Goal: Task Accomplishment & Management: Manage account settings

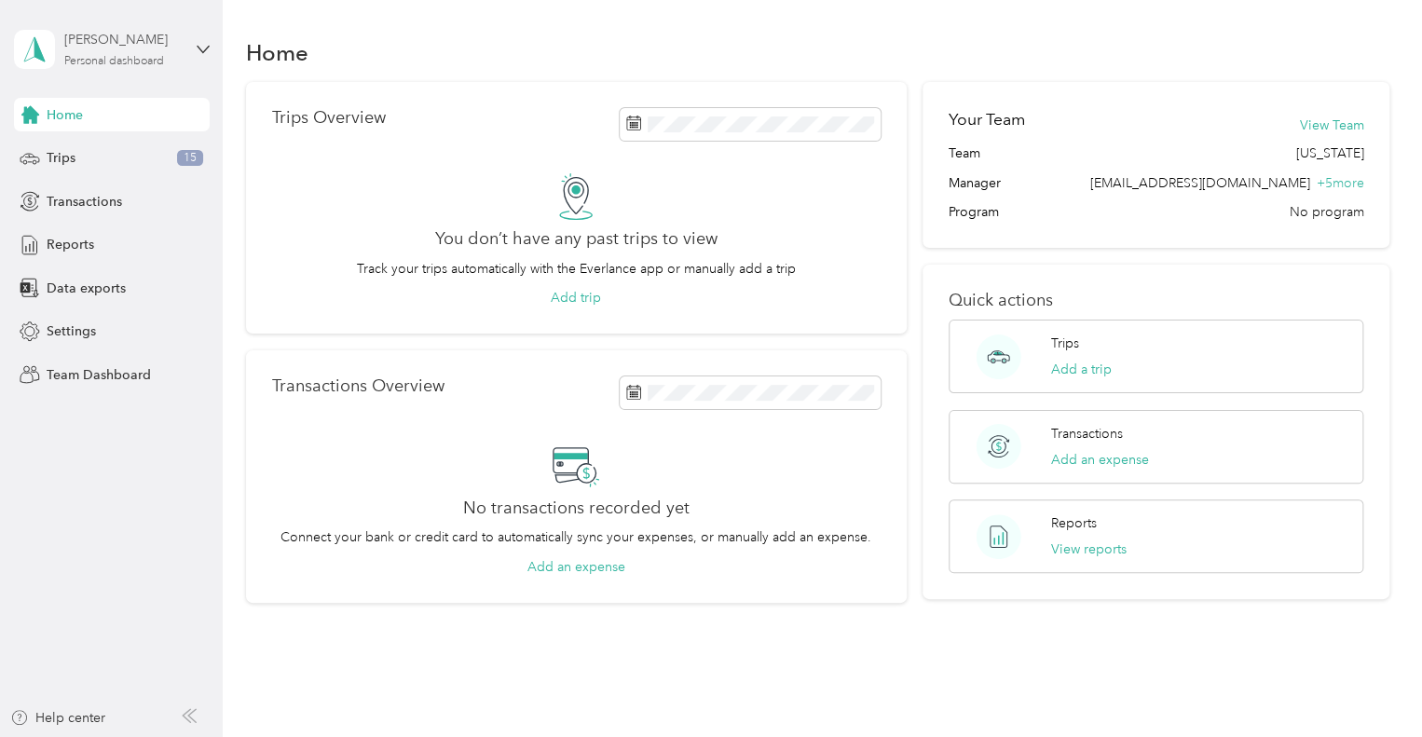
click at [115, 59] on div "Personal dashboard" at bounding box center [114, 61] width 100 height 11
click at [133, 142] on div "Team dashboard" at bounding box center [210, 144] width 366 height 33
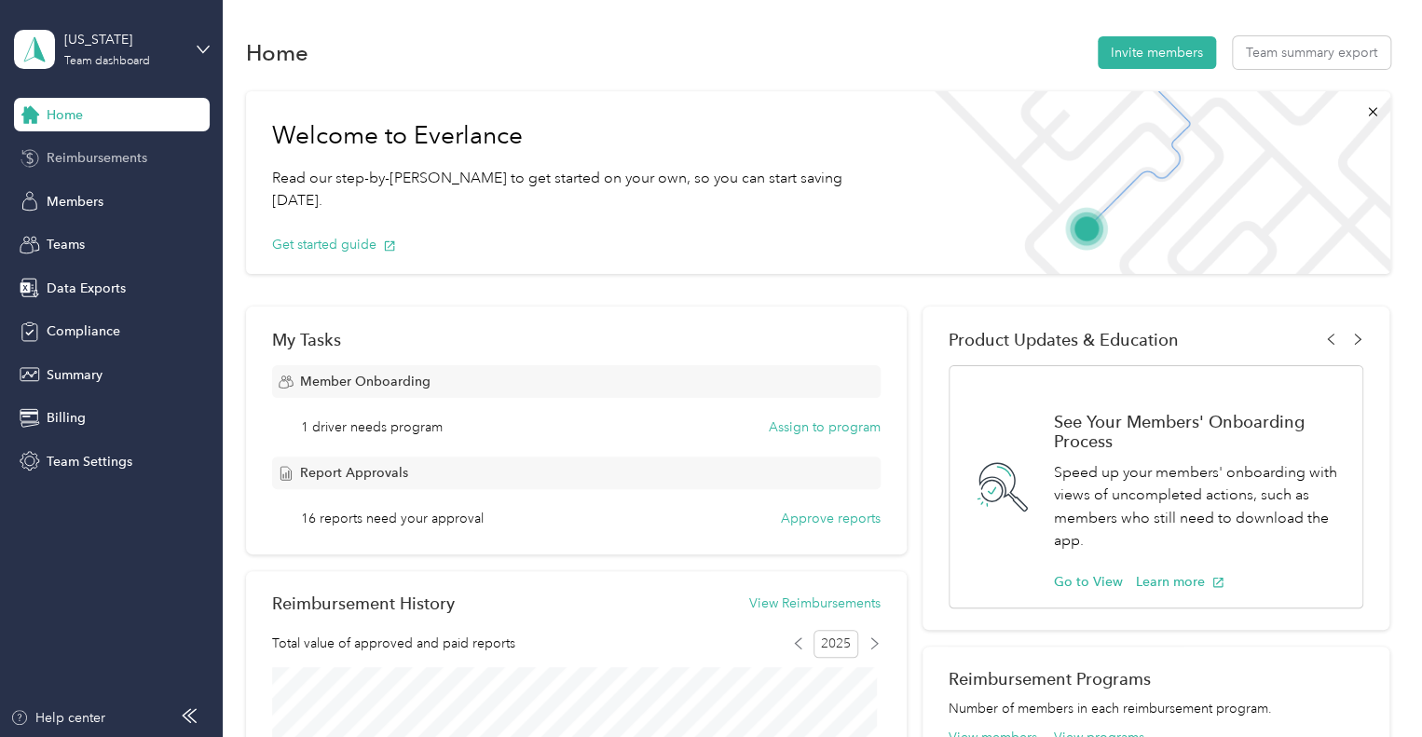
click at [121, 163] on span "Reimbursements" at bounding box center [97, 158] width 101 height 20
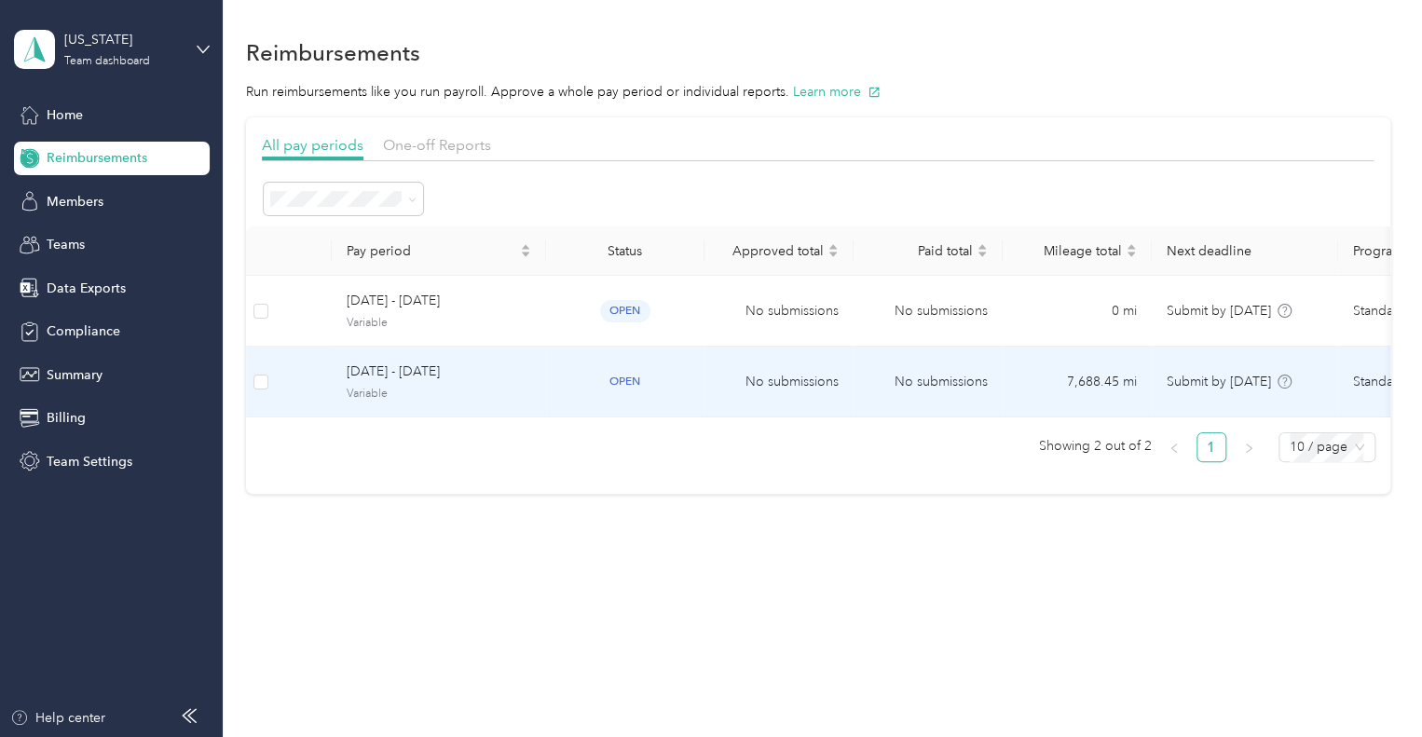
click at [527, 378] on span "[DATE] - [DATE]" at bounding box center [439, 372] width 185 height 21
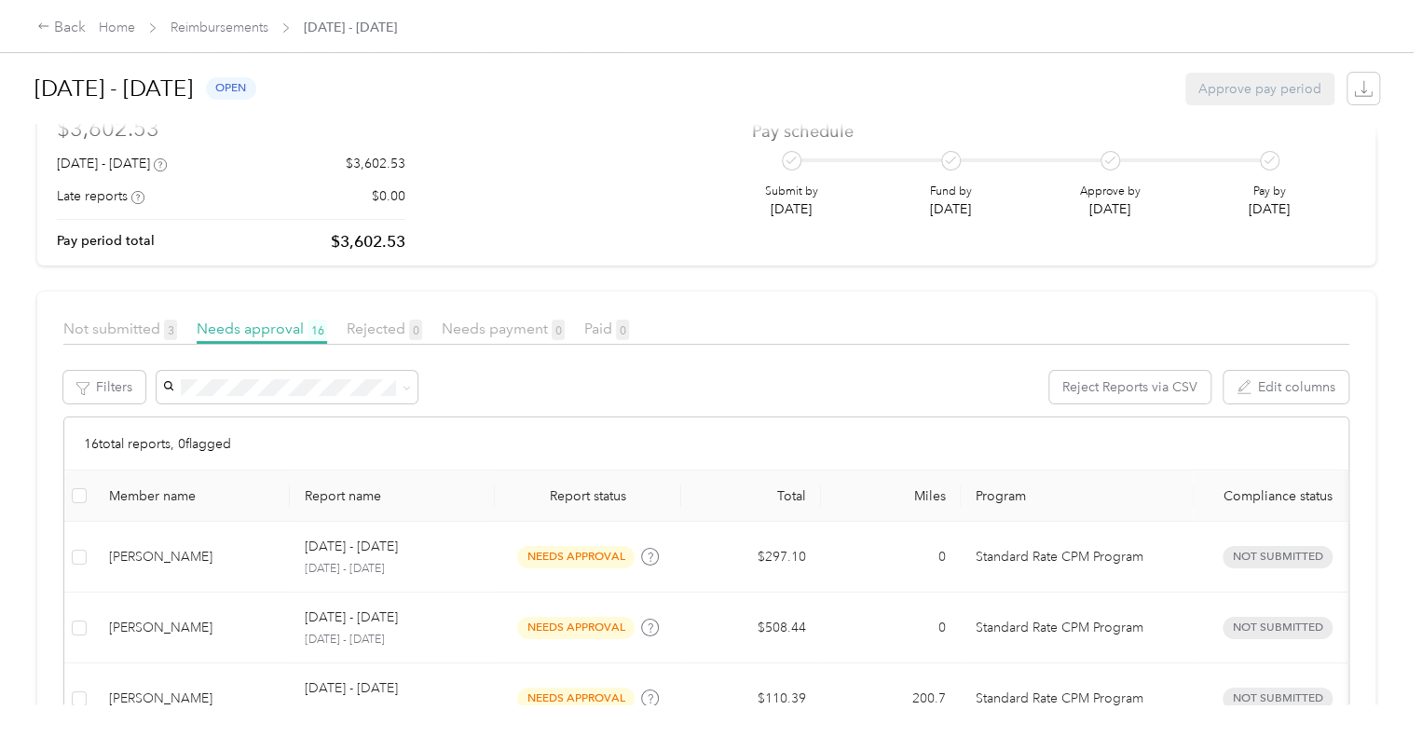
scroll to position [149, 0]
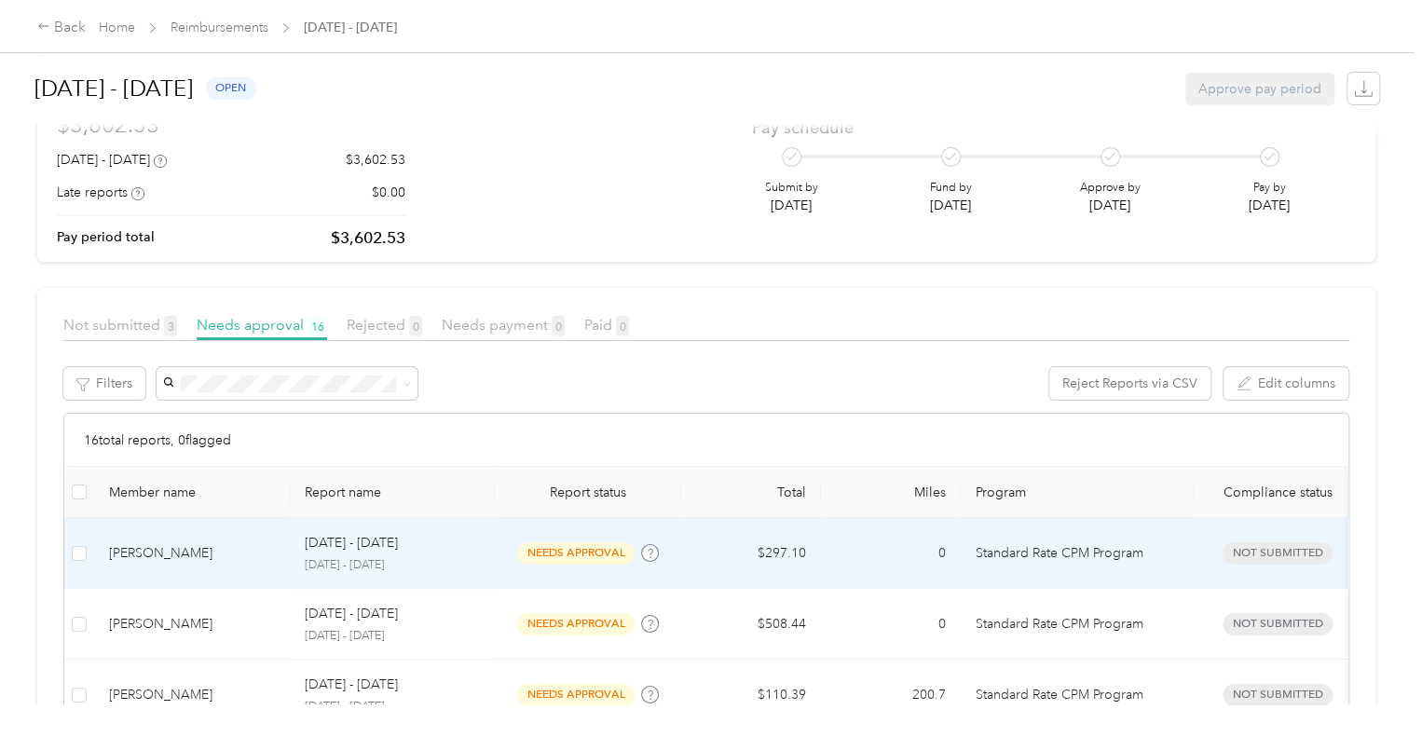
click at [546, 529] on td "needs approval" at bounding box center [588, 553] width 186 height 71
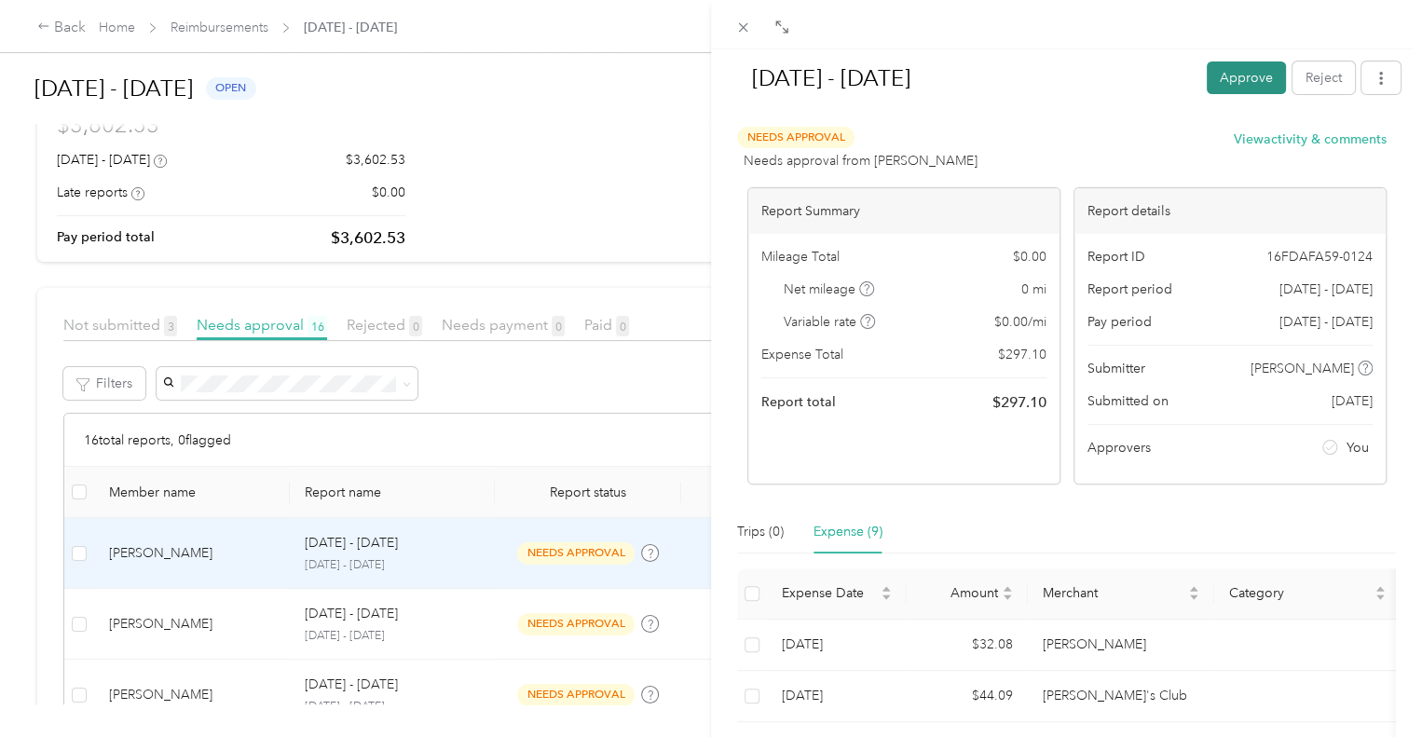
click at [1250, 79] on button "Approve" at bounding box center [1246, 78] width 79 height 33
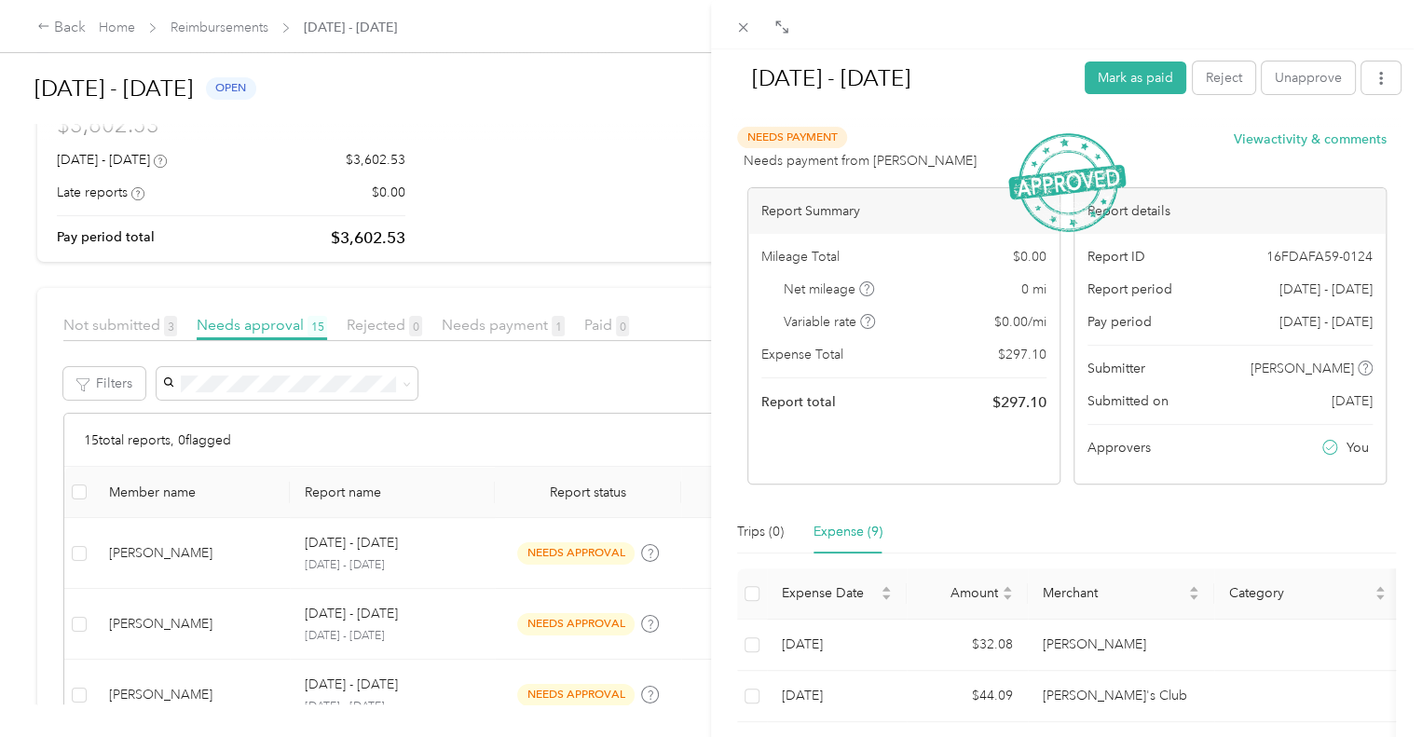
click at [472, 555] on div "[DATE] - [DATE] Mark as paid Reject Unapprove Needs Payment Needs payment from …" at bounding box center [711, 368] width 1422 height 737
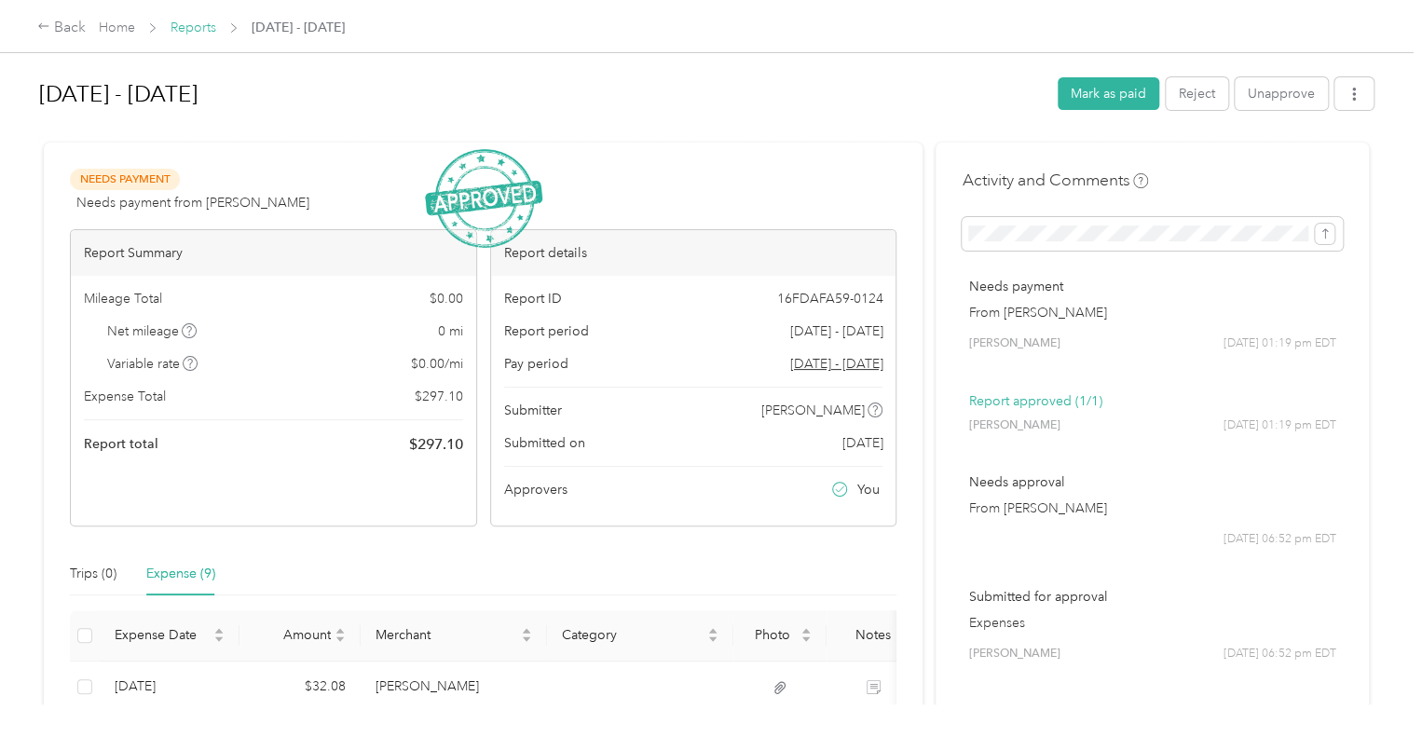
click at [206, 34] on link "Reports" at bounding box center [194, 28] width 46 height 16
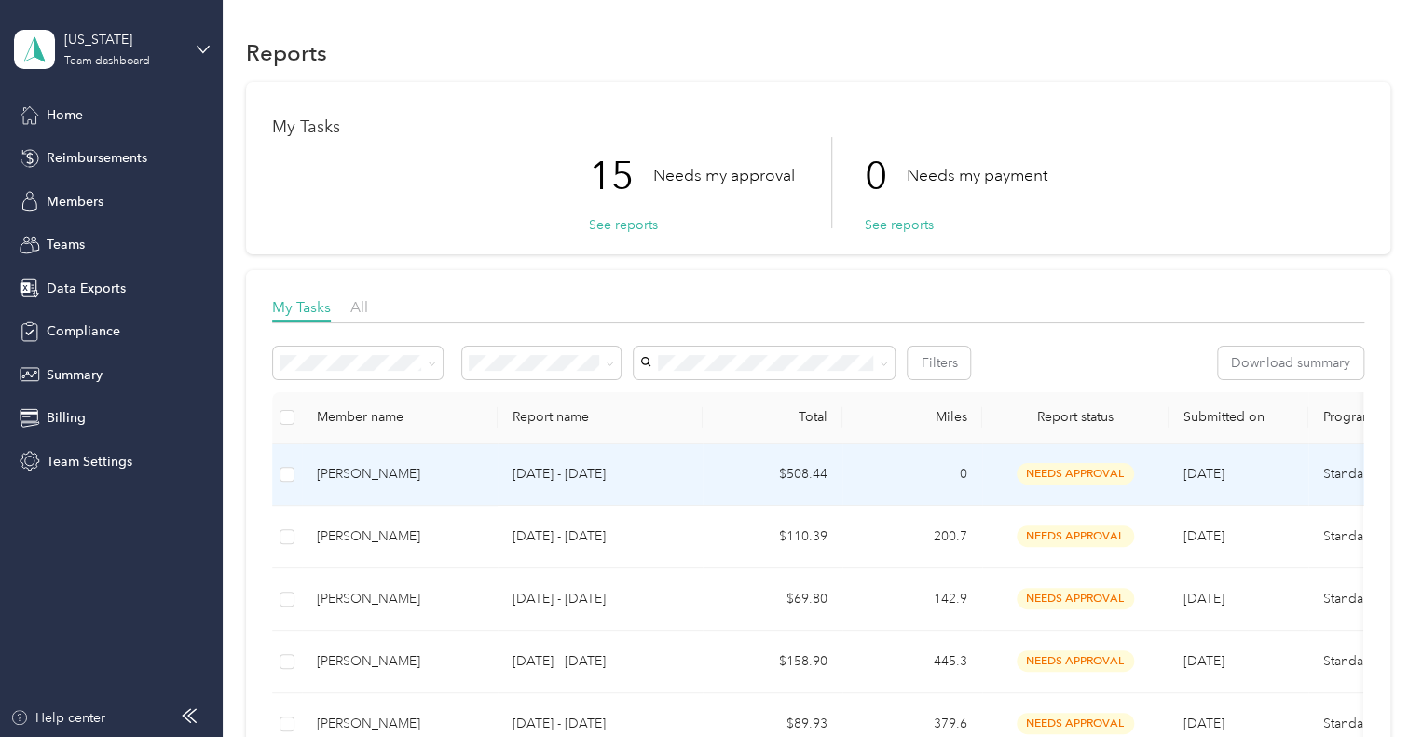
click at [395, 491] on td "[PERSON_NAME]" at bounding box center [400, 475] width 196 height 62
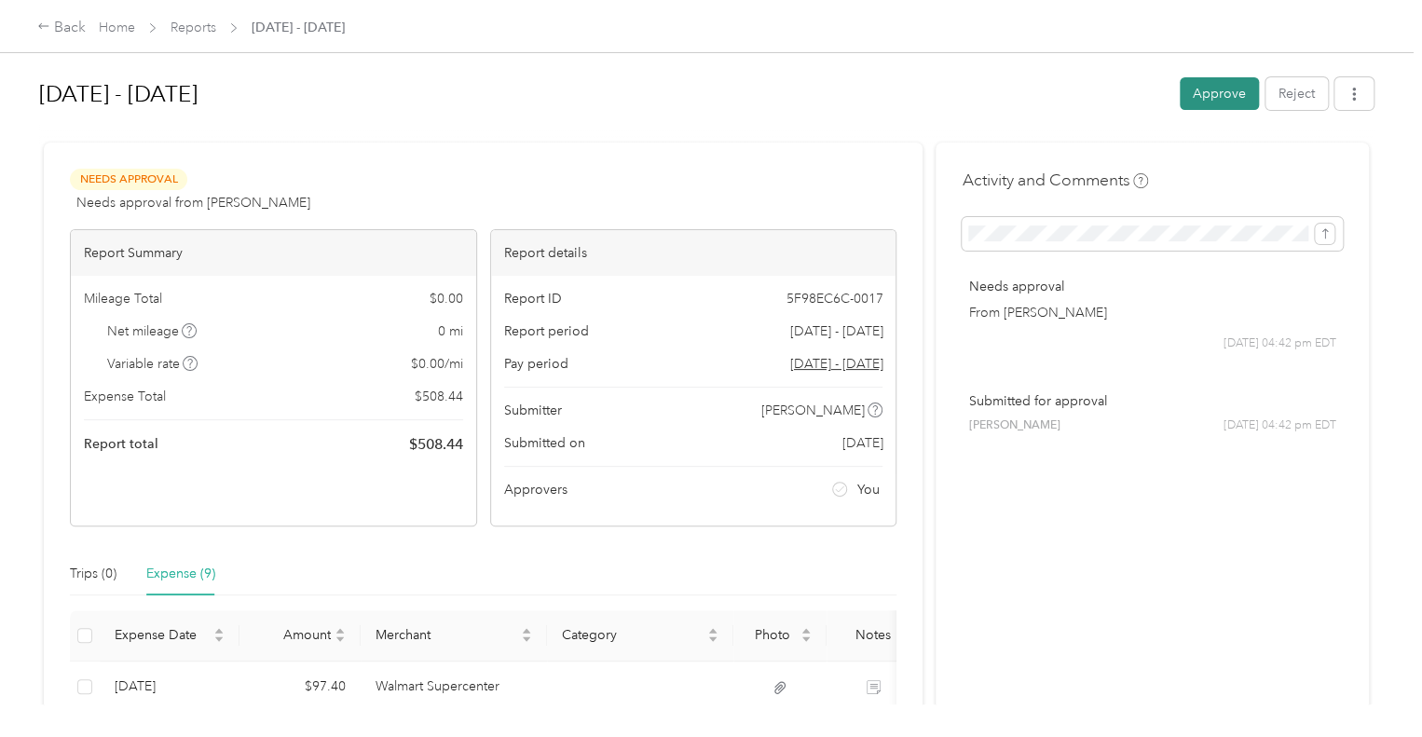
click at [1213, 95] on button "Approve" at bounding box center [1219, 93] width 79 height 33
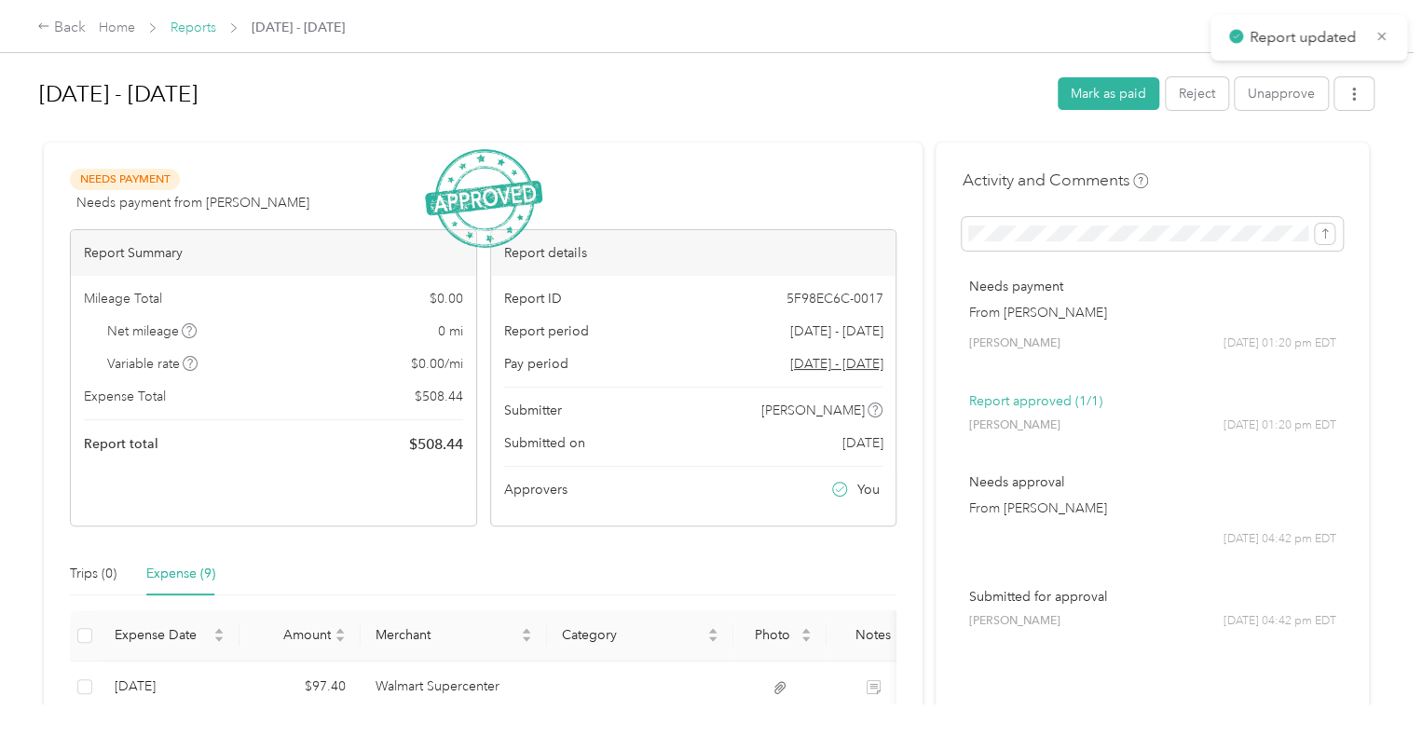
click at [189, 25] on link "Reports" at bounding box center [194, 28] width 46 height 16
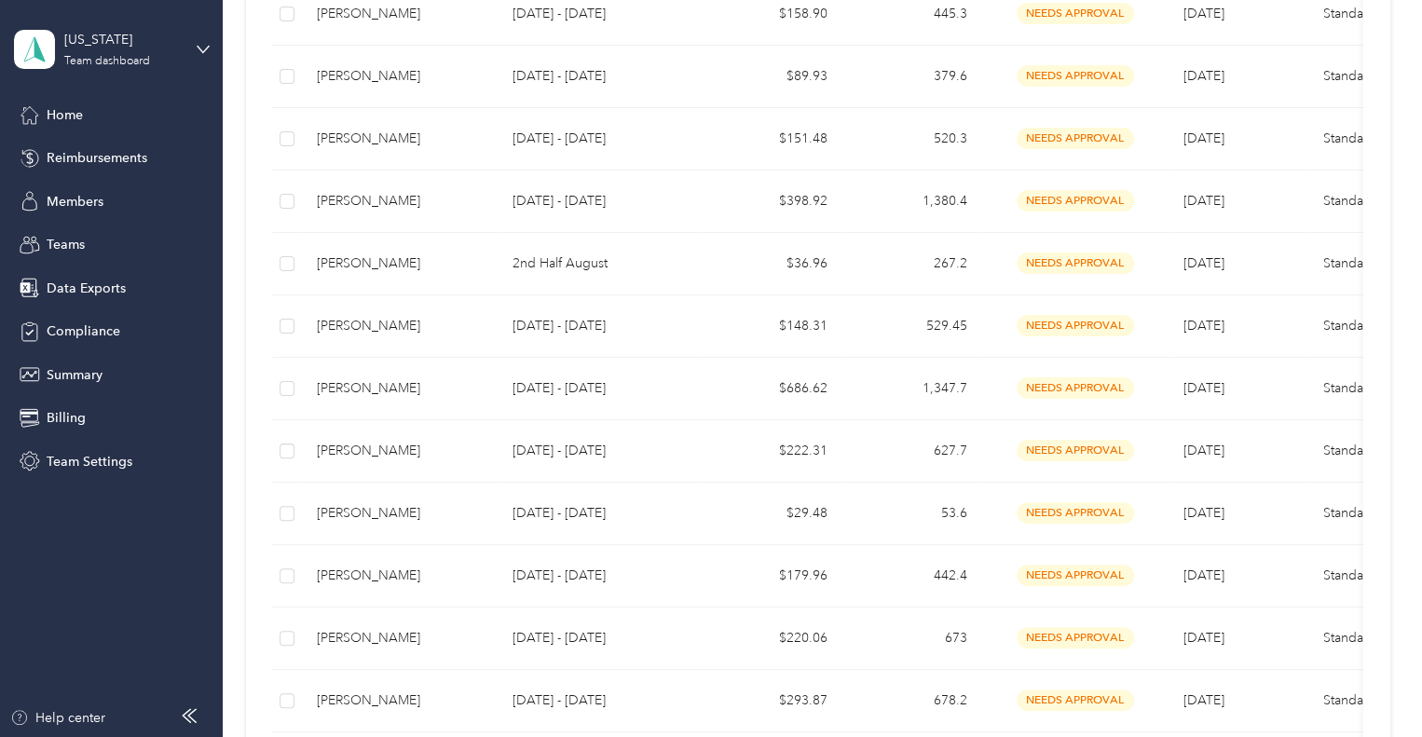
scroll to position [585, 0]
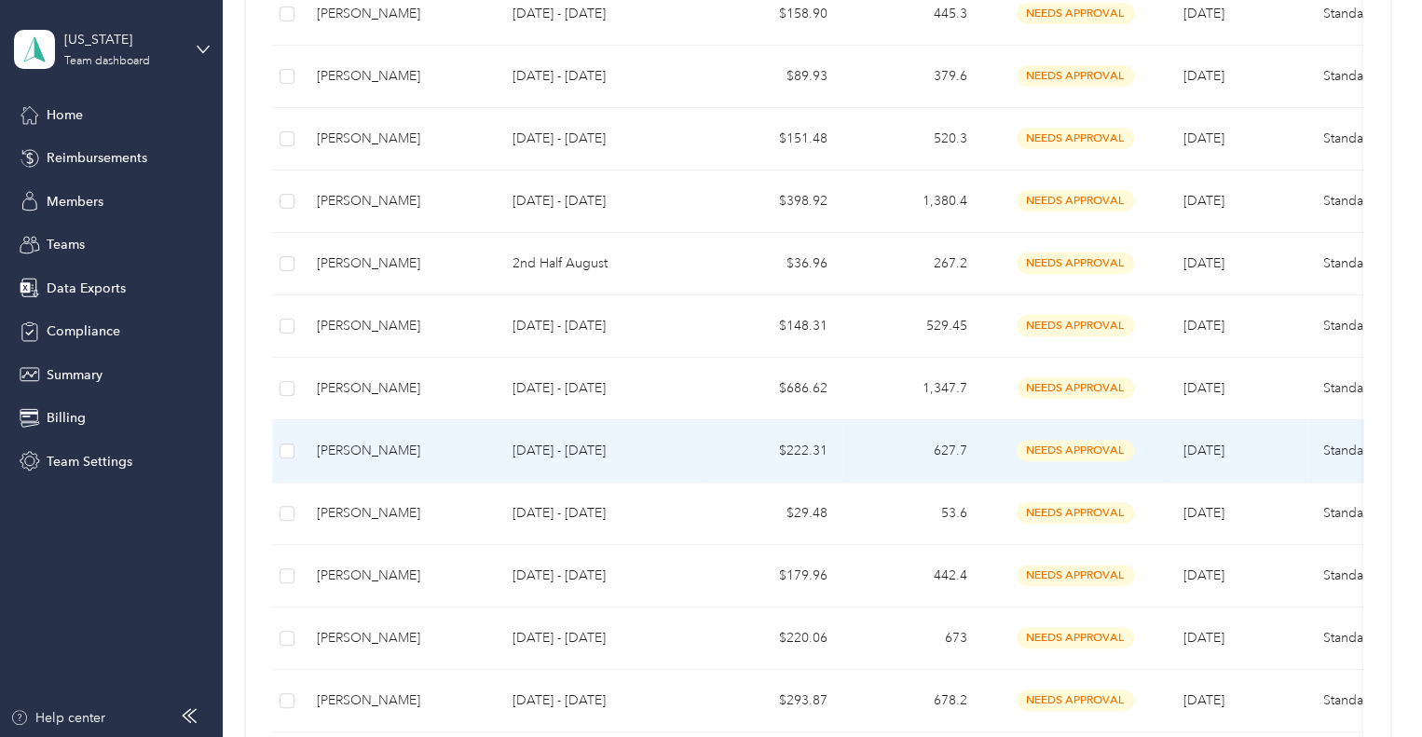
click at [659, 450] on p "[DATE] - [DATE]" at bounding box center [600, 451] width 175 height 21
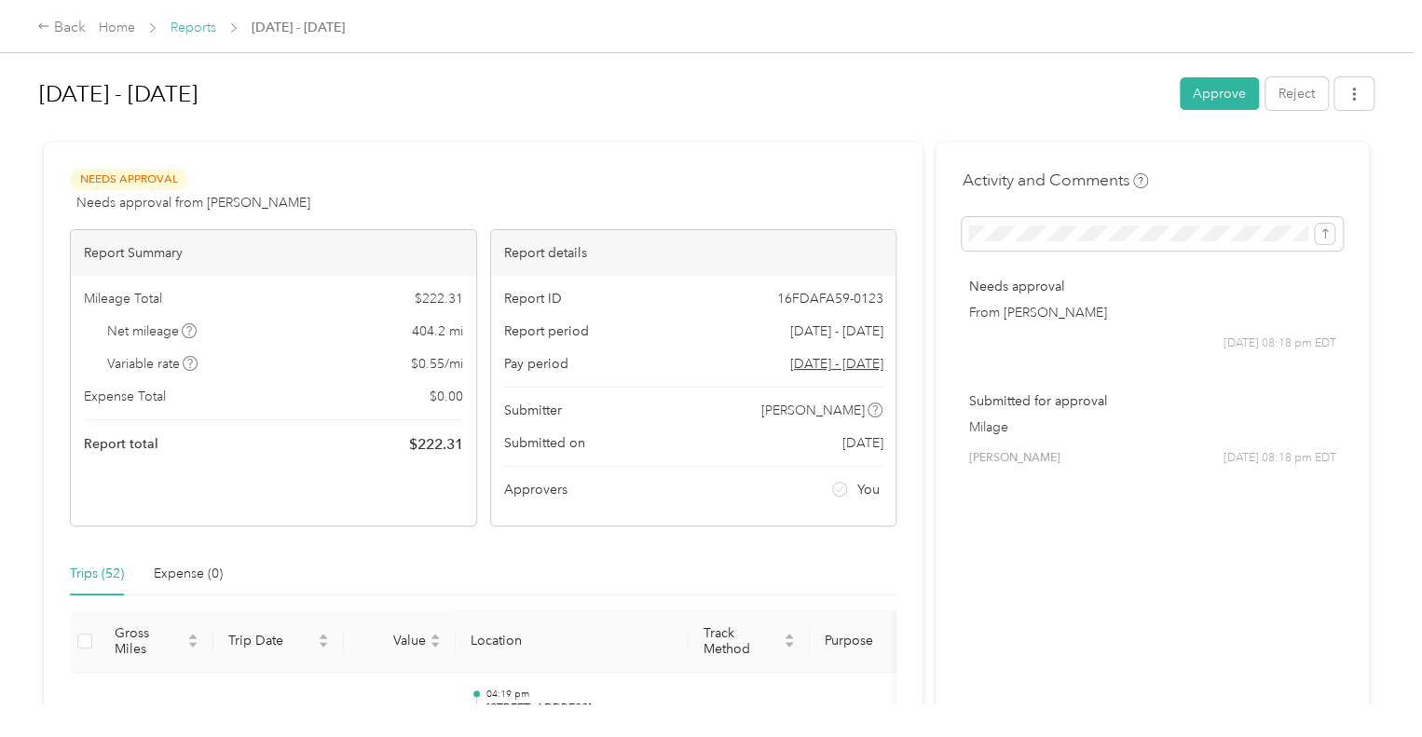
click at [205, 33] on link "Reports" at bounding box center [194, 28] width 46 height 16
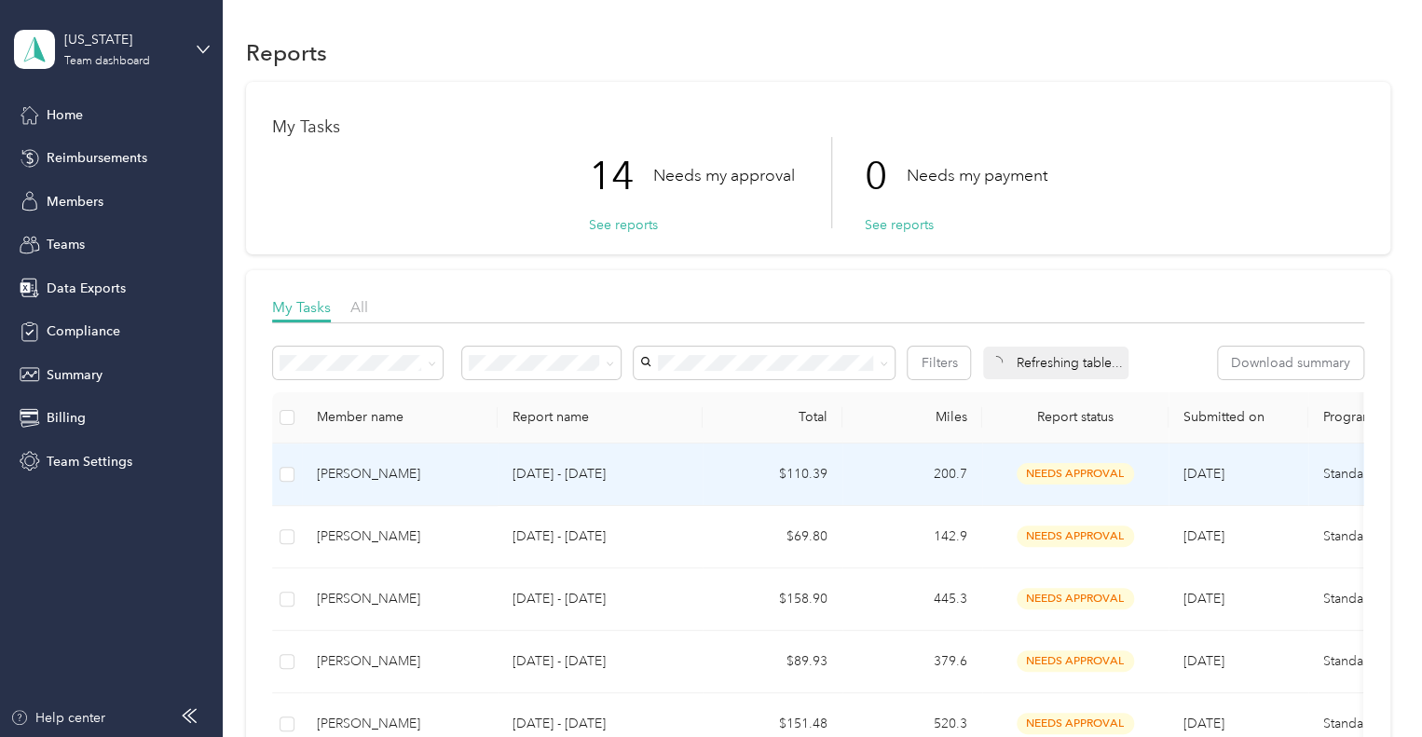
click at [515, 476] on p "[DATE] - [DATE]" at bounding box center [600, 474] width 175 height 21
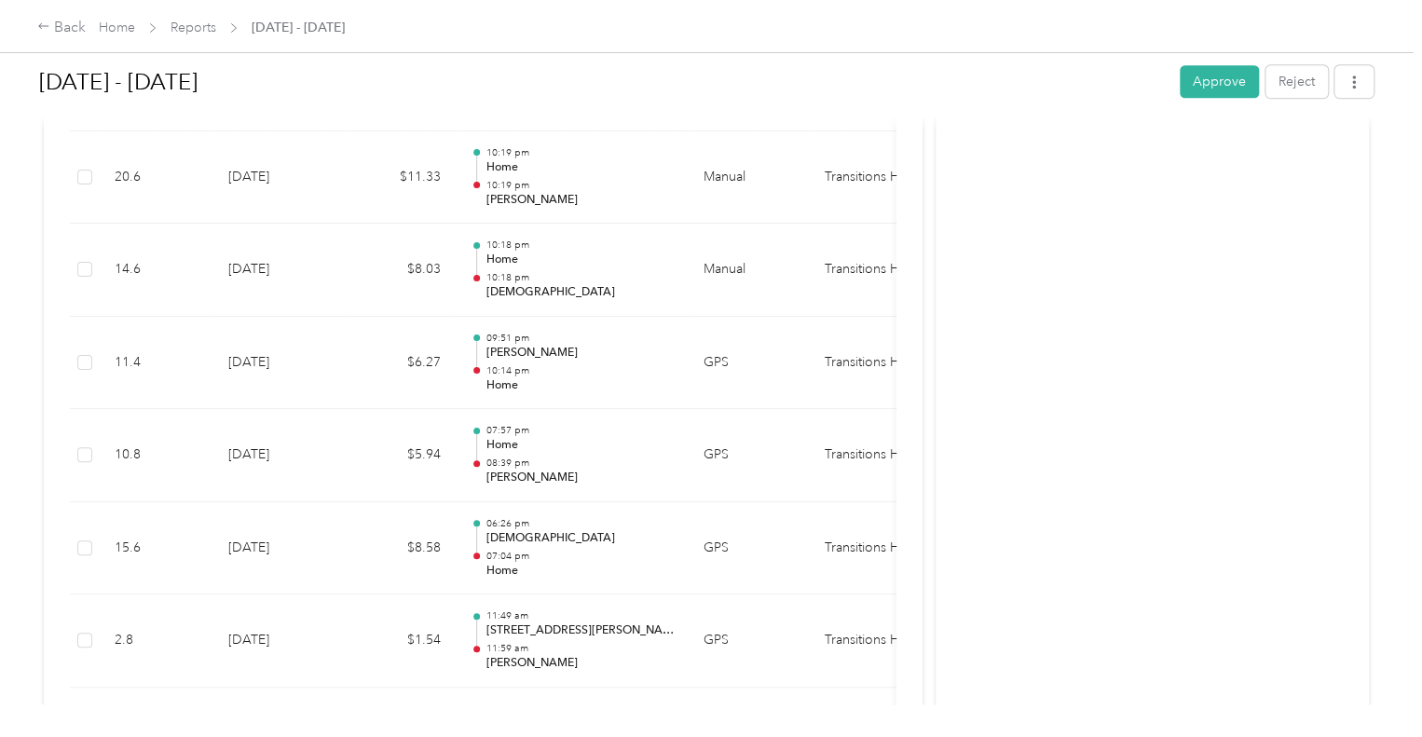
scroll to position [742, 0]
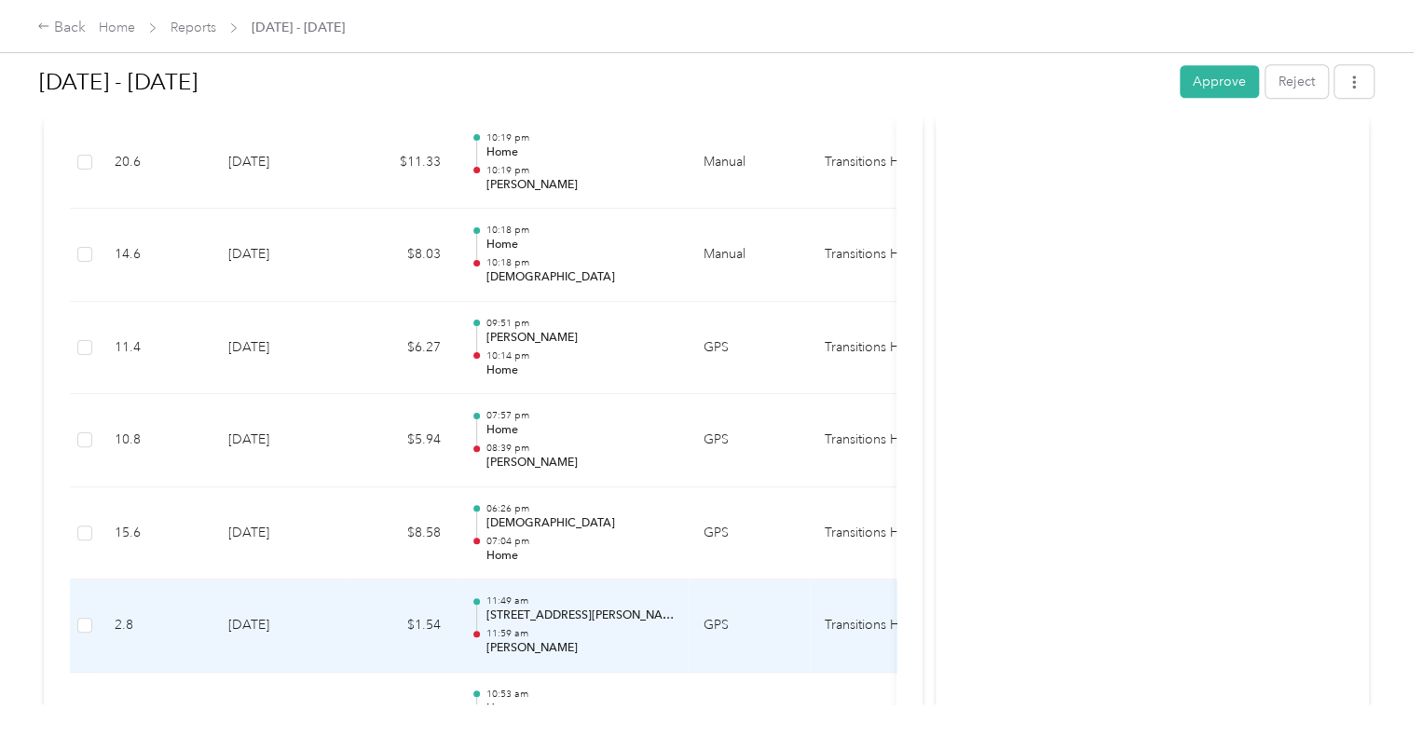
click at [561, 613] on p "[STREET_ADDRESS][PERSON_NAME]" at bounding box center [580, 616] width 188 height 17
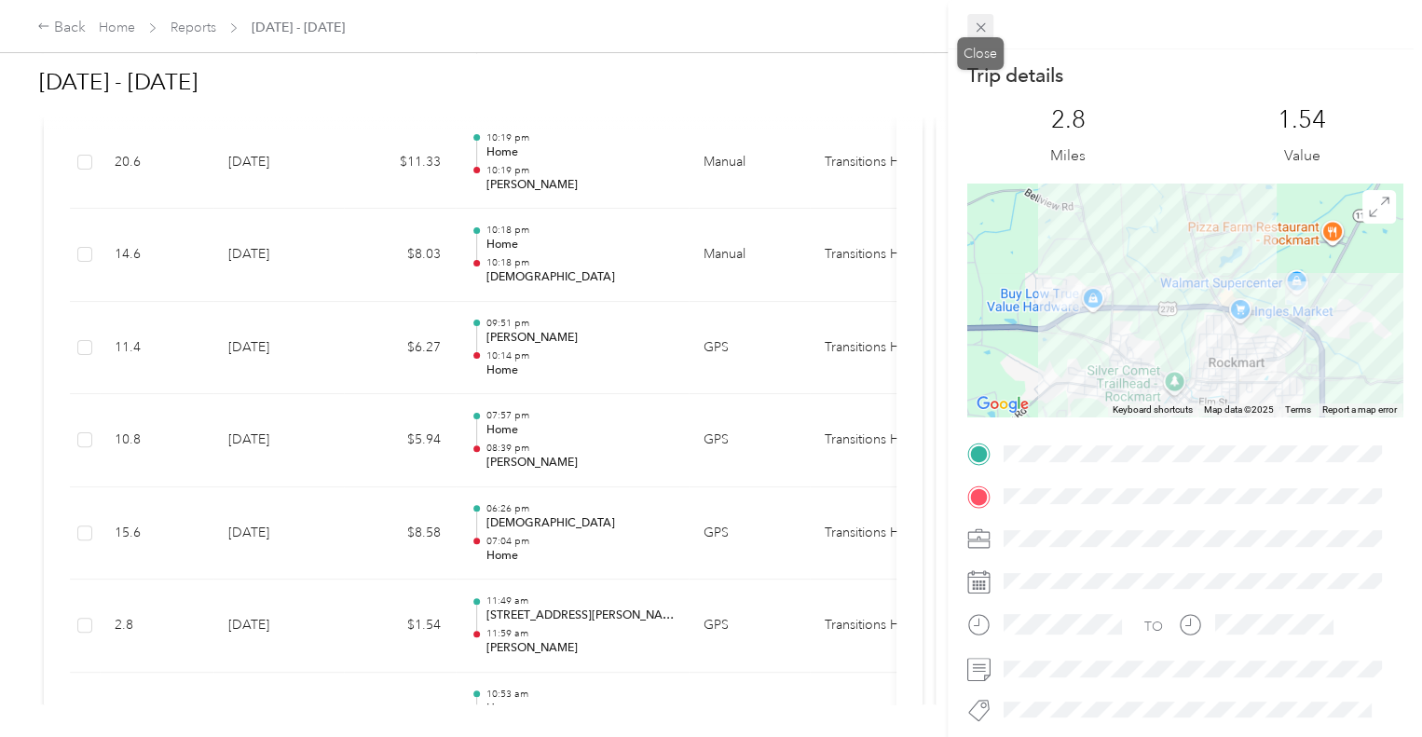
click at [988, 25] on span at bounding box center [981, 27] width 26 height 26
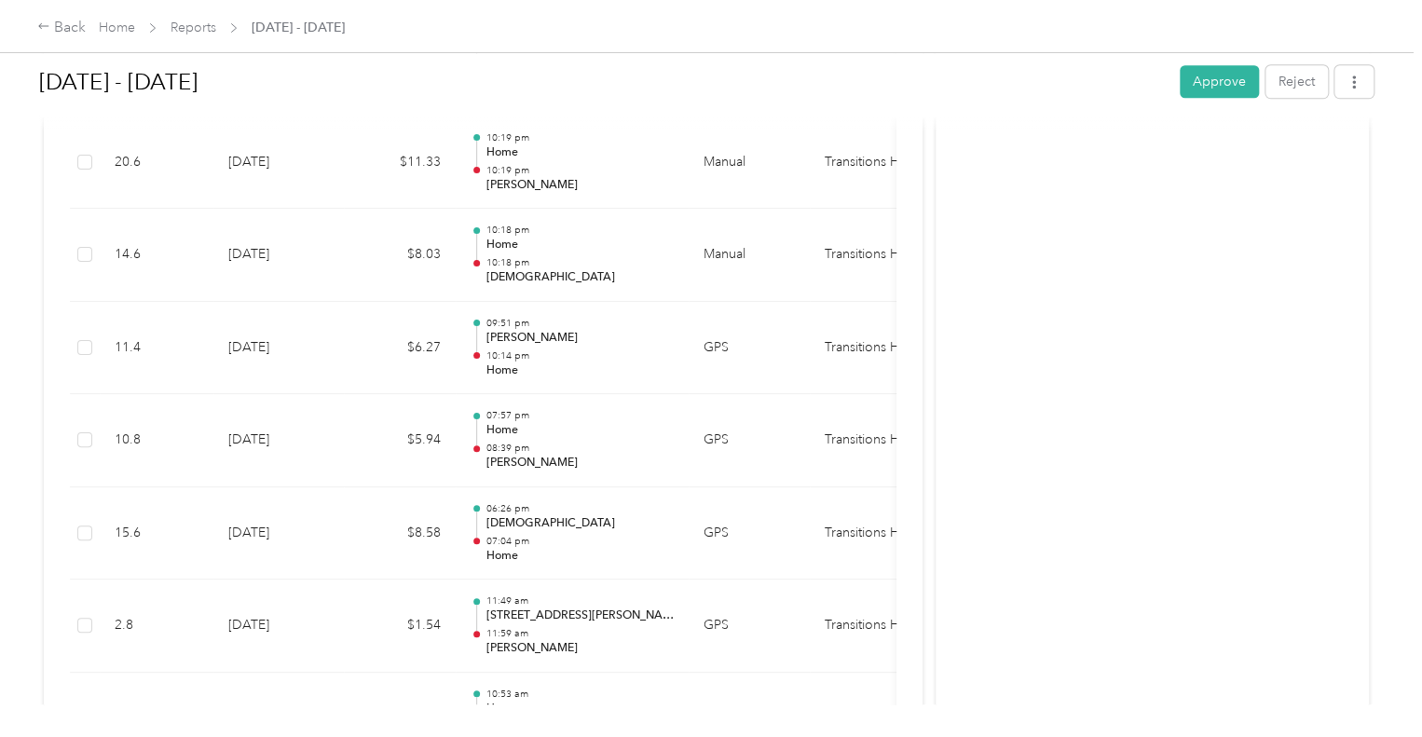
click at [961, 51] on div "Back Home Reports [DATE] - [DATE]" at bounding box center [711, 26] width 1422 height 52
click at [954, 62] on h1 "[DATE] - [DATE]" at bounding box center [603, 82] width 1128 height 45
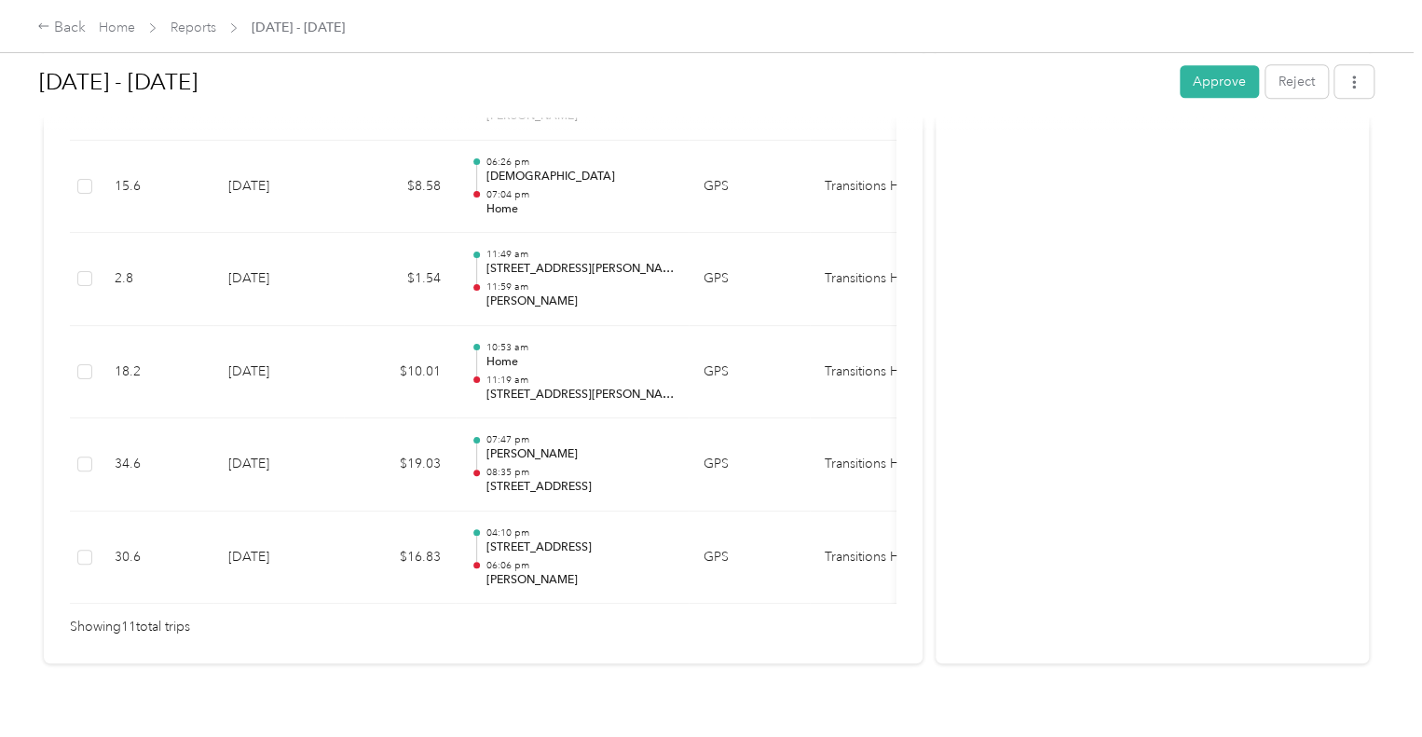
scroll to position [1089, 0]
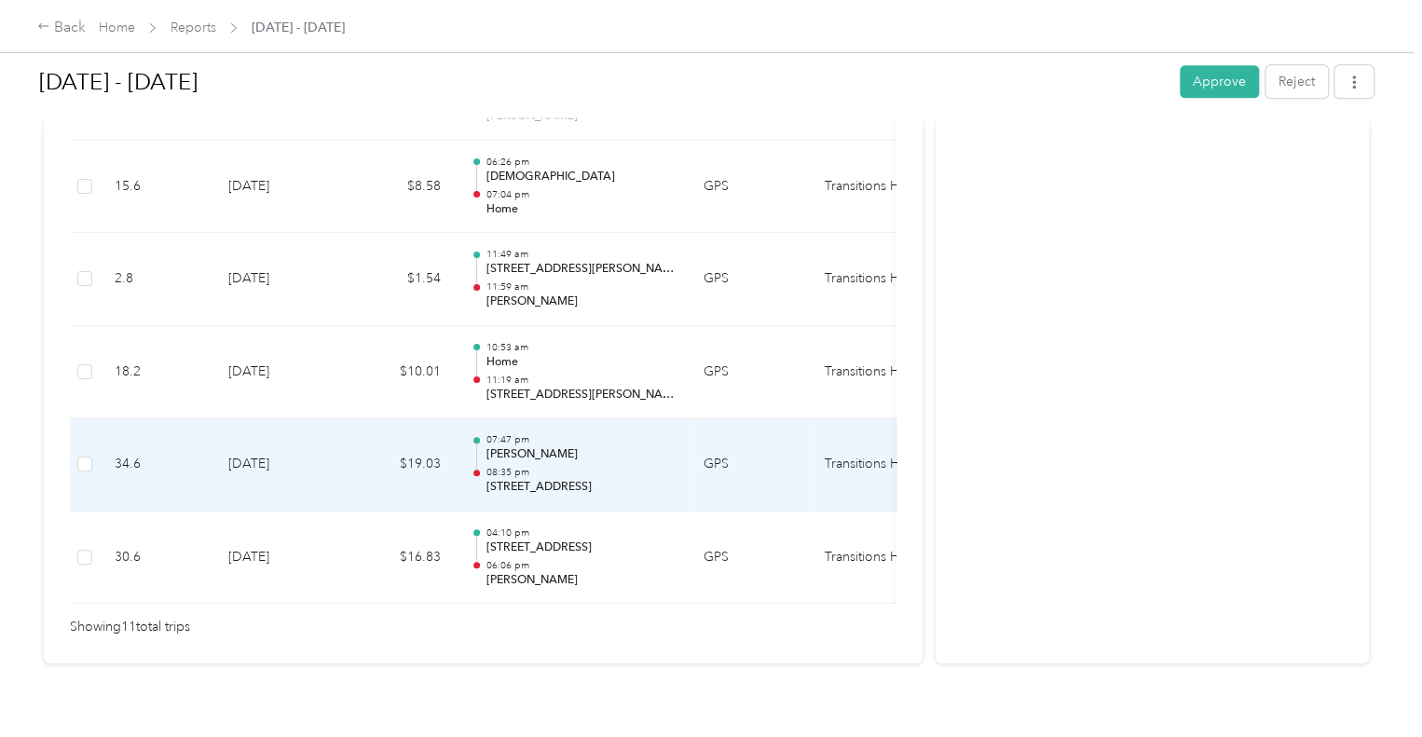
click at [551, 467] on p "08:35 pm" at bounding box center [580, 472] width 188 height 13
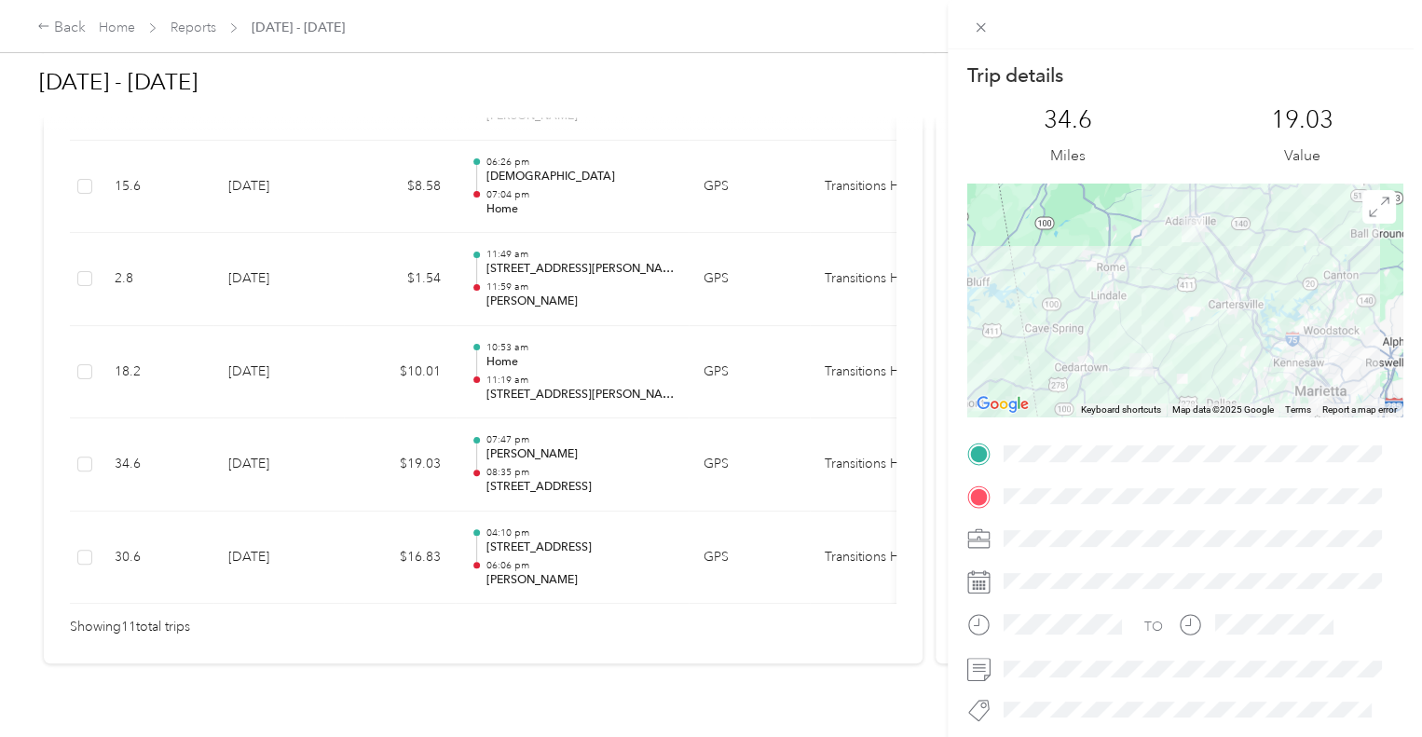
drag, startPoint x: 1044, startPoint y: 562, endPoint x: 878, endPoint y: 17, distance: 570.0
click at [1044, 553] on div "TO" at bounding box center [1185, 666] width 435 height 454
click at [986, 33] on icon at bounding box center [981, 28] width 16 height 16
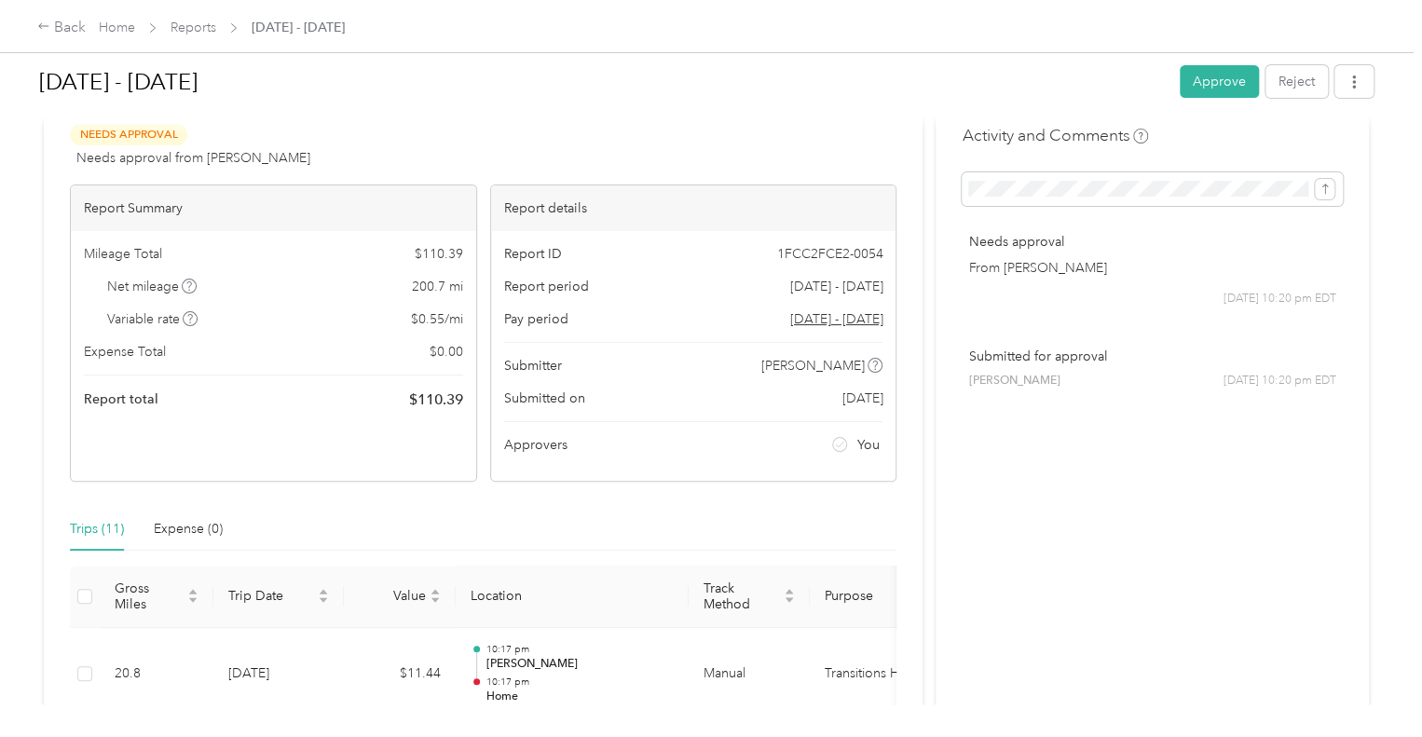
scroll to position [45, 0]
click at [190, 23] on link "Reports" at bounding box center [194, 28] width 46 height 16
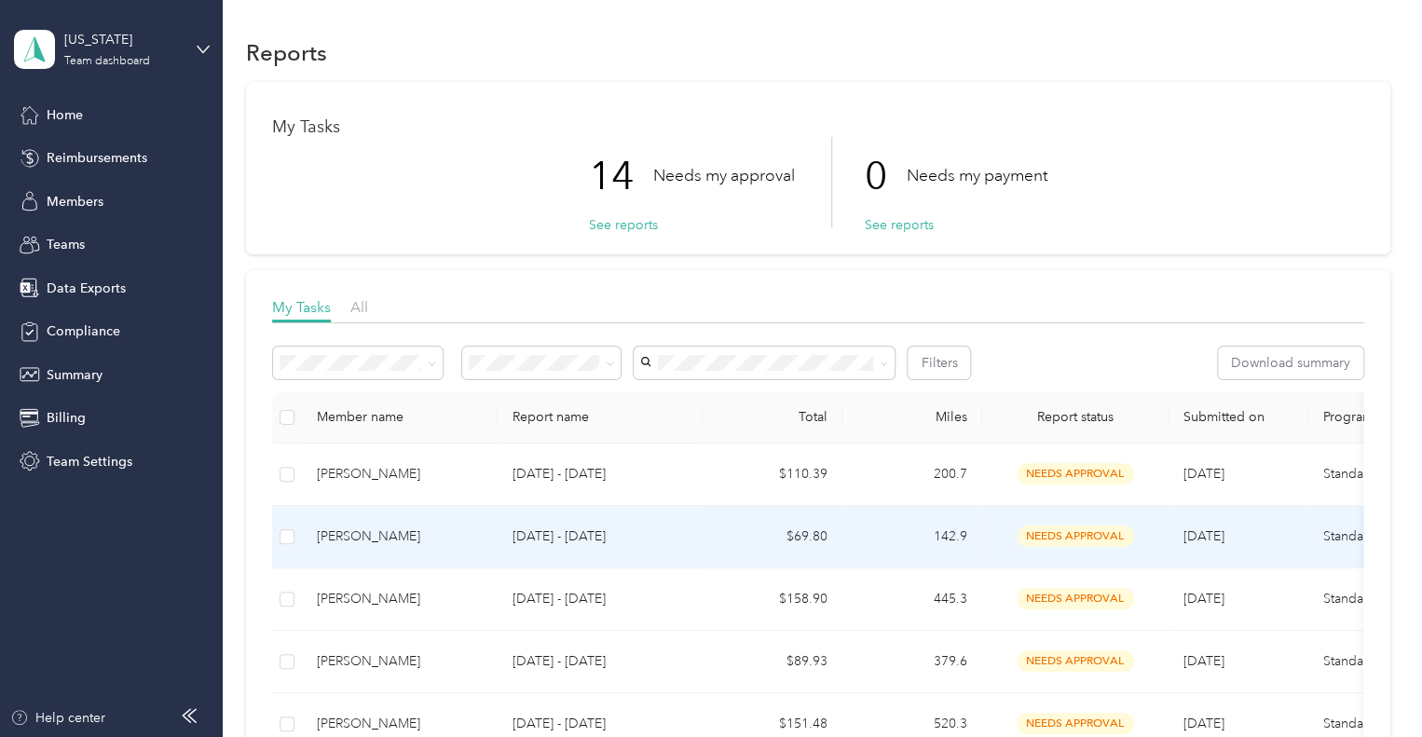
click at [453, 543] on div "[PERSON_NAME]" at bounding box center [400, 537] width 166 height 21
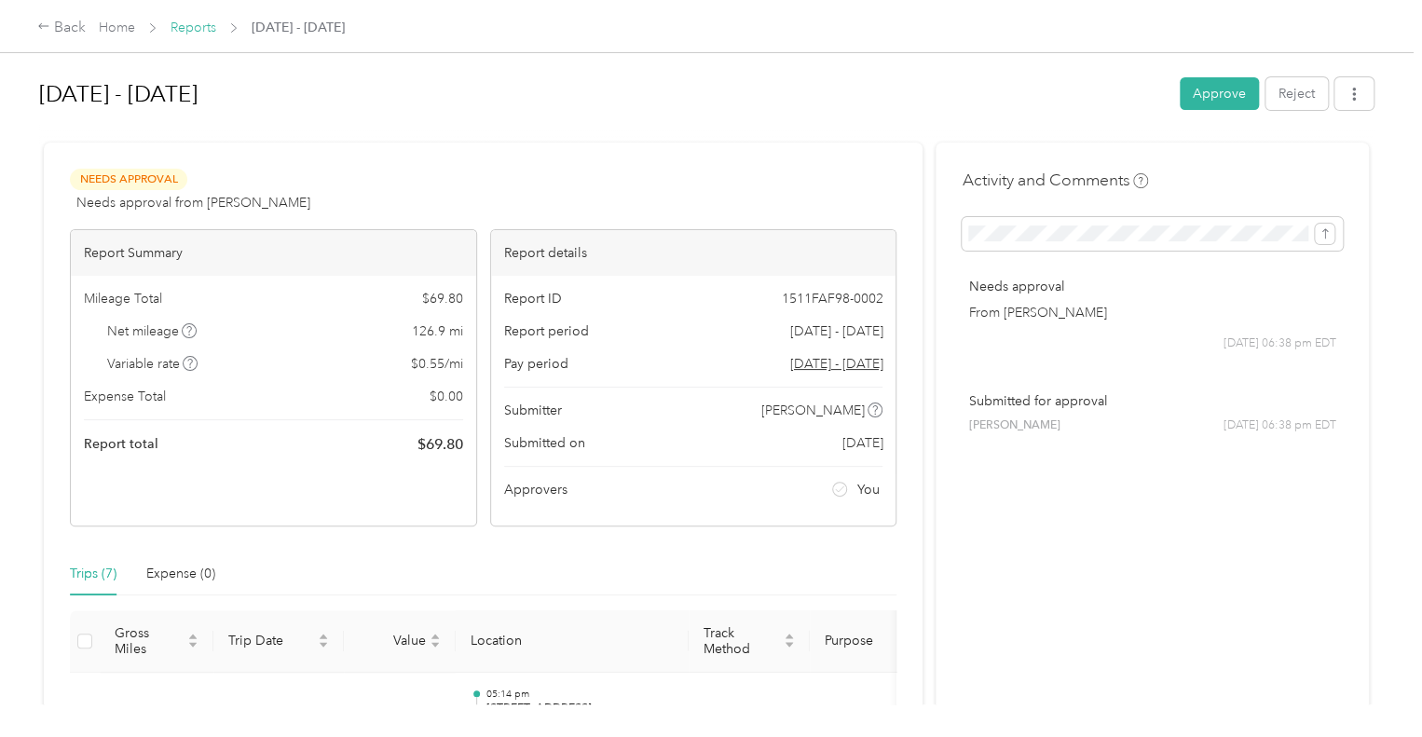
click at [215, 34] on link "Reports" at bounding box center [194, 28] width 46 height 16
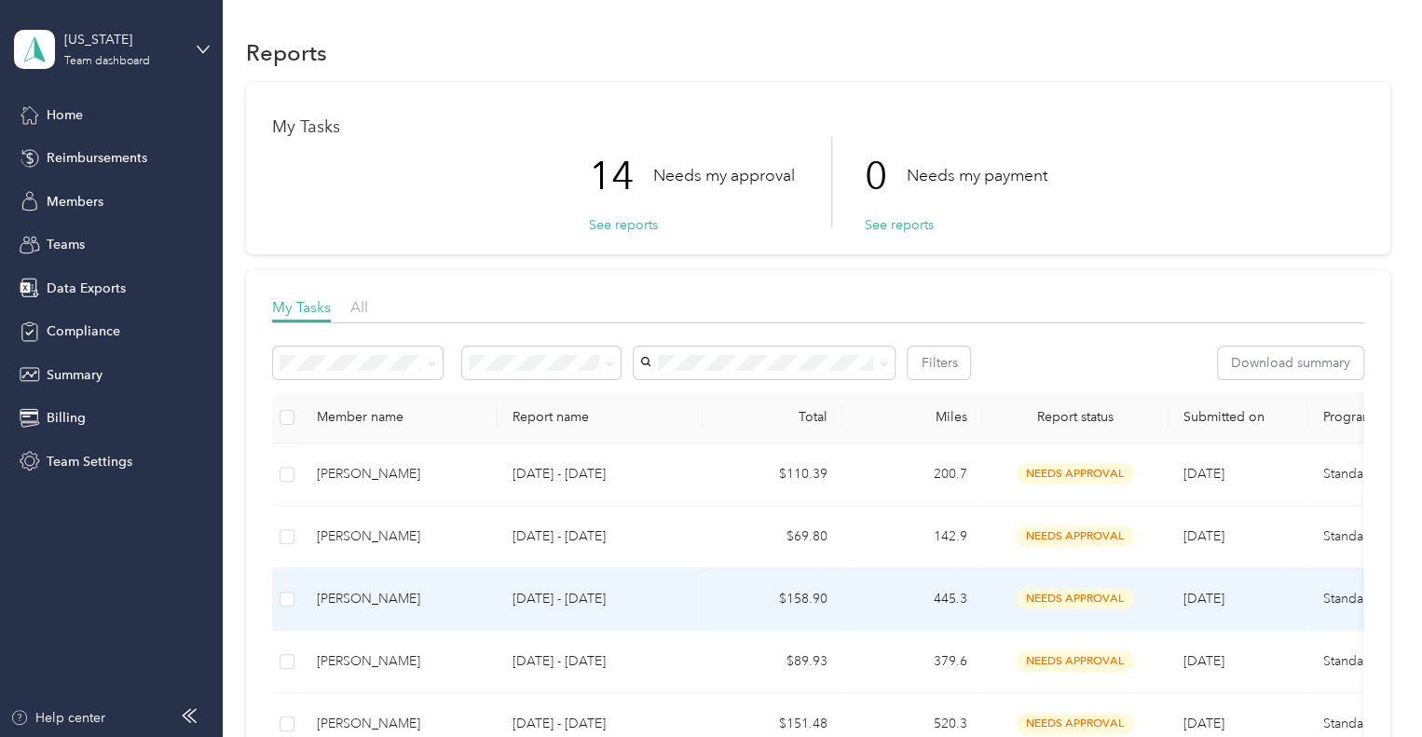
click at [769, 589] on td "$158.90" at bounding box center [773, 600] width 140 height 62
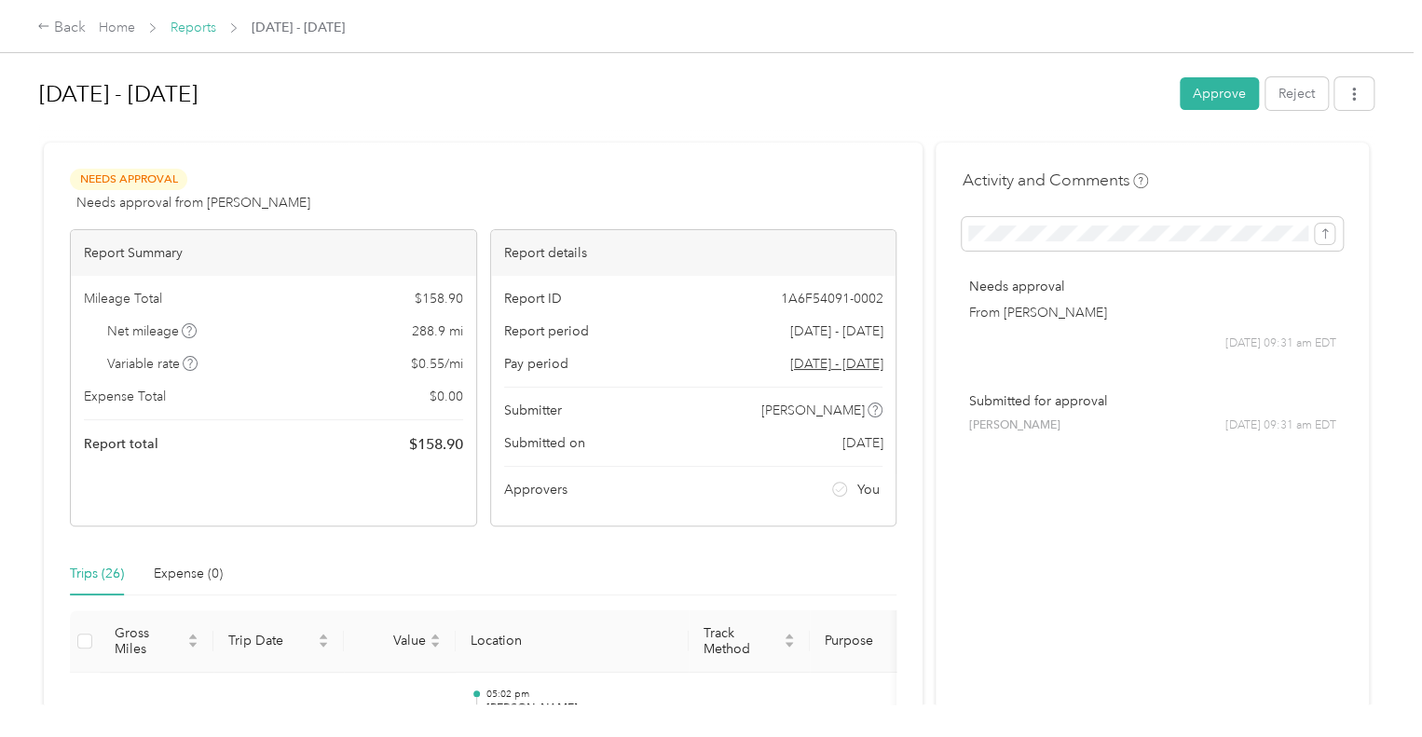
click at [202, 29] on link "Reports" at bounding box center [194, 28] width 46 height 16
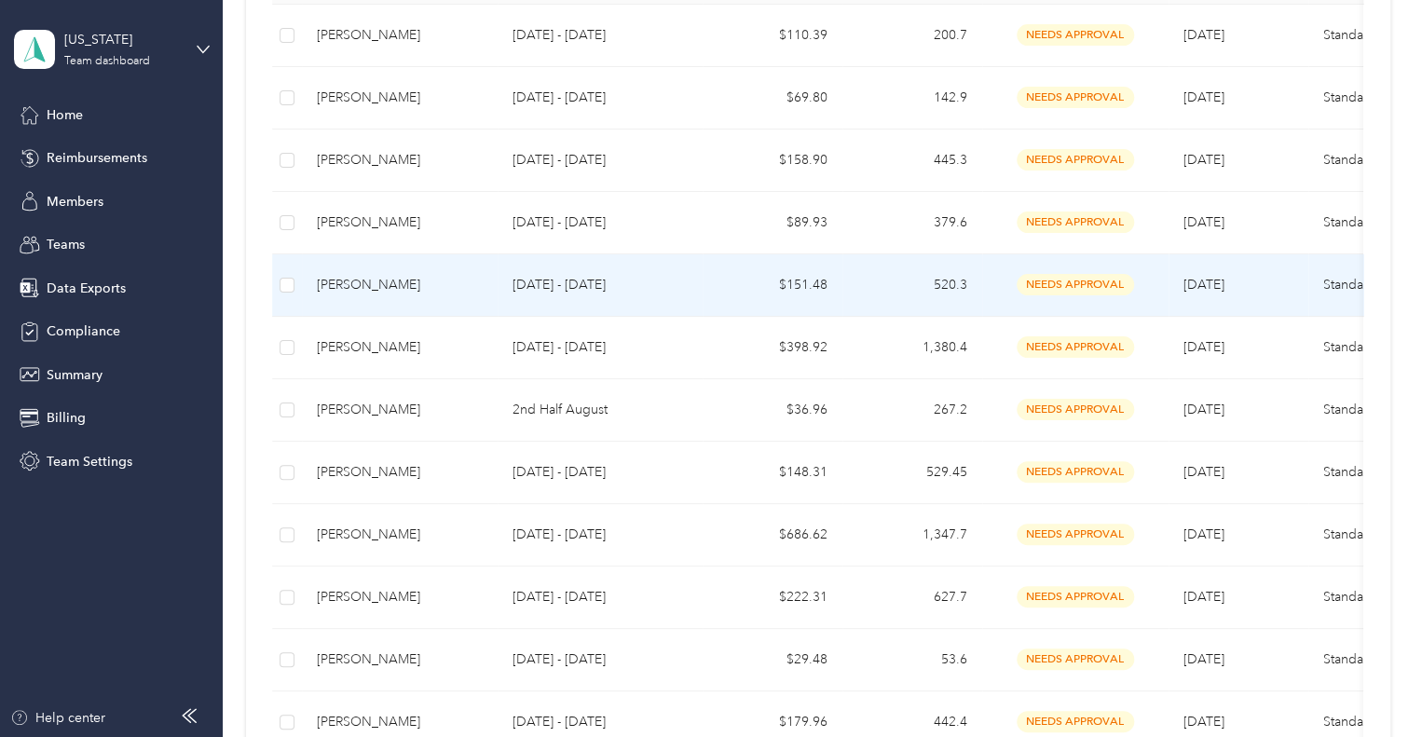
scroll to position [663, 0]
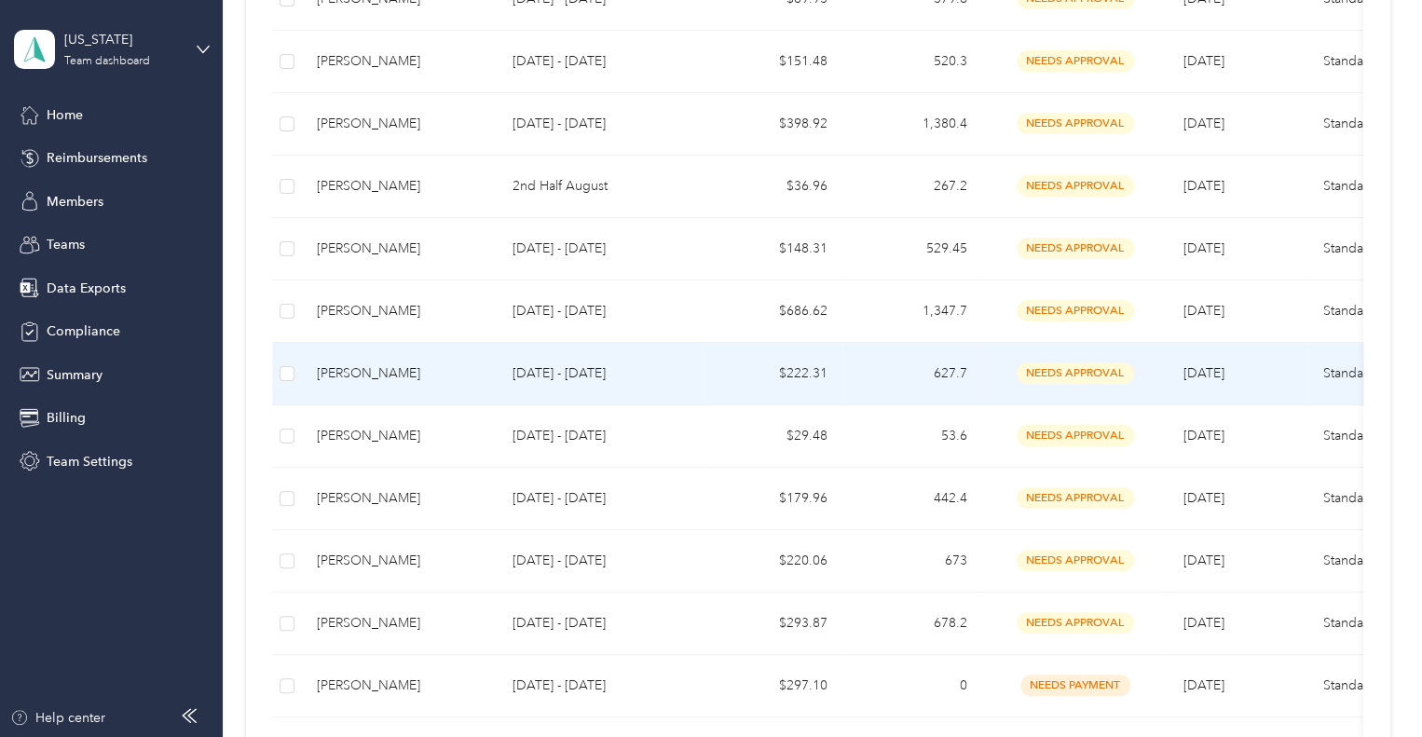
click at [615, 372] on p "[DATE] - [DATE]" at bounding box center [600, 374] width 175 height 21
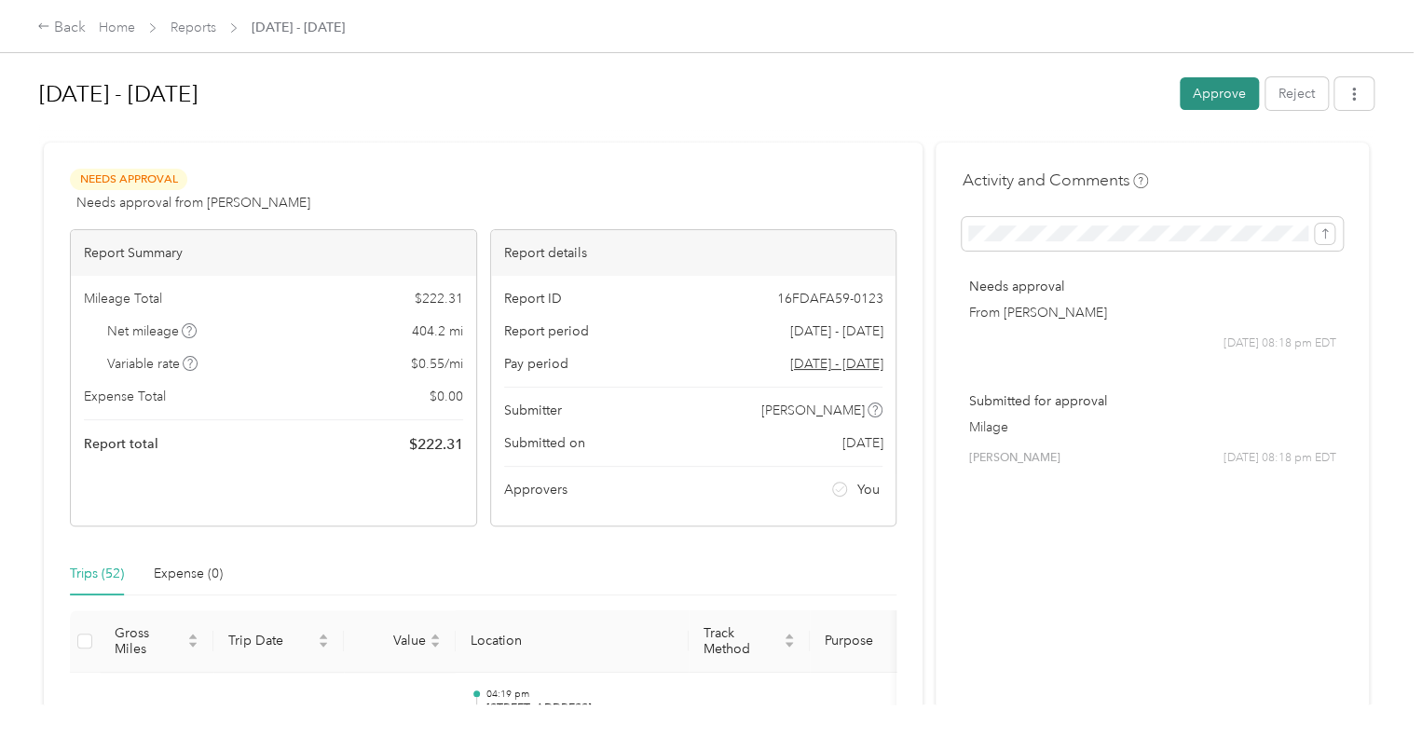
click at [1228, 86] on button "Approve" at bounding box center [1219, 93] width 79 height 33
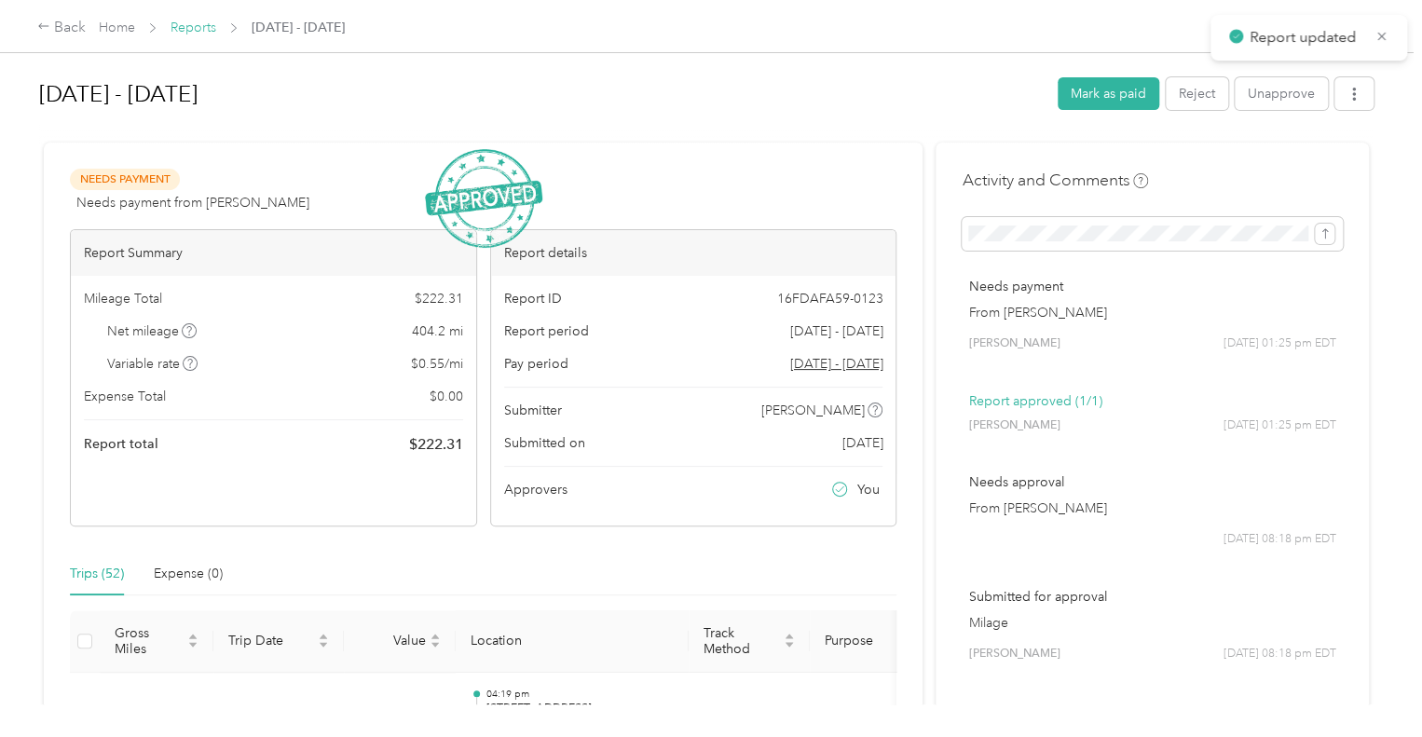
click at [182, 30] on link "Reports" at bounding box center [194, 28] width 46 height 16
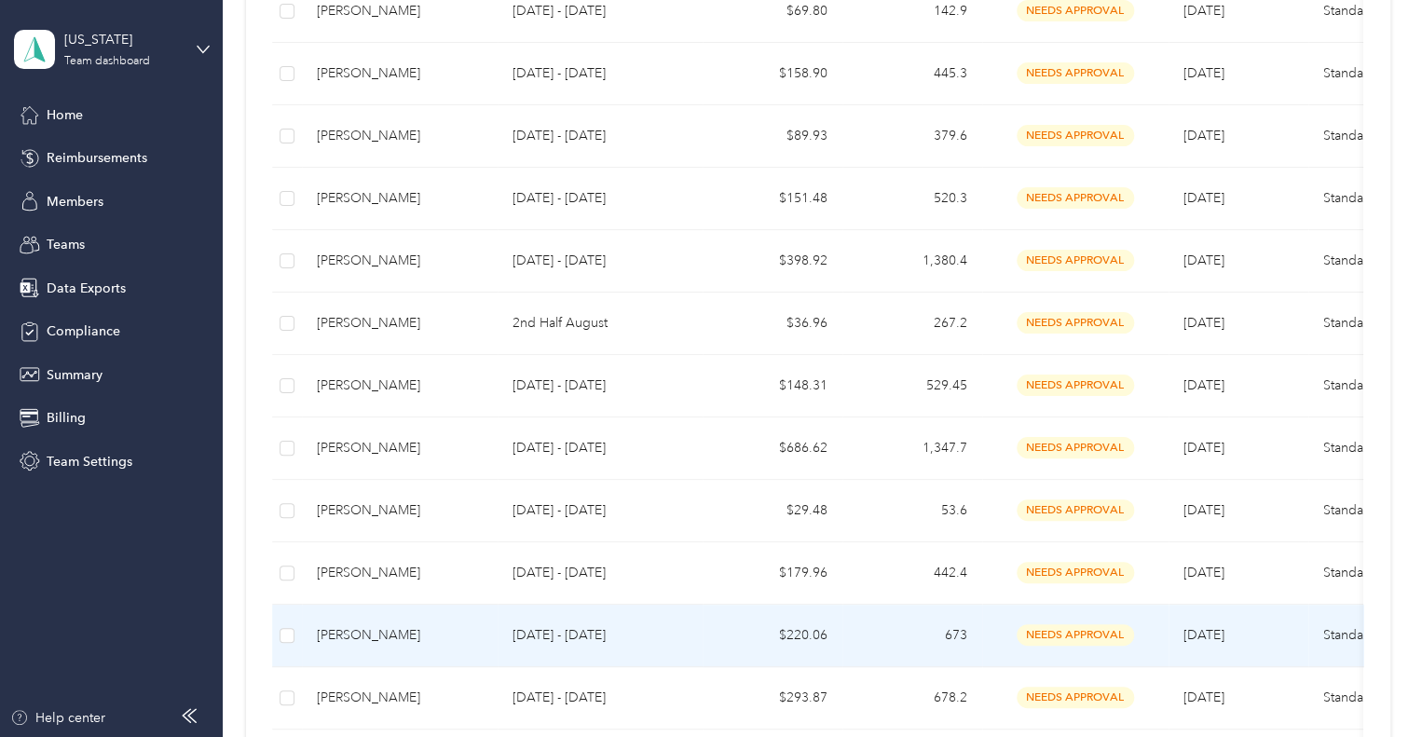
scroll to position [521, 0]
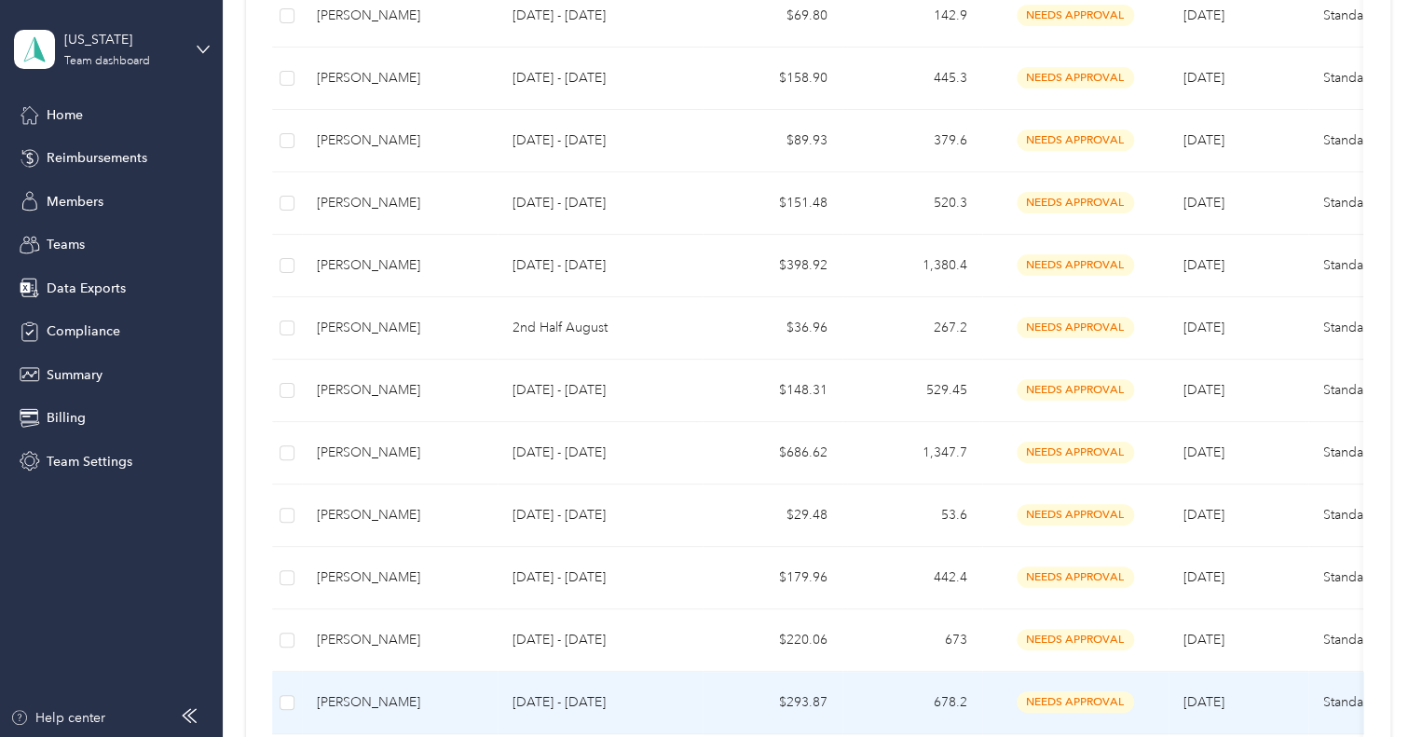
click at [725, 681] on td "$293.87" at bounding box center [773, 703] width 140 height 62
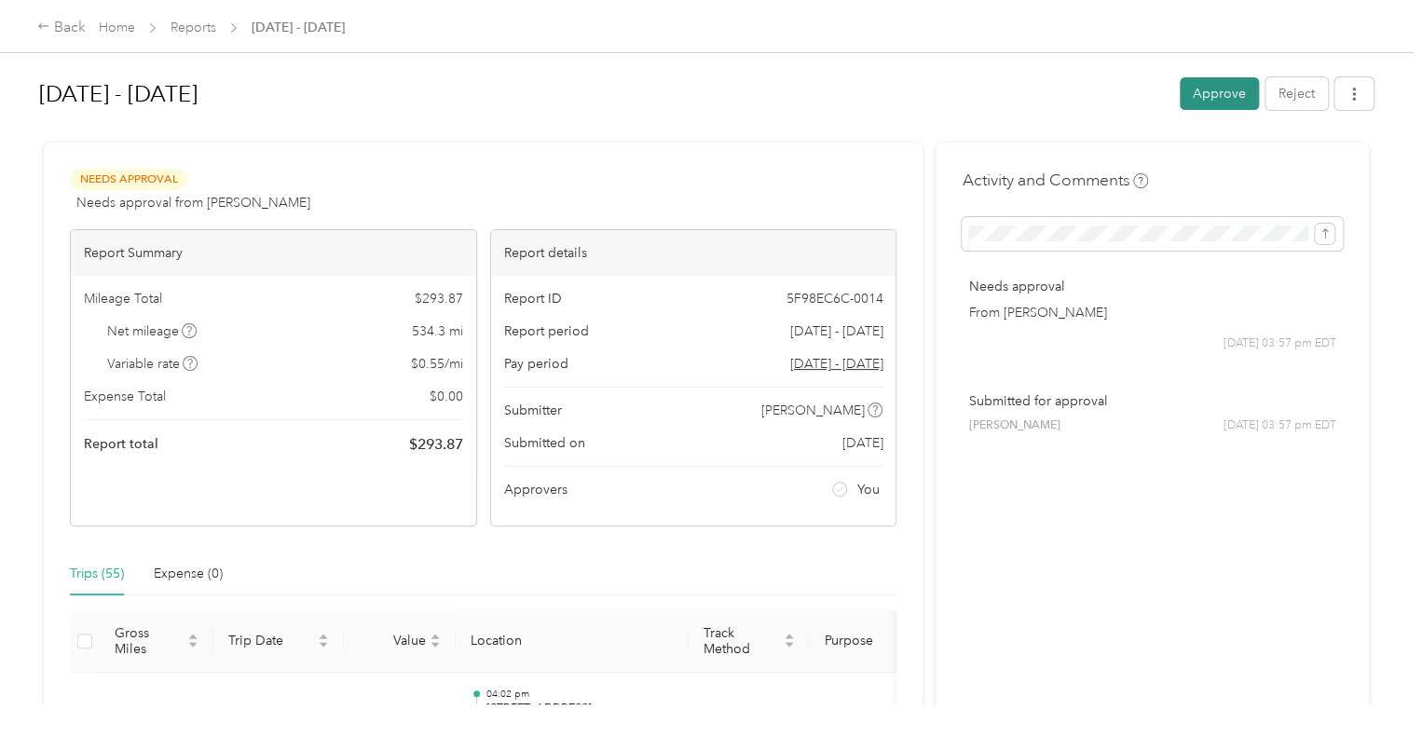
click at [1201, 96] on button "Approve" at bounding box center [1219, 93] width 79 height 33
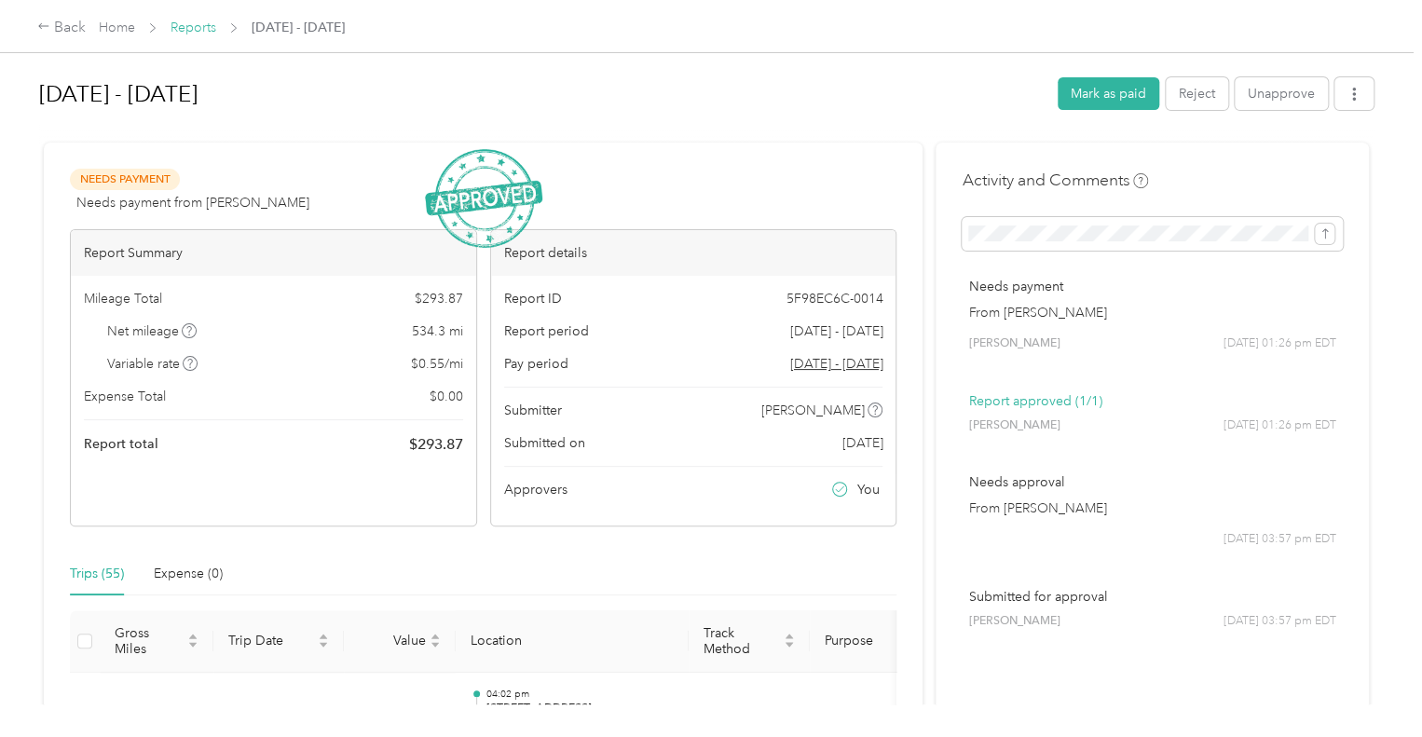
click at [201, 27] on link "Reports" at bounding box center [194, 28] width 46 height 16
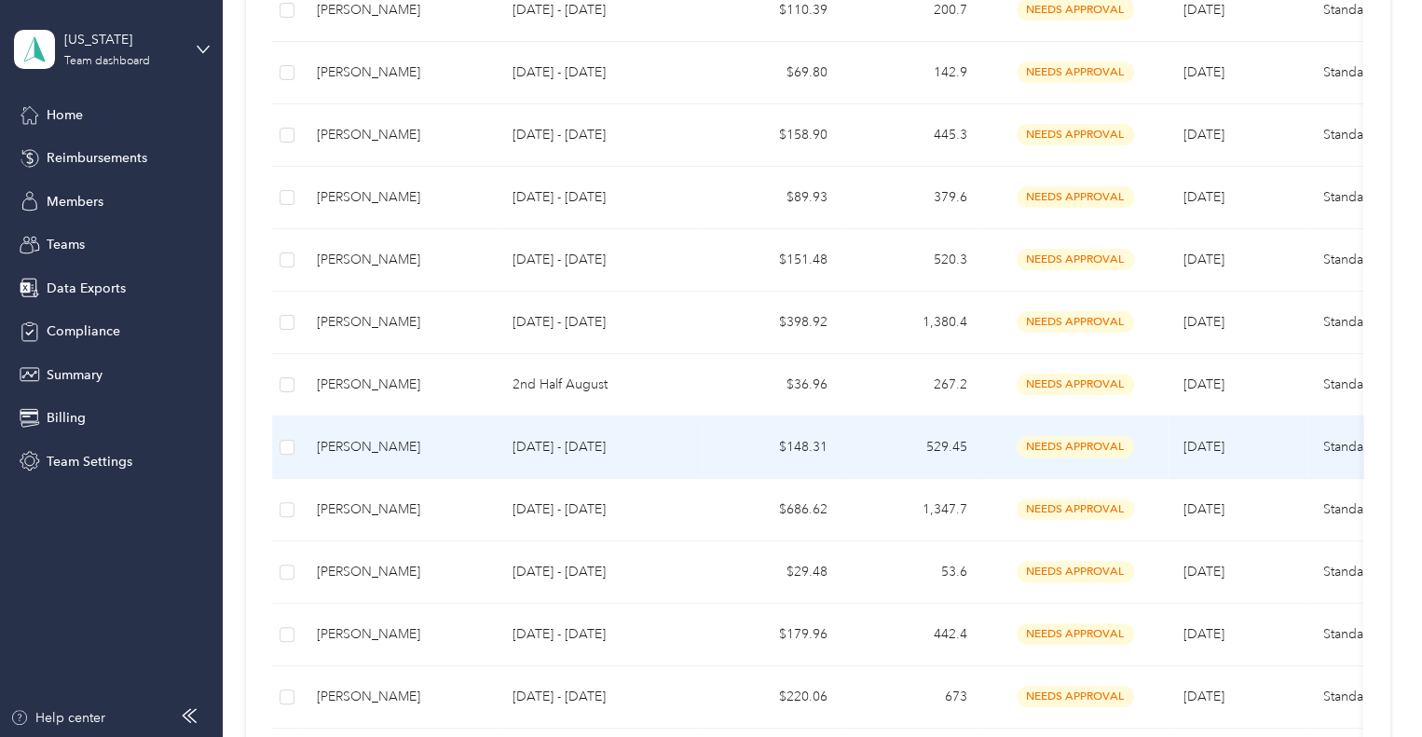
scroll to position [462, 0]
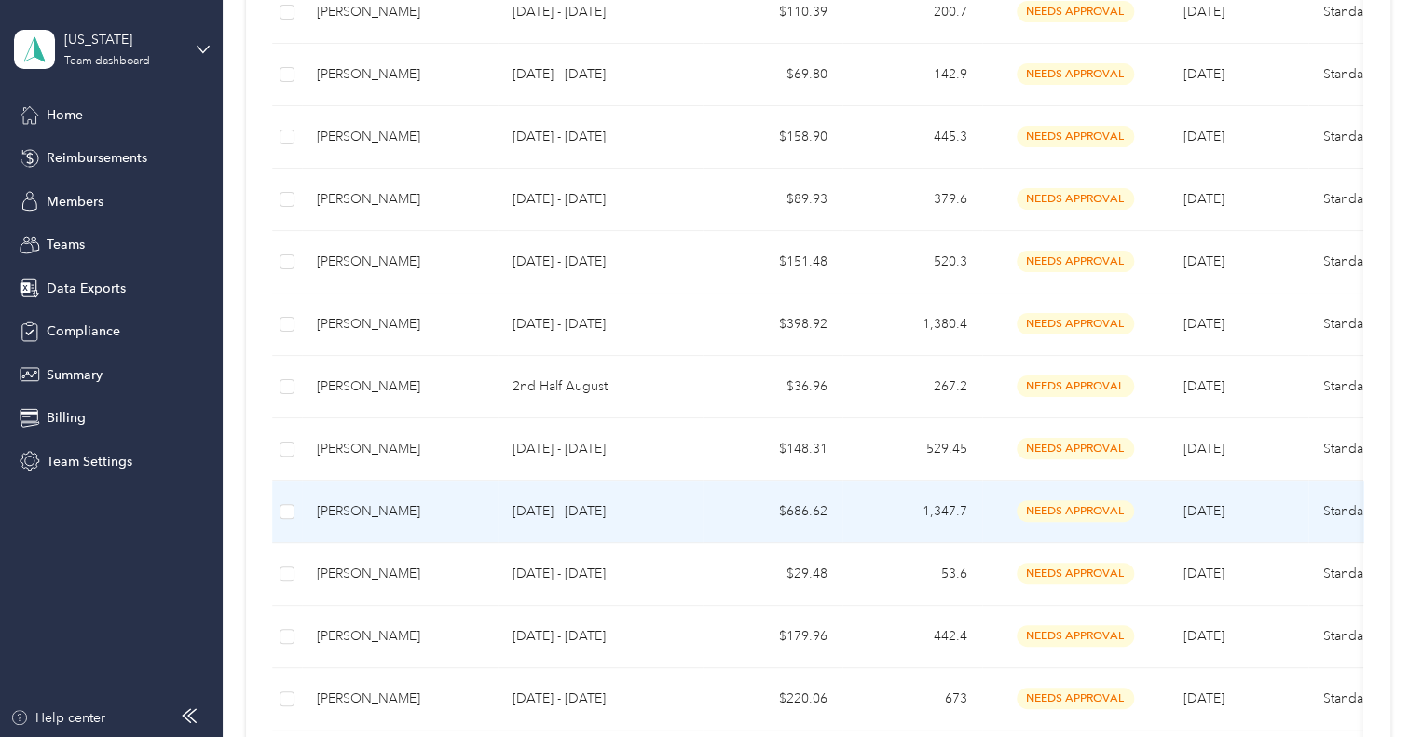
click at [676, 514] on p "[DATE] - [DATE]" at bounding box center [600, 511] width 175 height 21
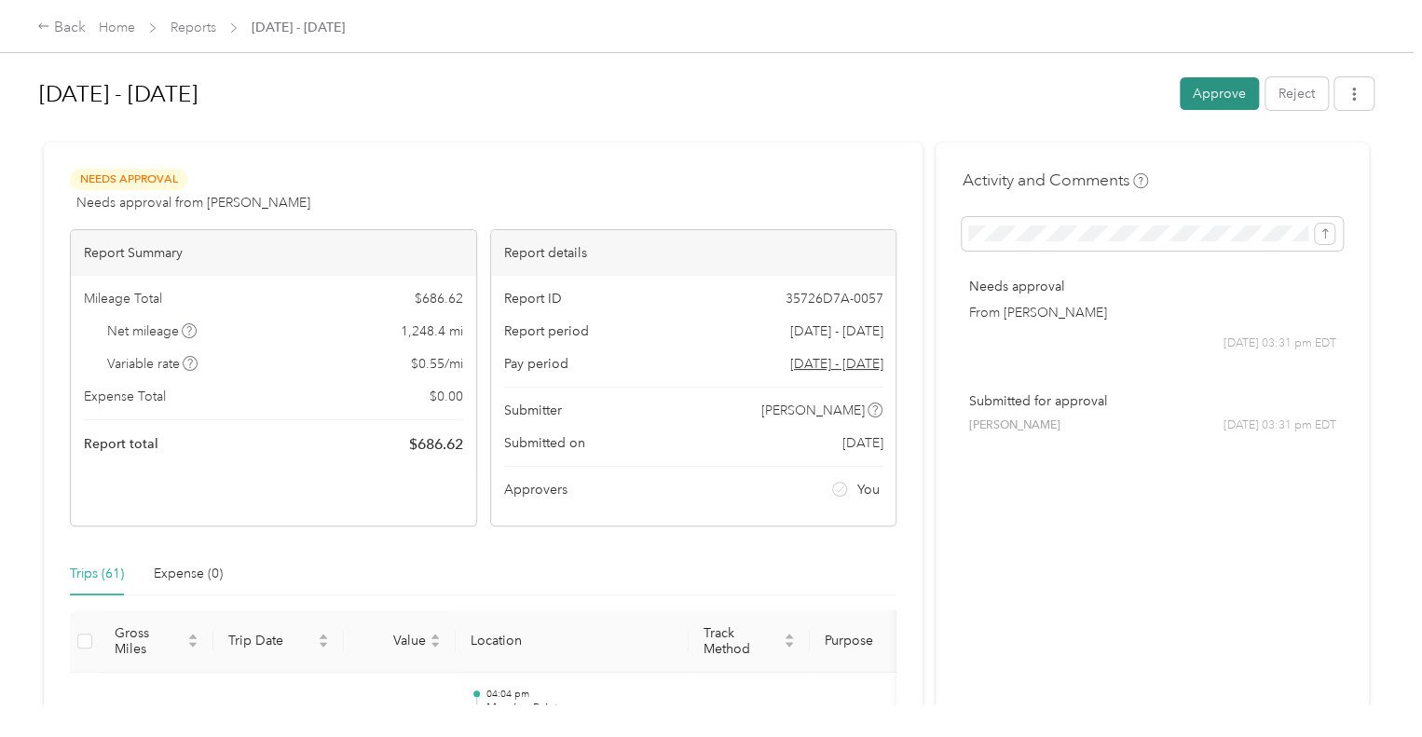
click at [1202, 97] on button "Approve" at bounding box center [1219, 93] width 79 height 33
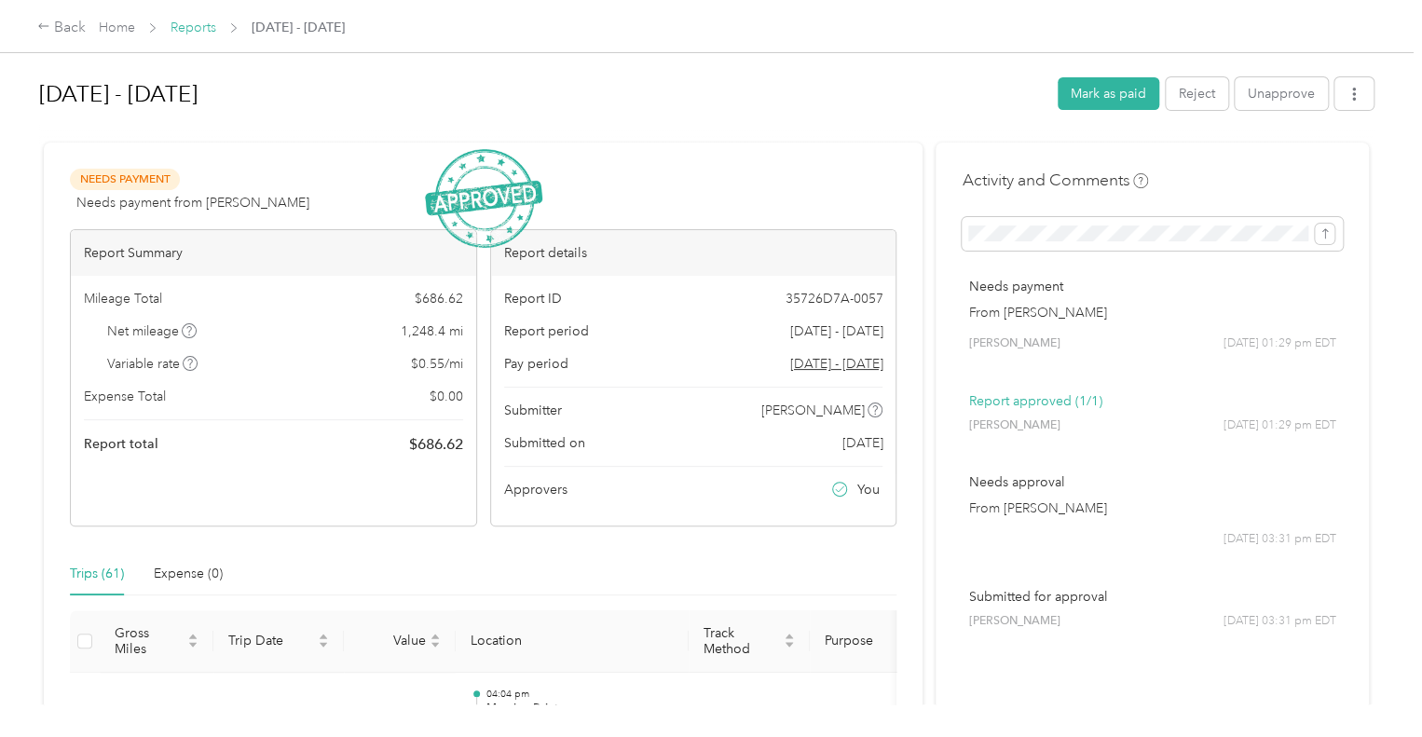
click at [190, 27] on link "Reports" at bounding box center [194, 28] width 46 height 16
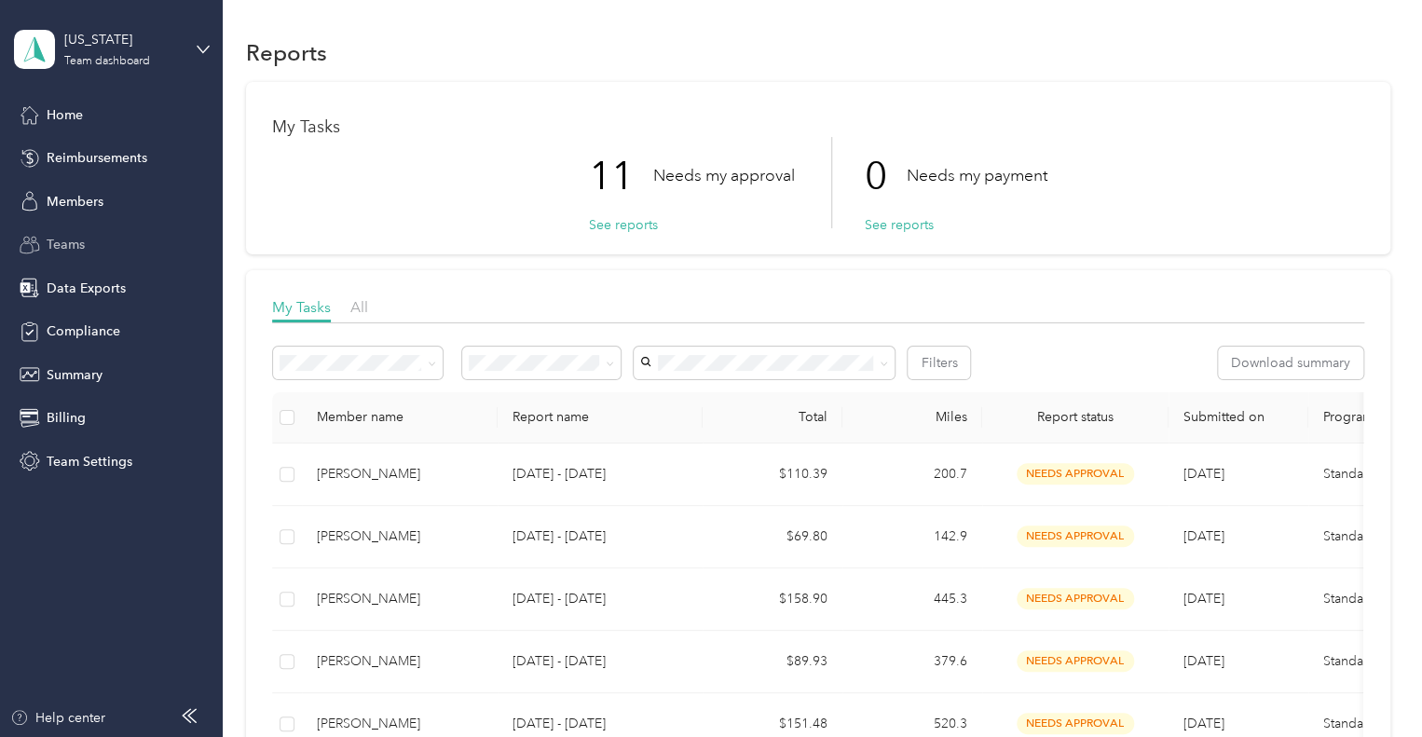
click at [102, 241] on div "Teams" at bounding box center [112, 245] width 196 height 34
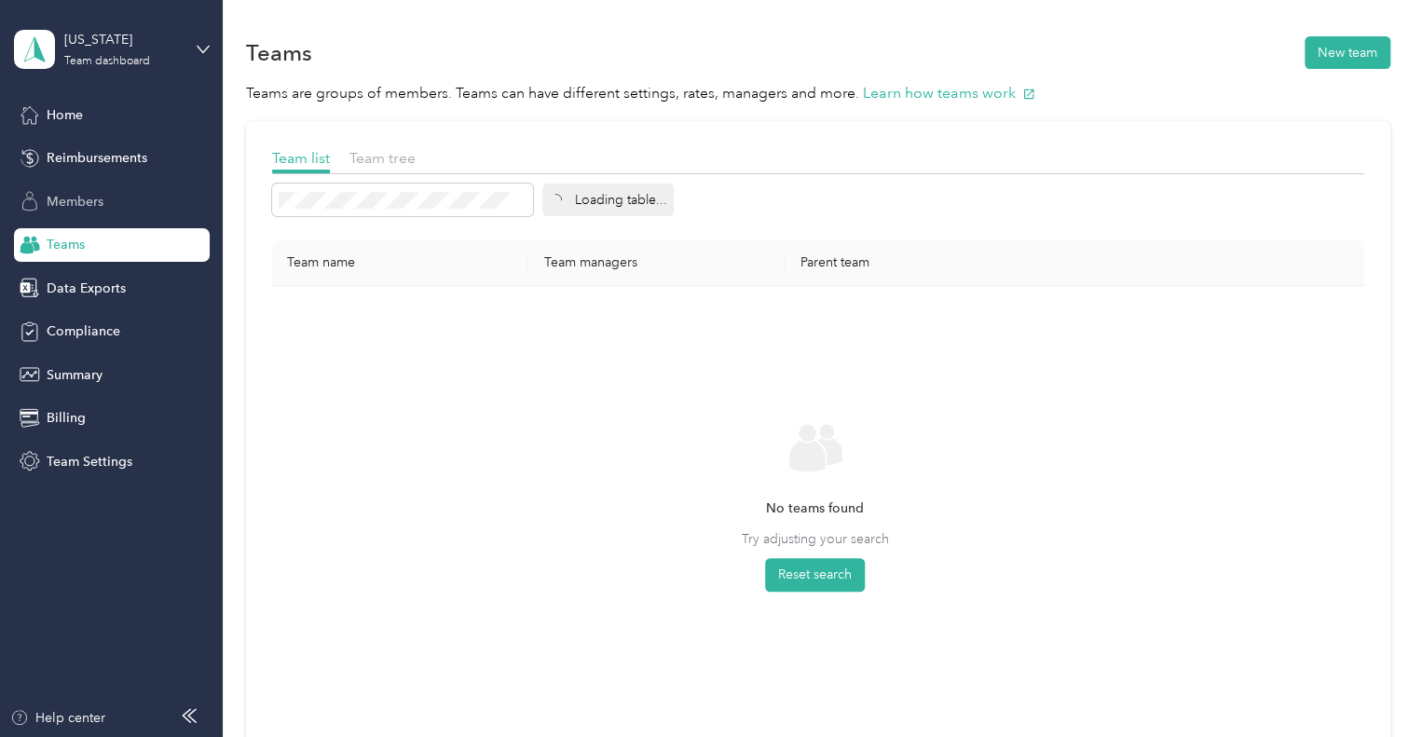
click at [99, 198] on span "Members" at bounding box center [75, 202] width 57 height 20
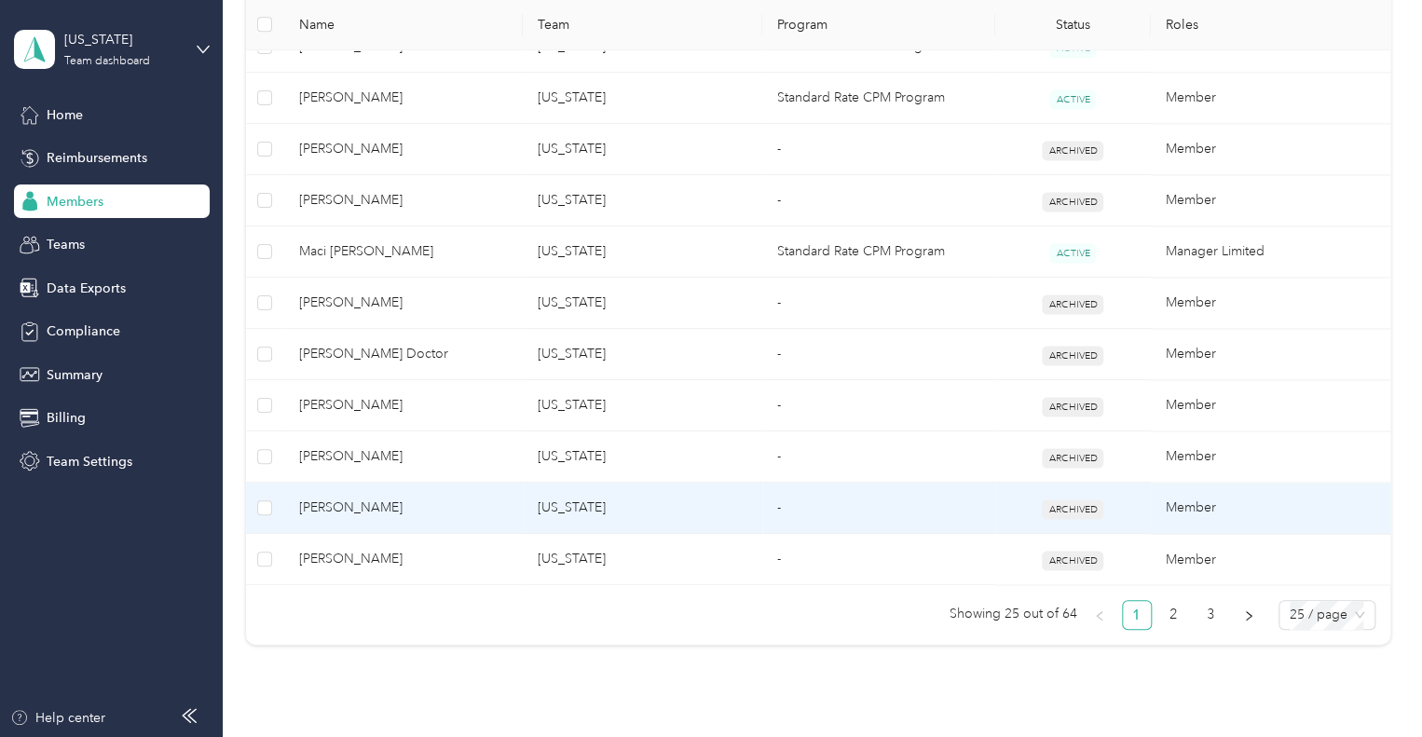
scroll to position [1244, 0]
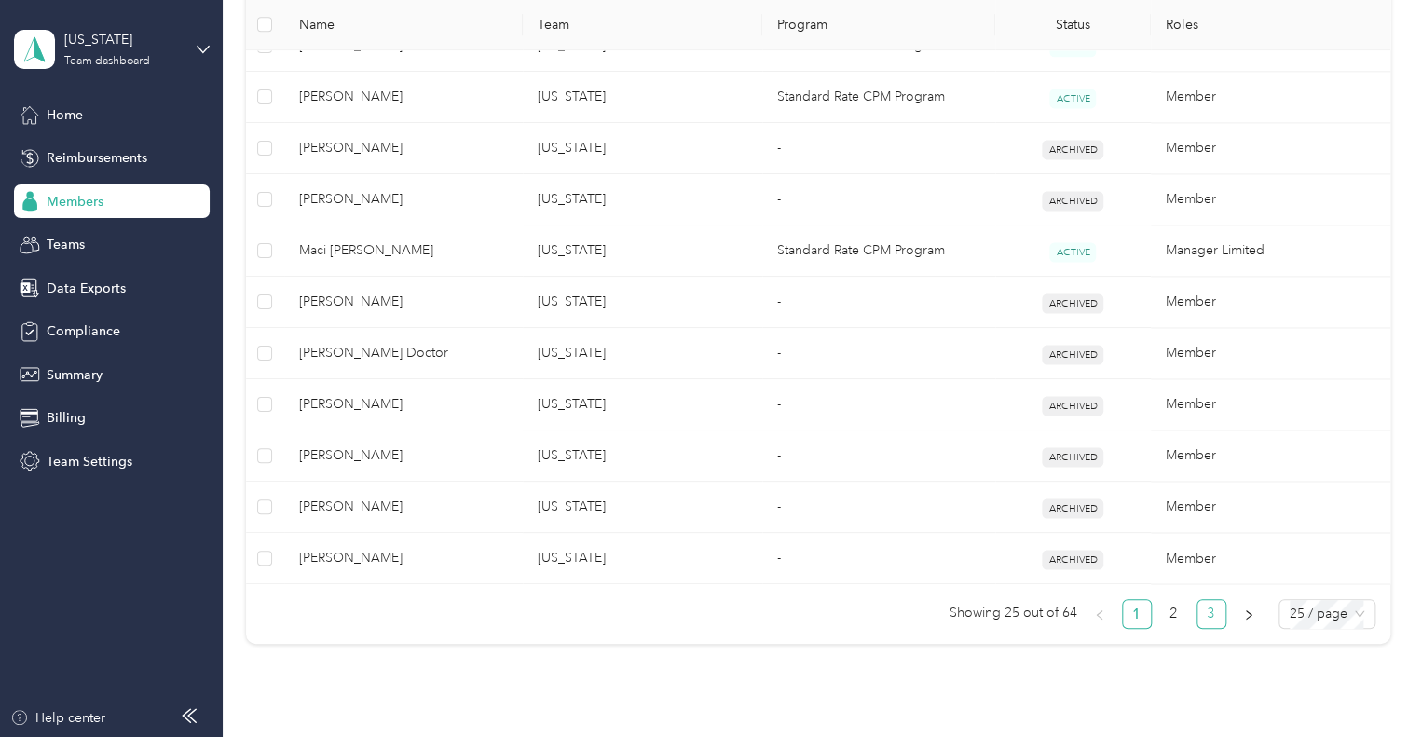
click at [1199, 600] on link "3" at bounding box center [1212, 614] width 28 height 28
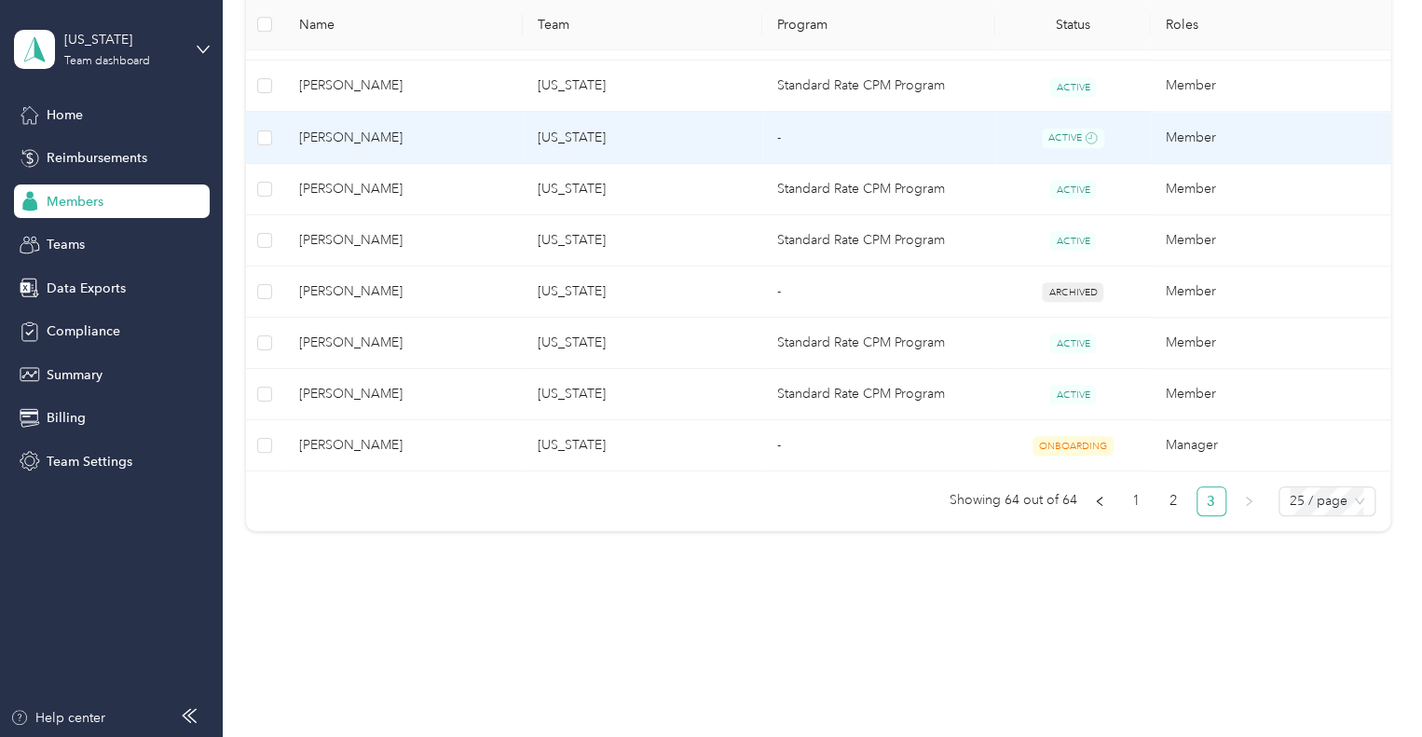
click at [996, 134] on td "ACTIVE" at bounding box center [1074, 138] width 156 height 52
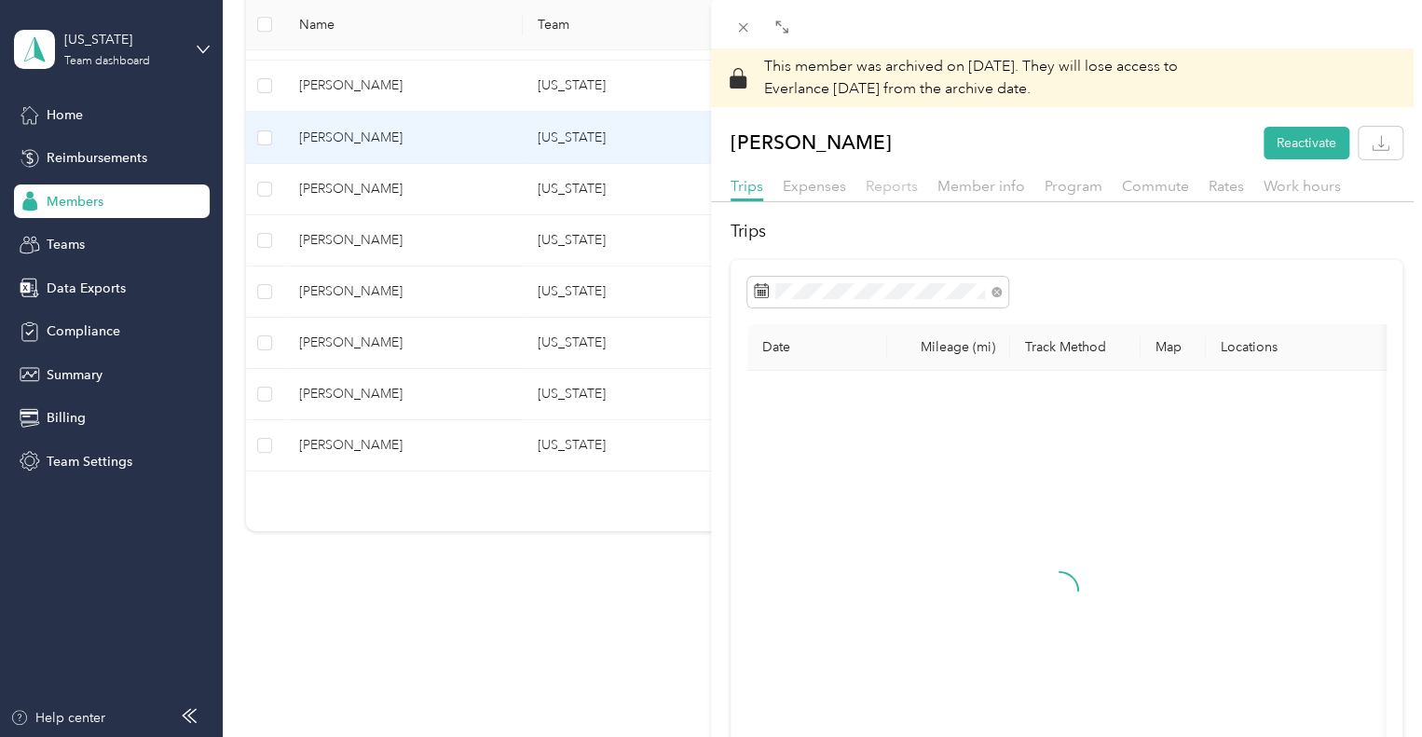
click at [895, 189] on span "Reports" at bounding box center [892, 186] width 52 height 18
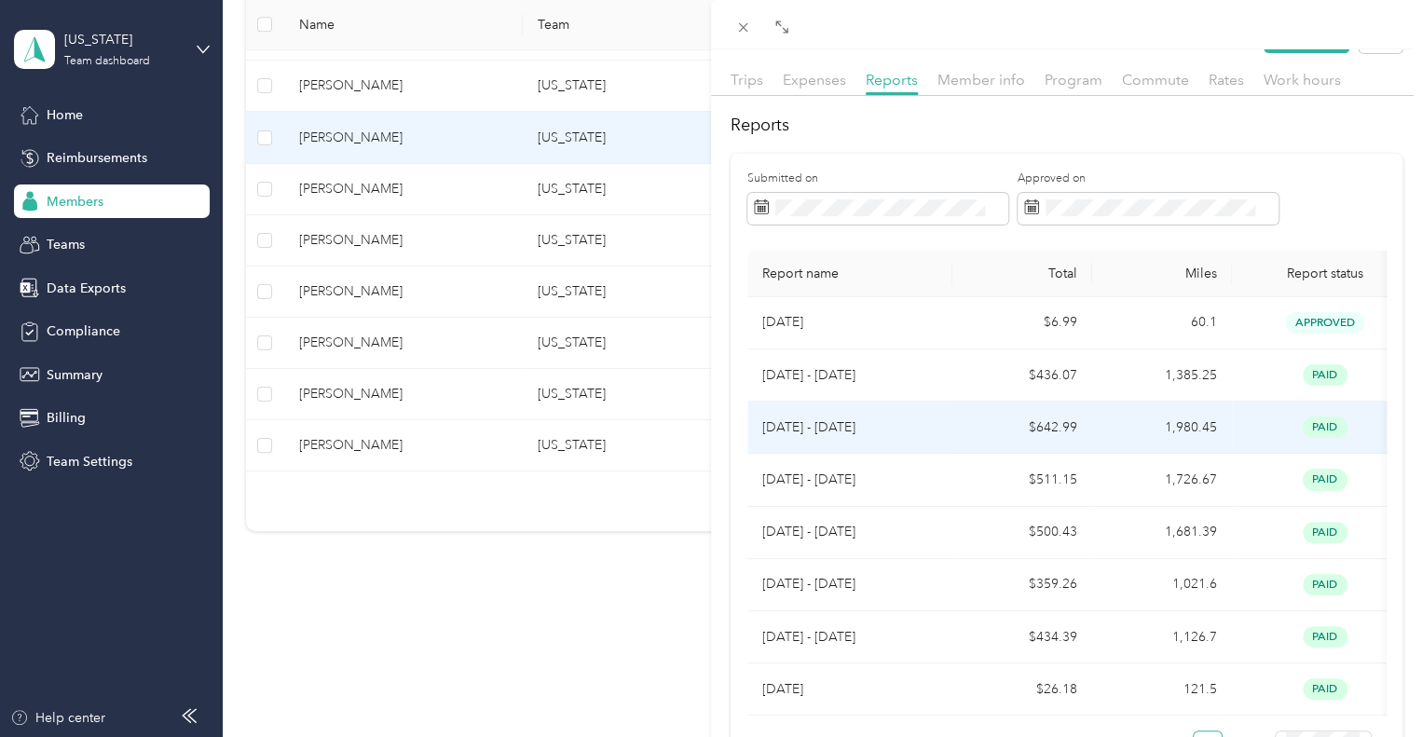
click at [1150, 425] on td "1,980.45" at bounding box center [1162, 428] width 140 height 52
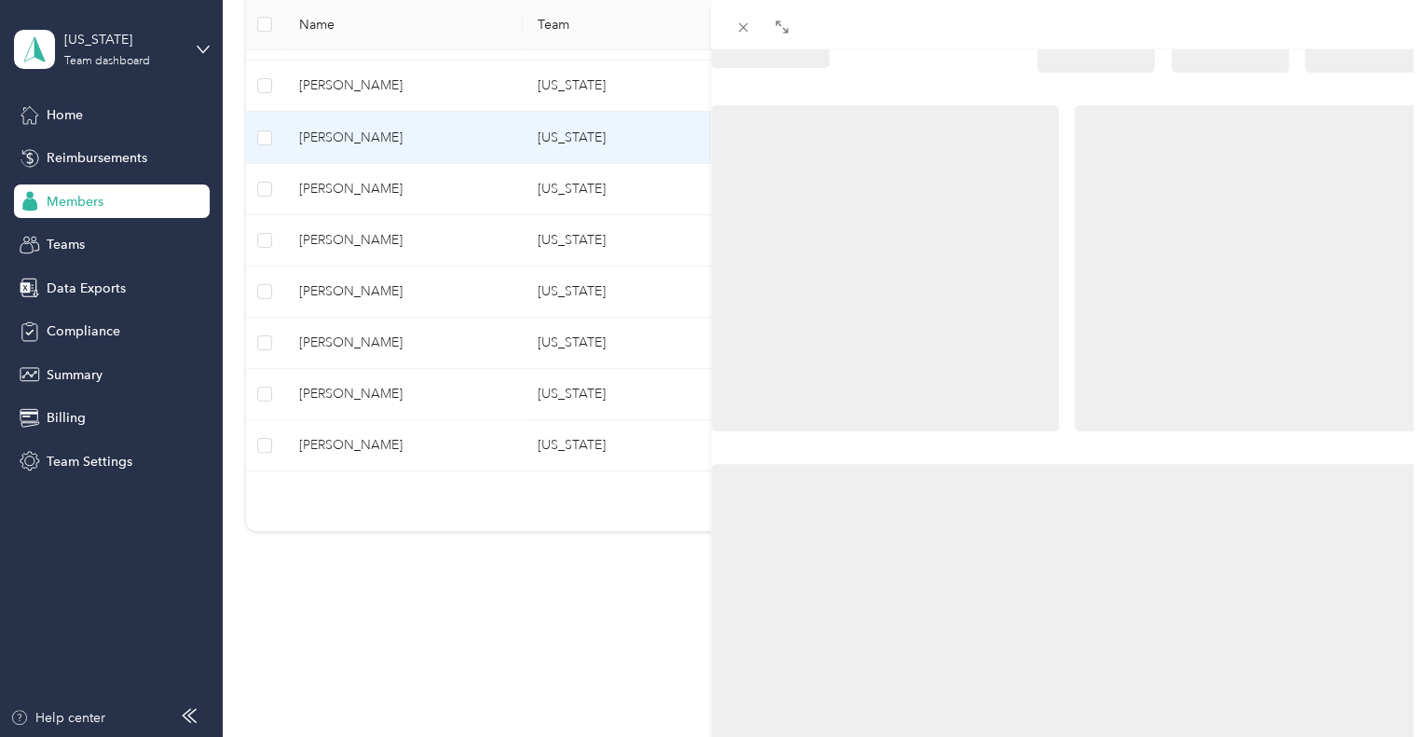
scroll to position [99, 0]
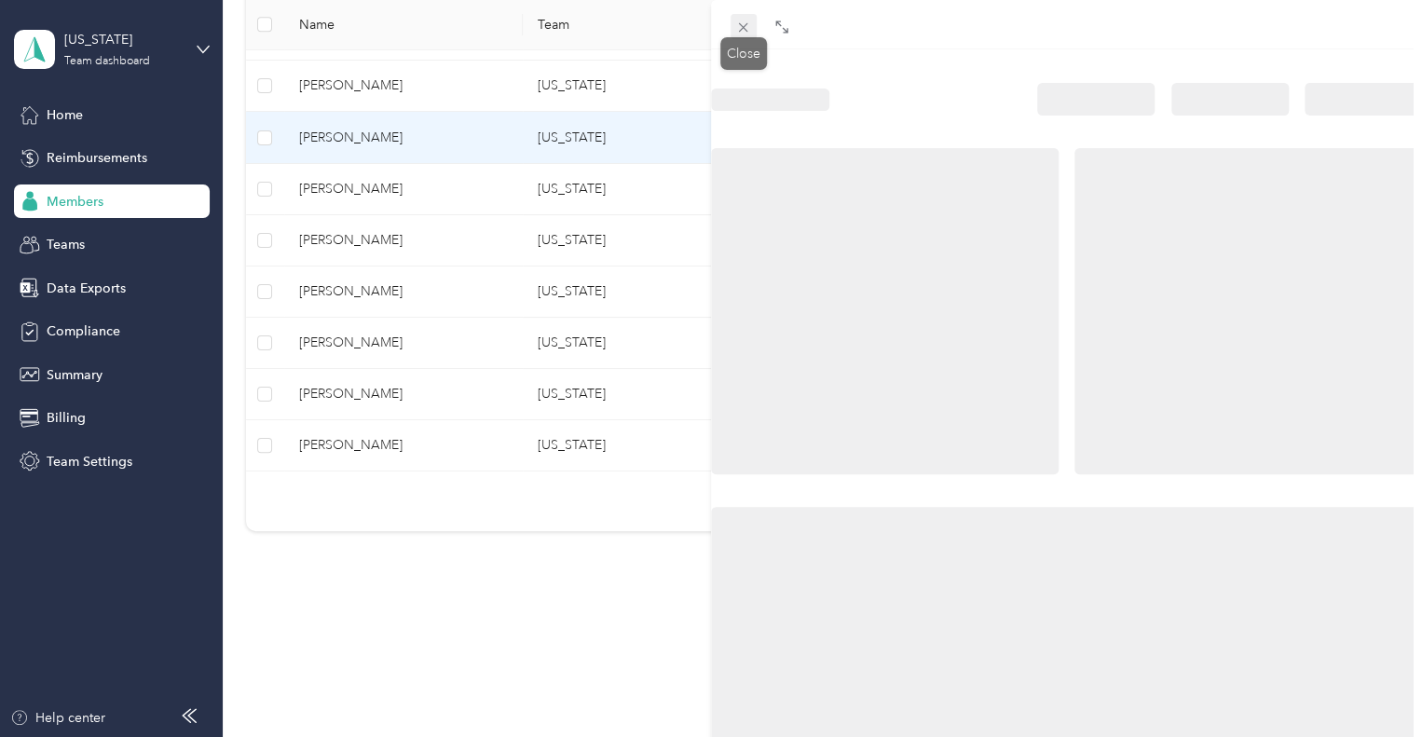
click at [740, 29] on icon at bounding box center [743, 28] width 16 height 16
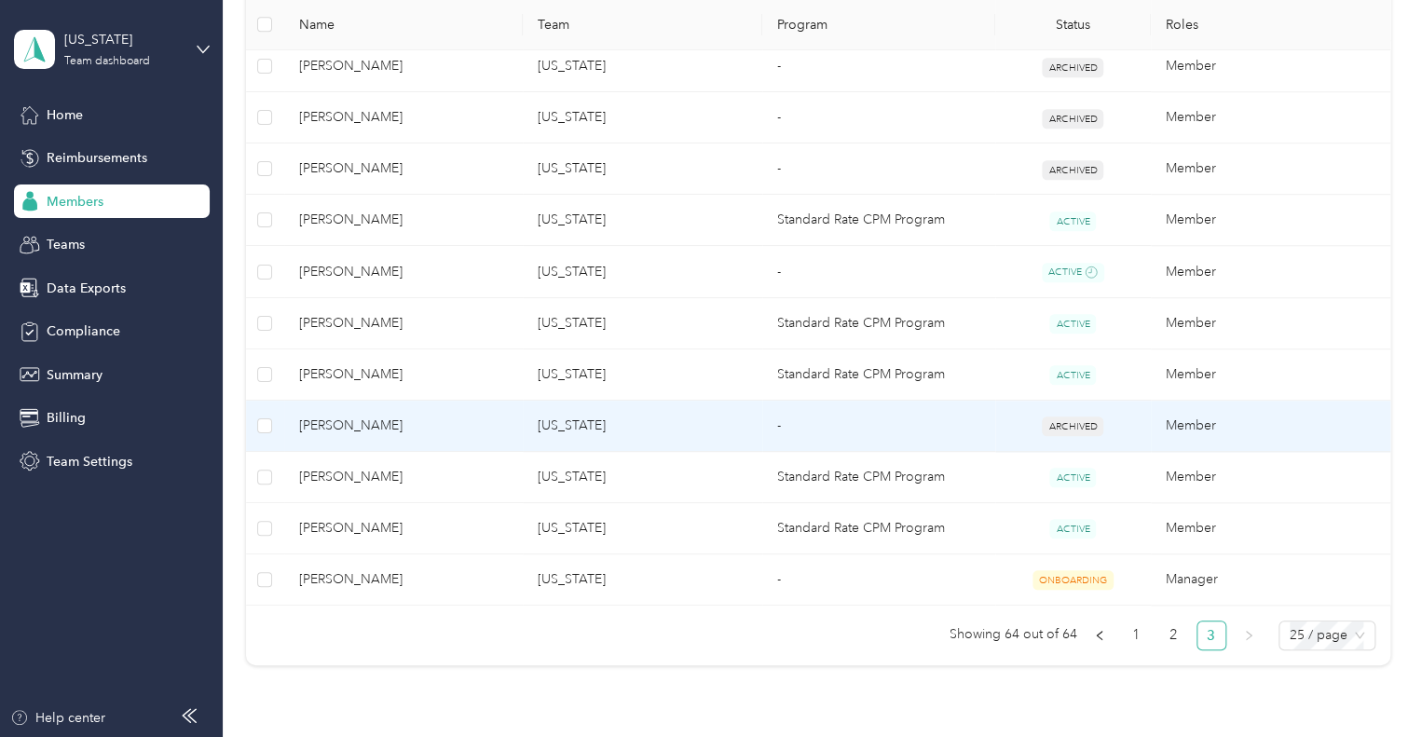
scroll to position [656, 0]
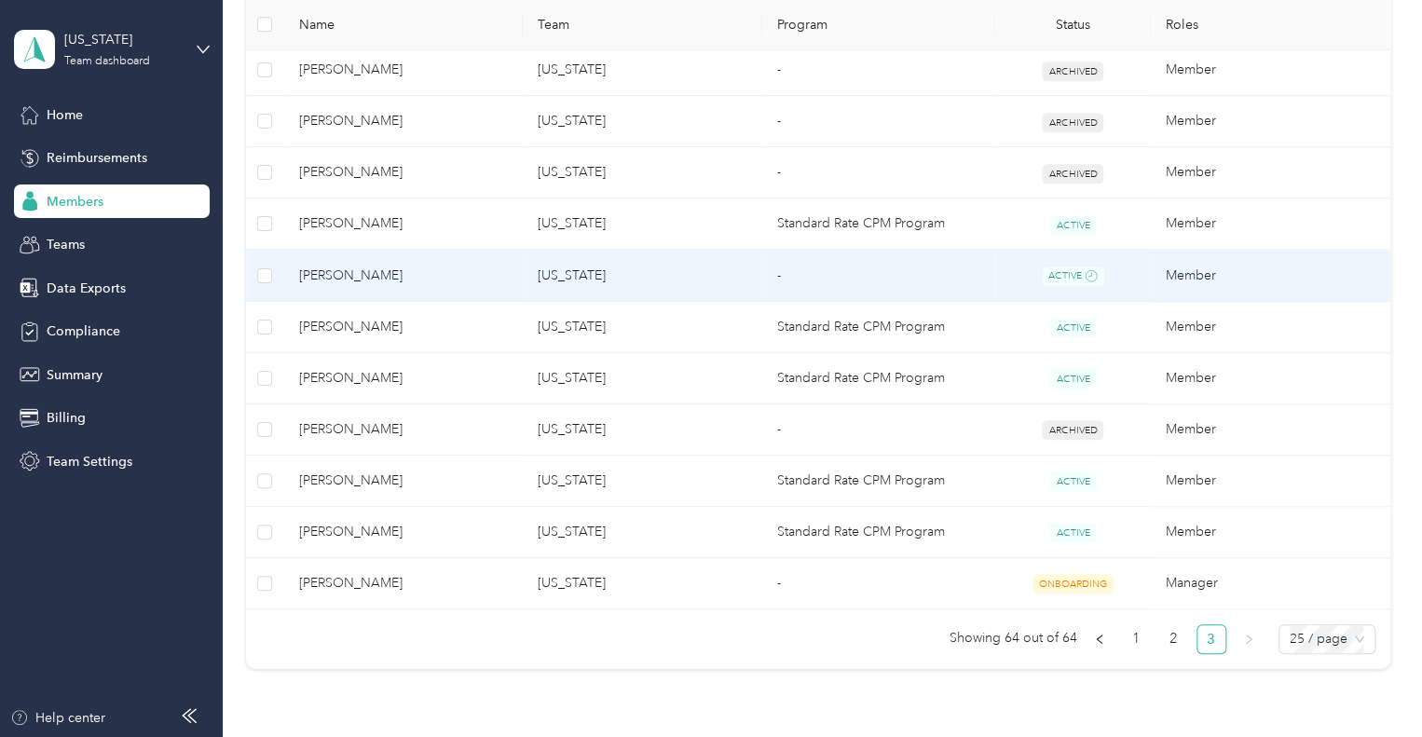
click at [915, 285] on td "-" at bounding box center [878, 276] width 233 height 52
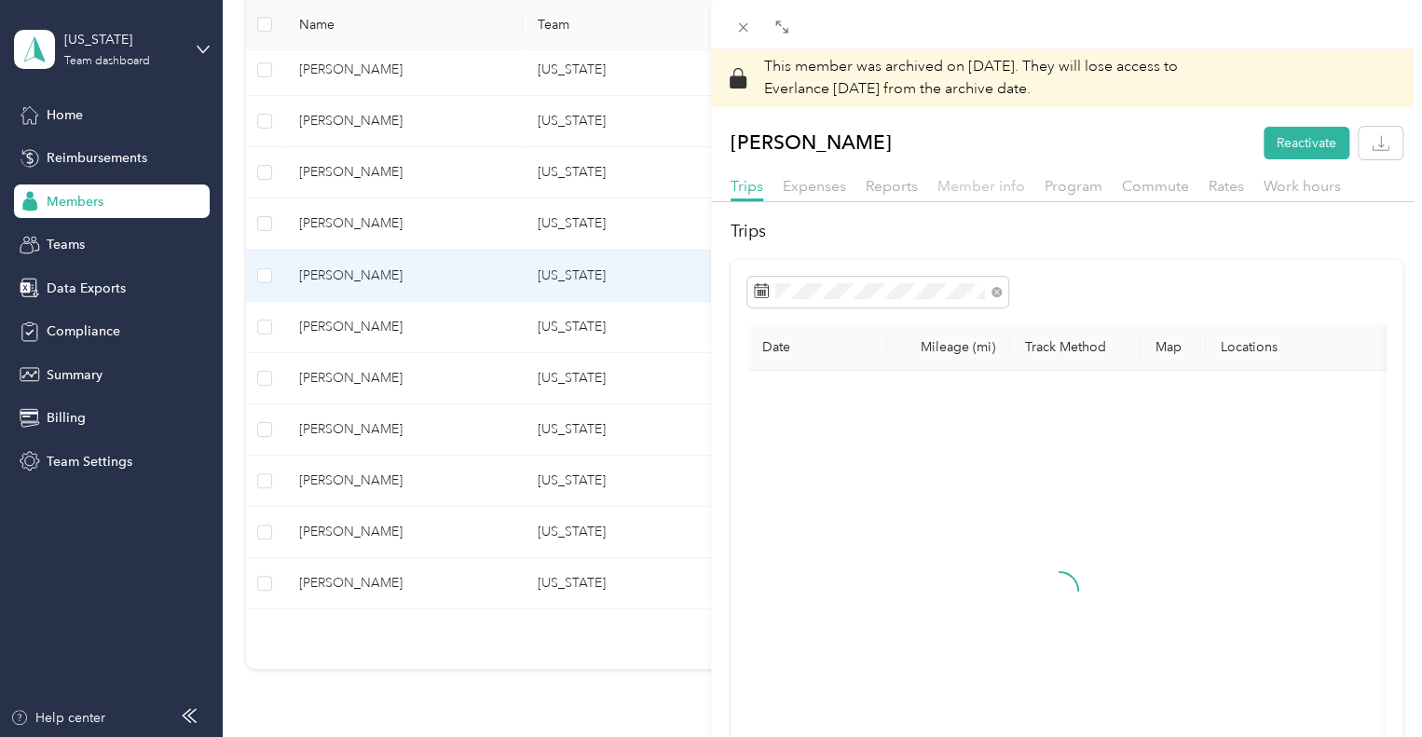
click at [974, 192] on span "Member info" at bounding box center [982, 186] width 88 height 18
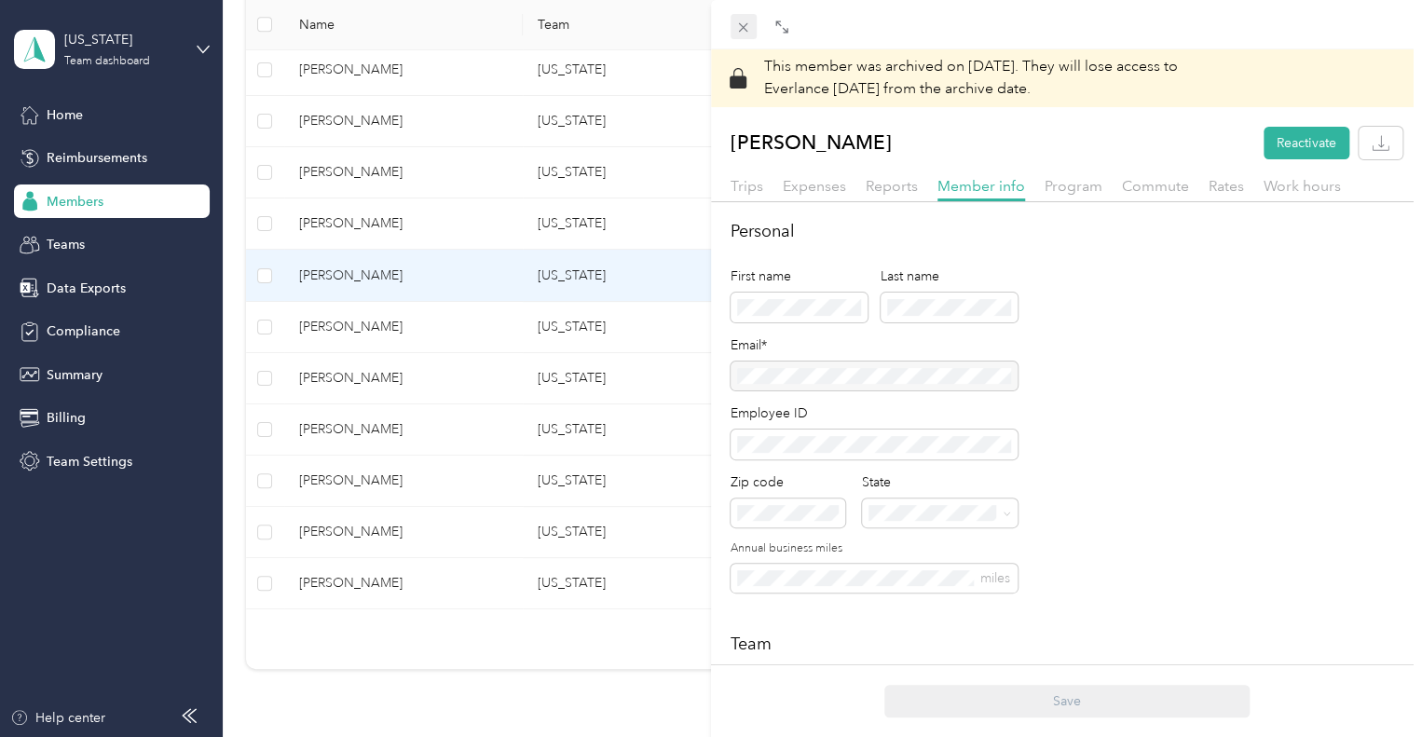
click at [738, 29] on icon at bounding box center [743, 28] width 16 height 16
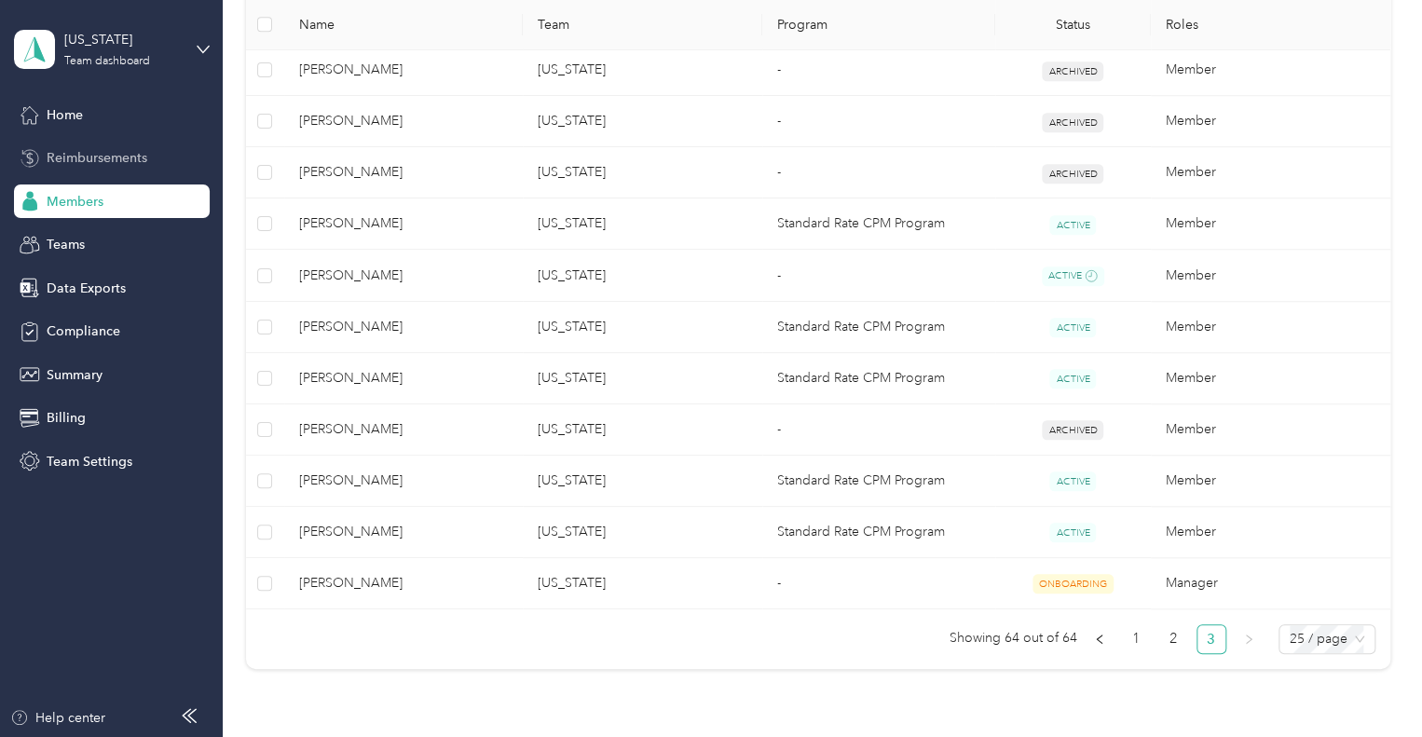
click at [51, 159] on span "Reimbursements" at bounding box center [97, 158] width 101 height 20
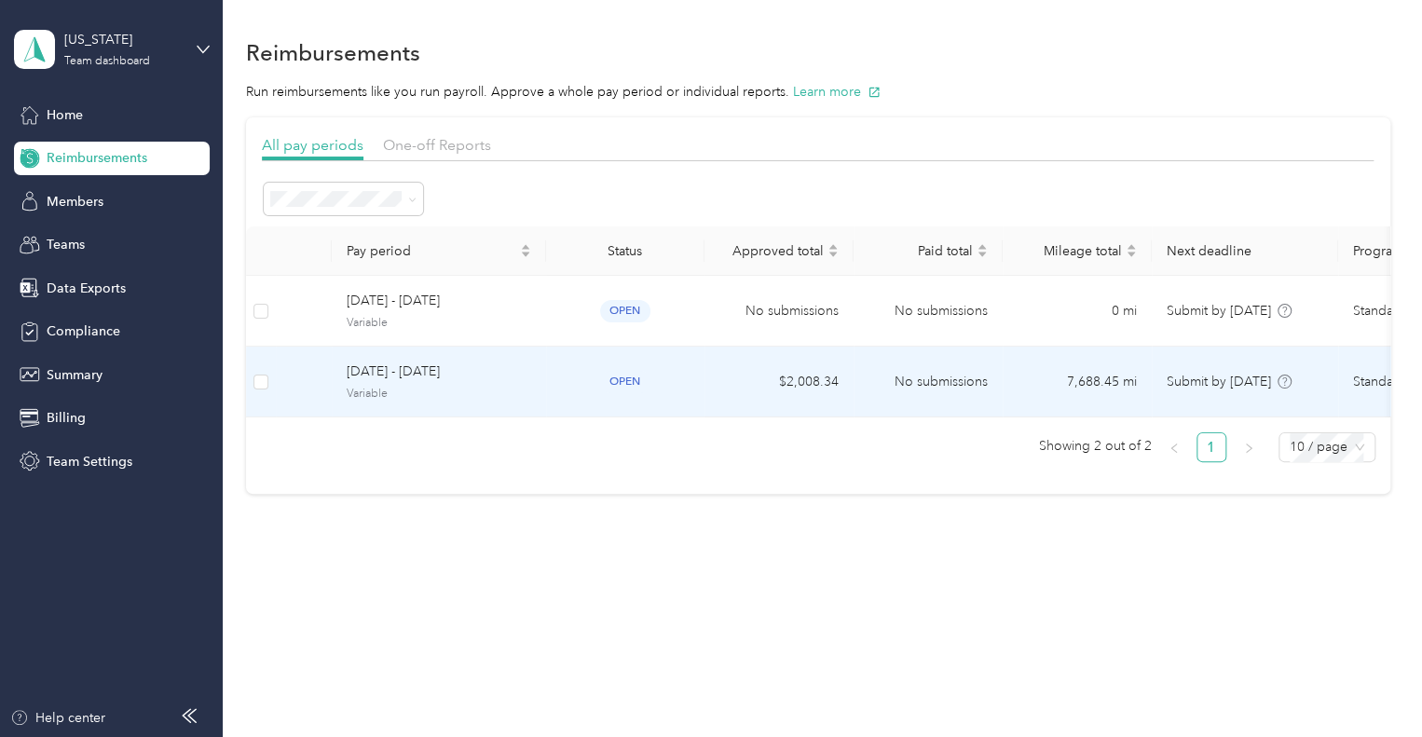
click at [428, 379] on span "[DATE] - [DATE]" at bounding box center [439, 372] width 185 height 21
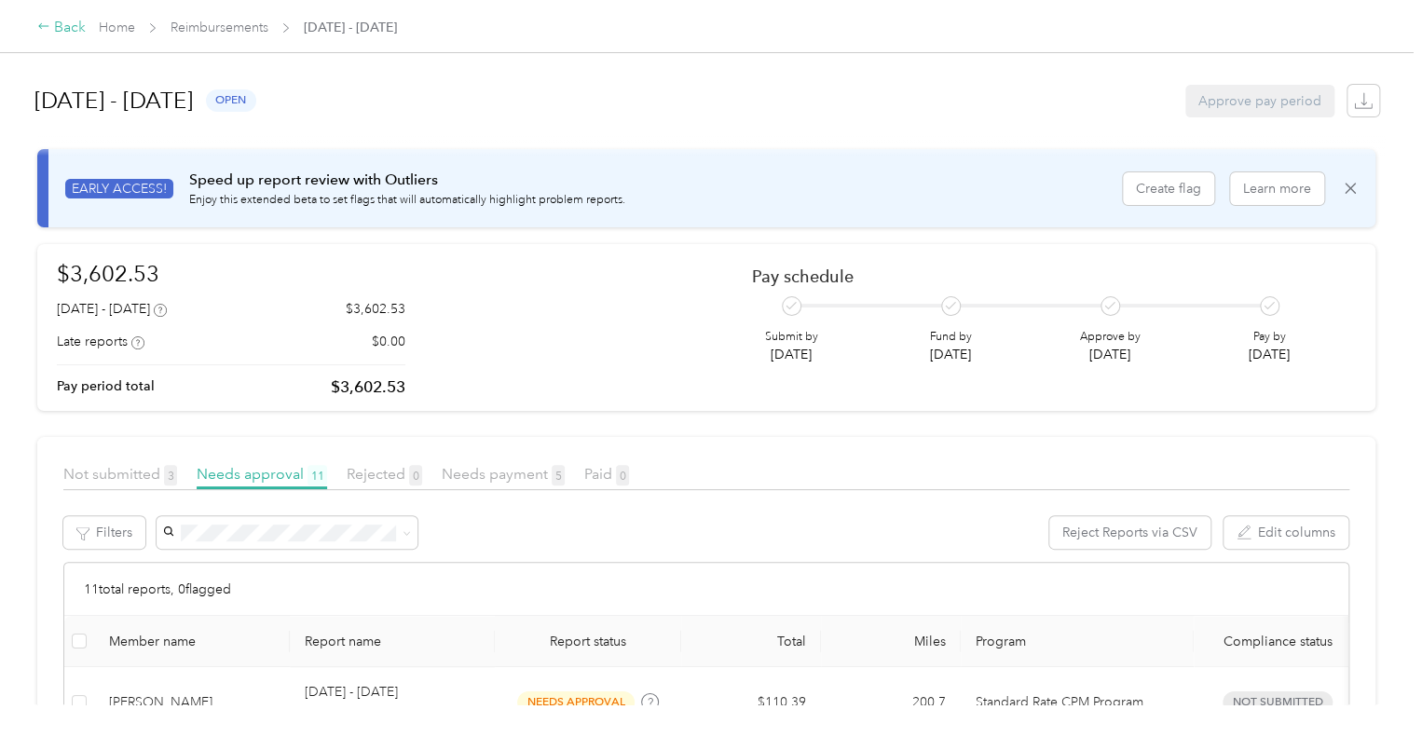
click at [56, 34] on div "Back" at bounding box center [61, 28] width 48 height 22
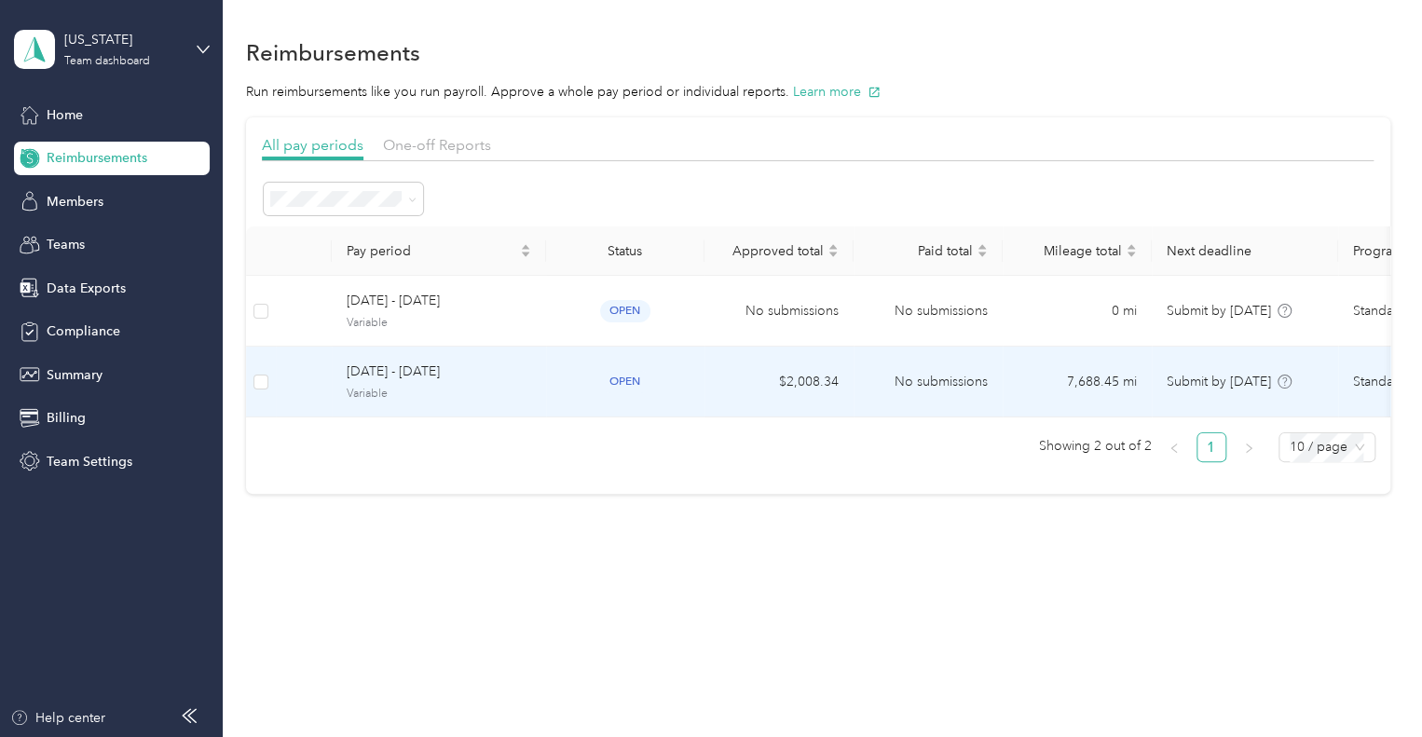
click at [362, 379] on span "[DATE] - [DATE]" at bounding box center [439, 372] width 185 height 21
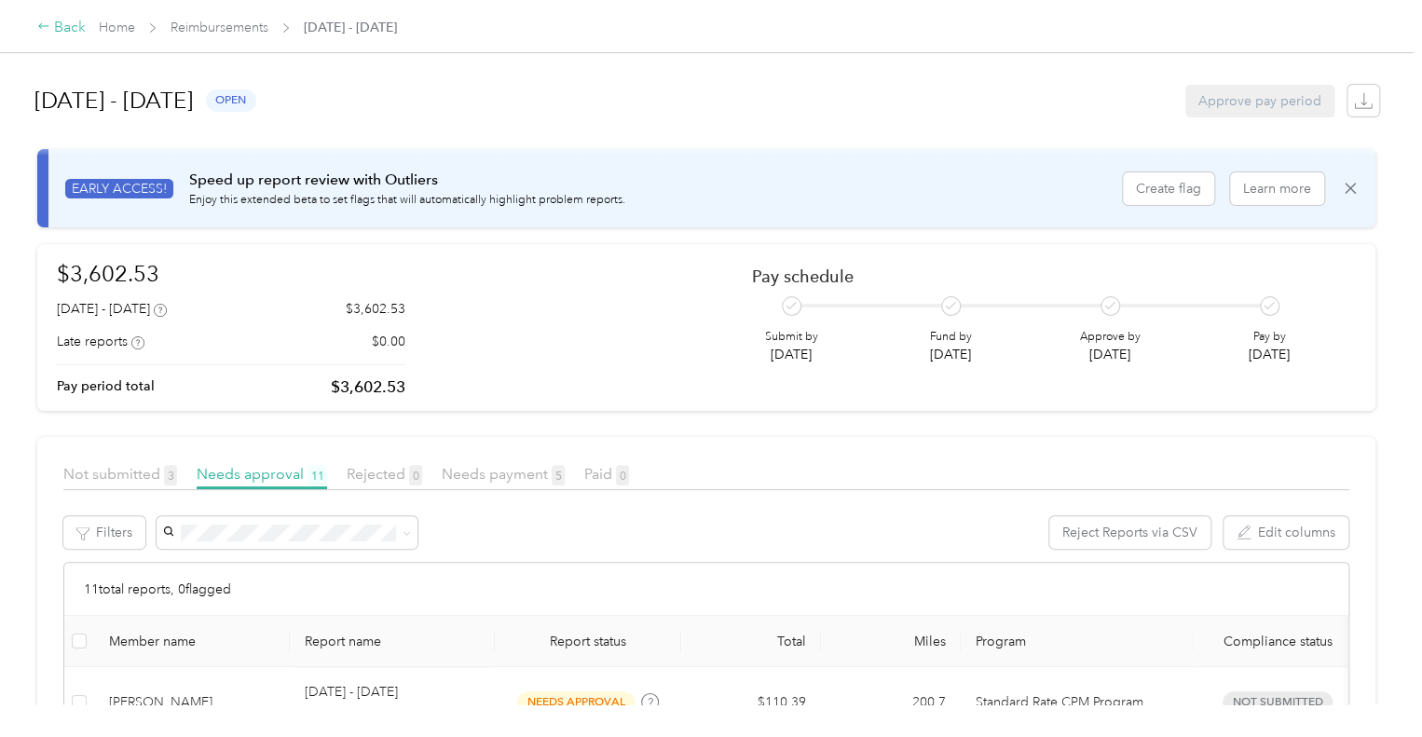
click at [59, 29] on div "Back" at bounding box center [61, 28] width 48 height 22
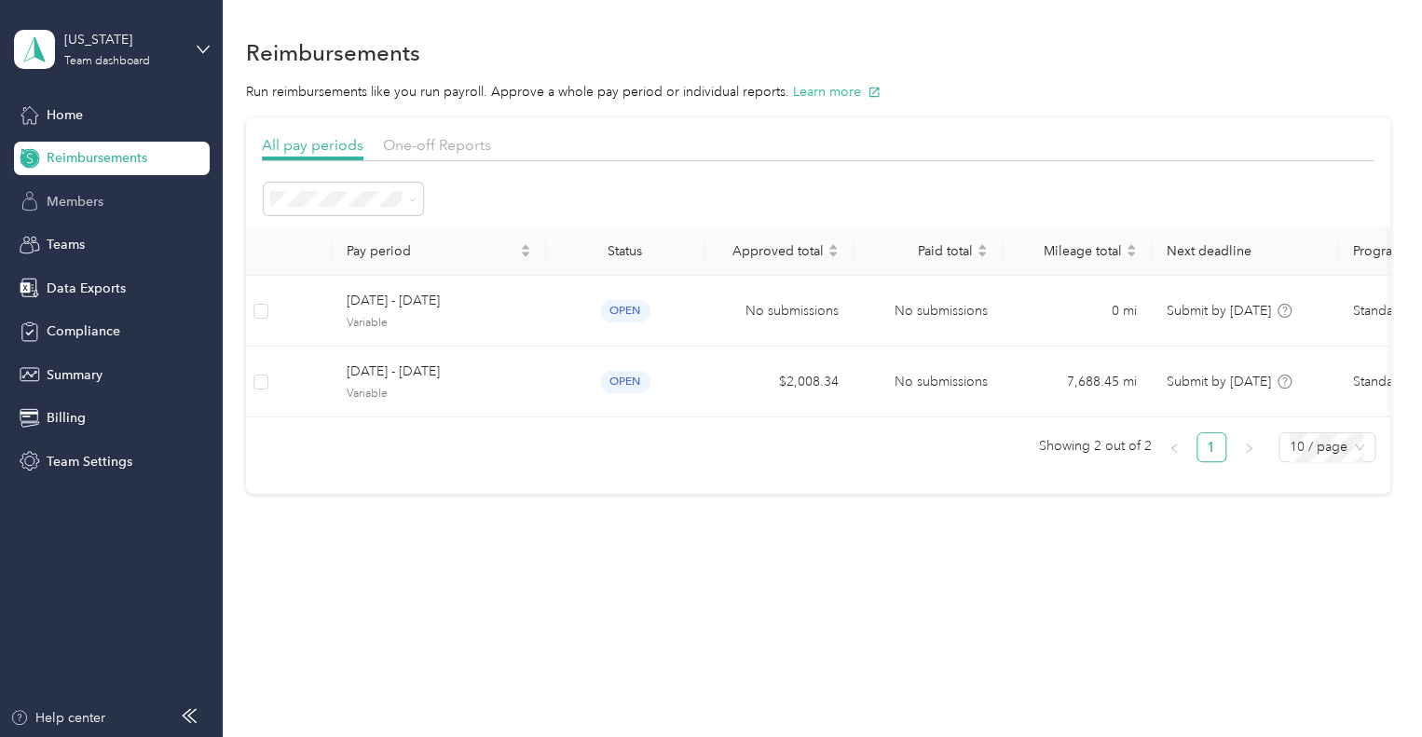
click at [76, 199] on span "Members" at bounding box center [75, 202] width 57 height 20
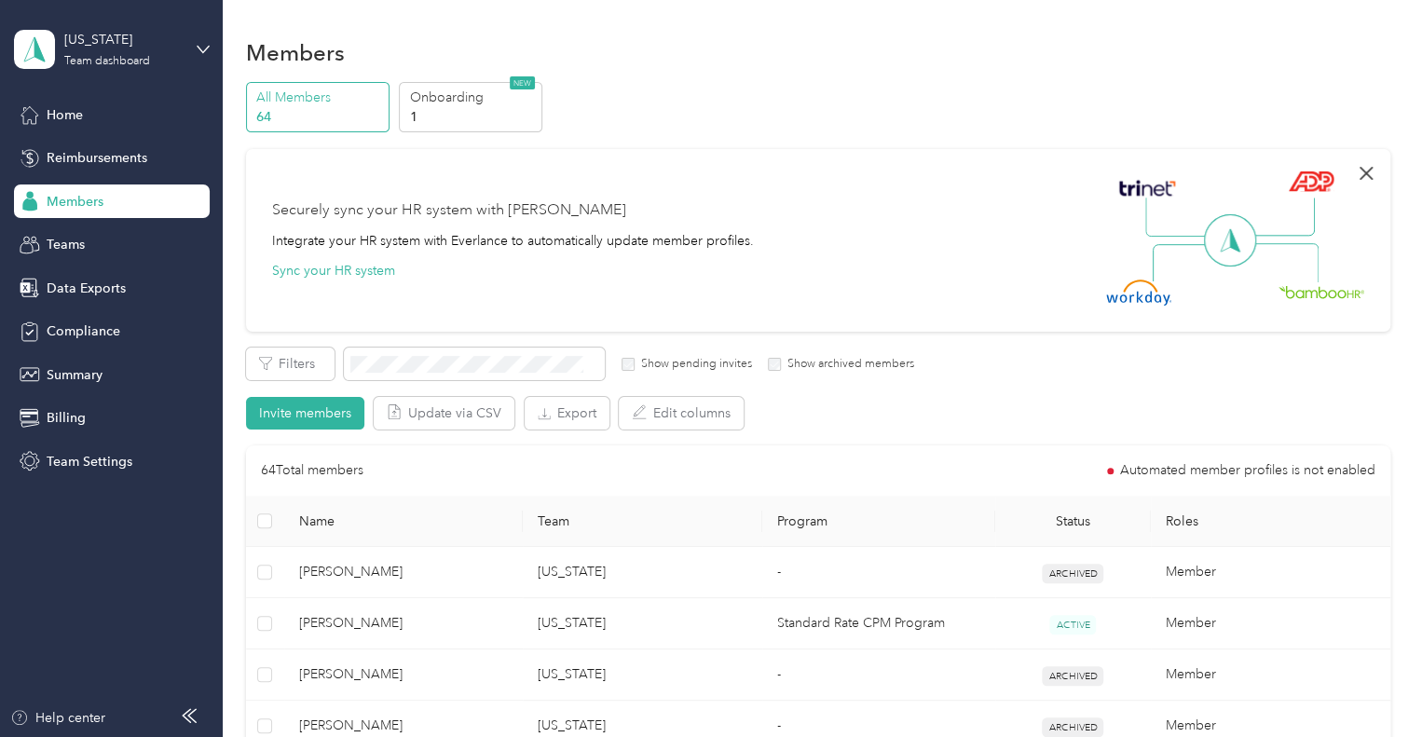
click at [1363, 171] on icon "button" at bounding box center [1366, 173] width 13 height 13
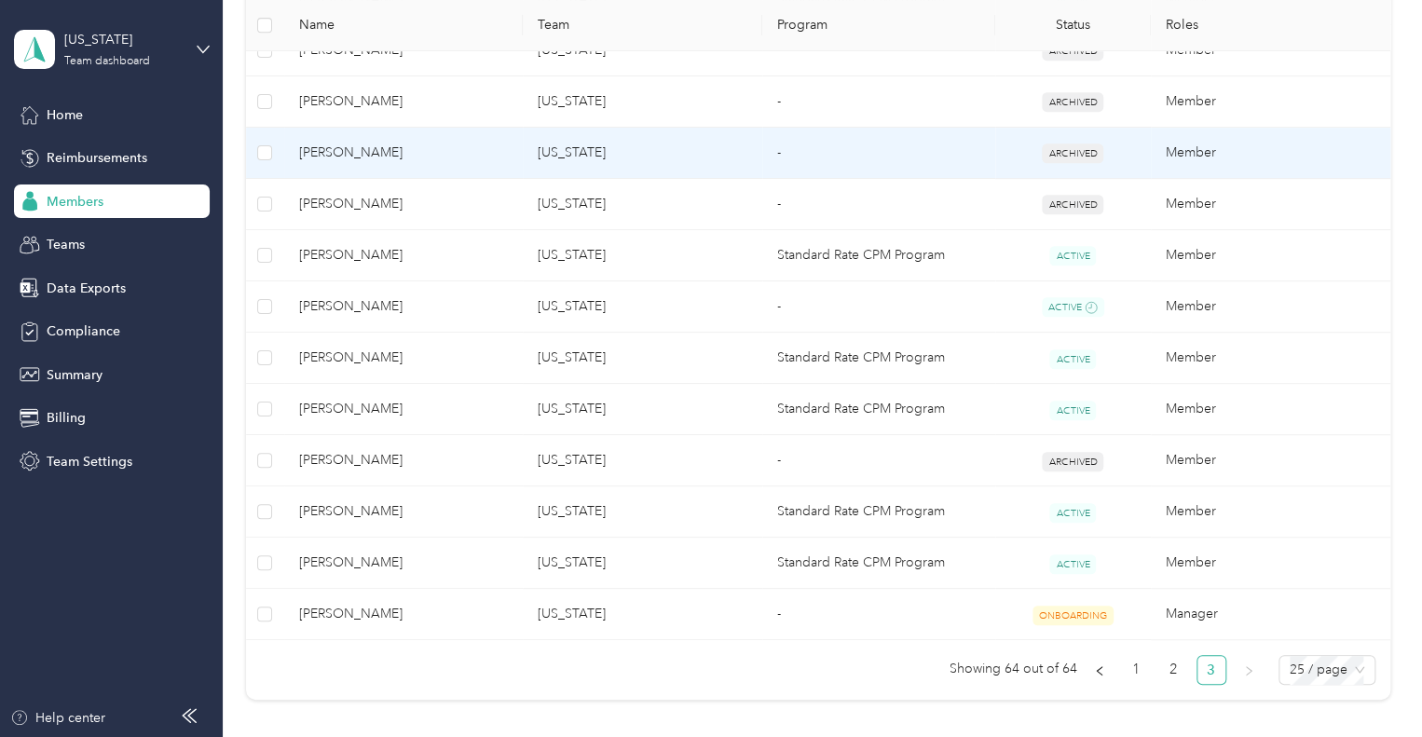
scroll to position [427, 0]
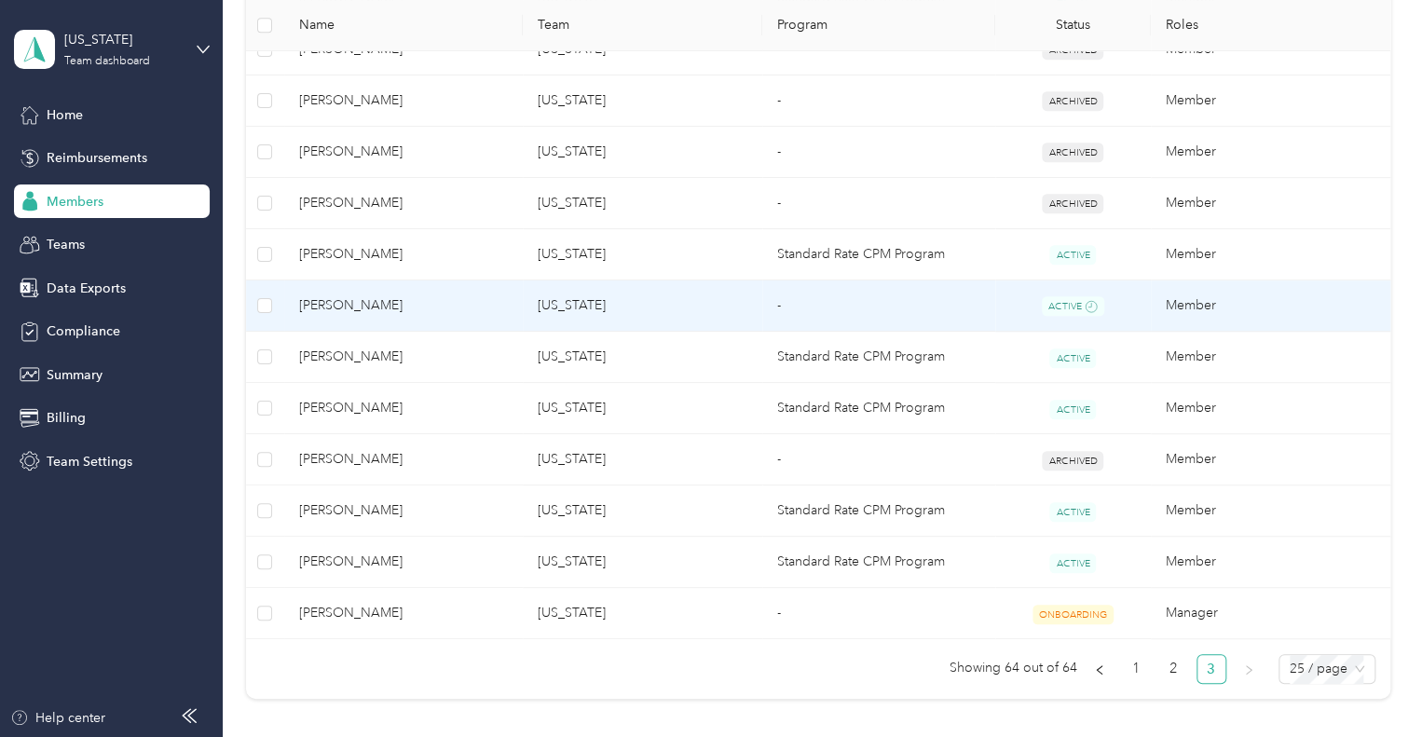
click at [534, 301] on td "[US_STATE]" at bounding box center [643, 307] width 240 height 52
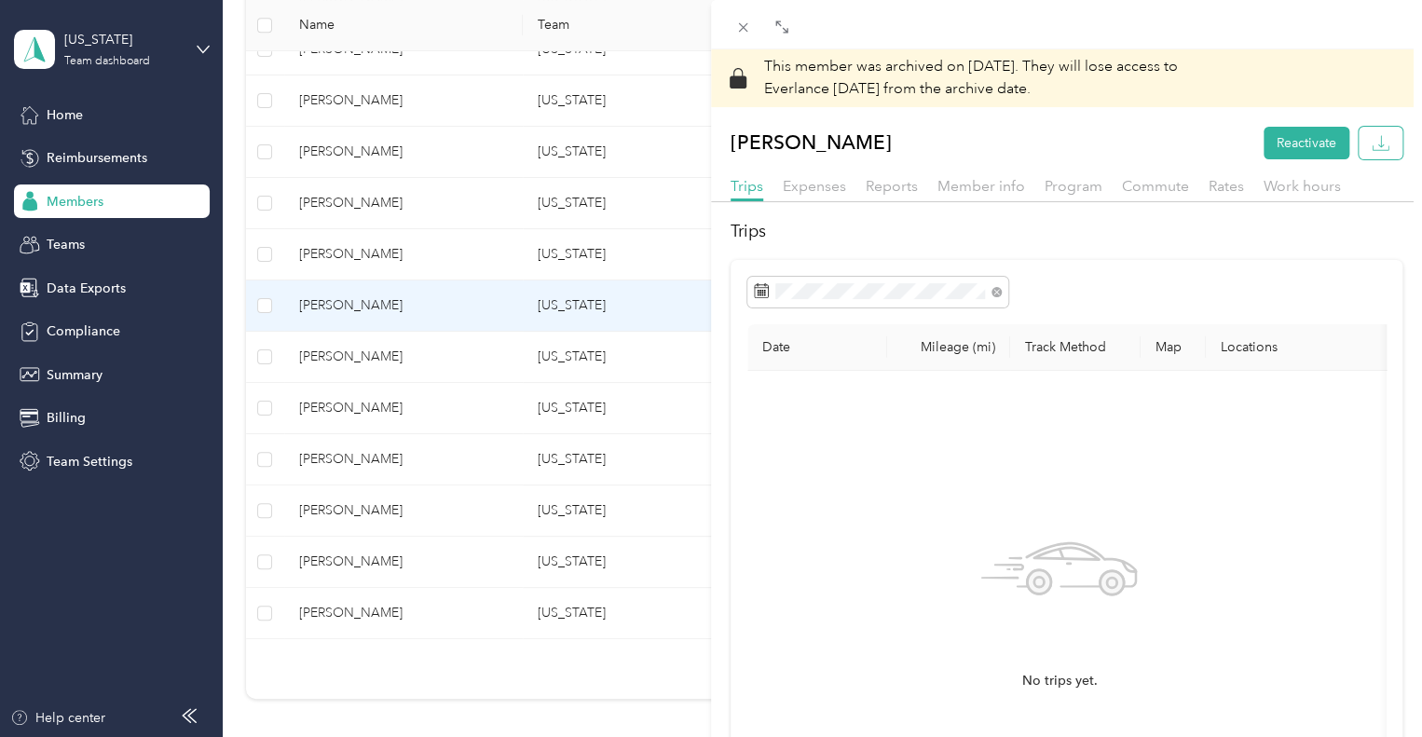
click at [1359, 146] on button "button" at bounding box center [1381, 143] width 44 height 33
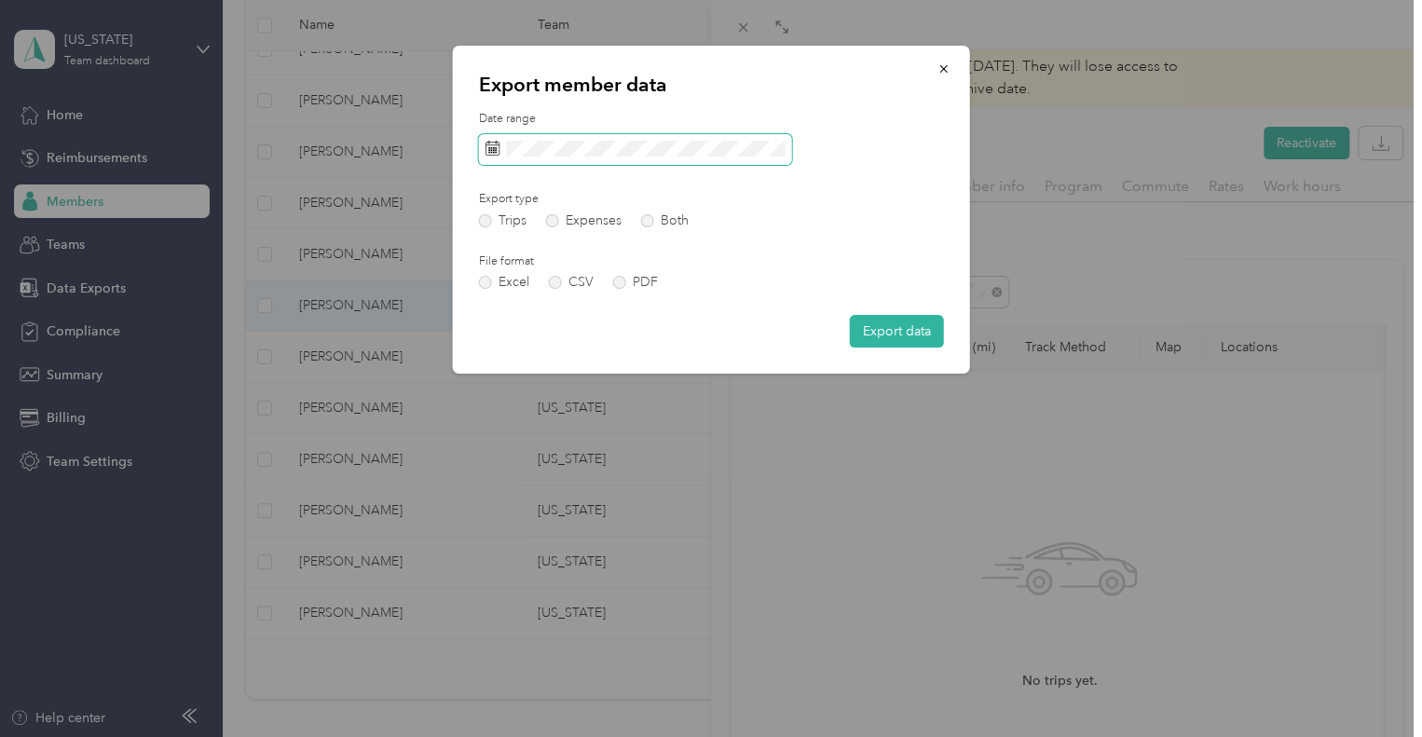
click at [491, 152] on rect at bounding box center [491, 152] width 2 height 2
click at [492, 149] on icon at bounding box center [493, 148] width 15 height 15
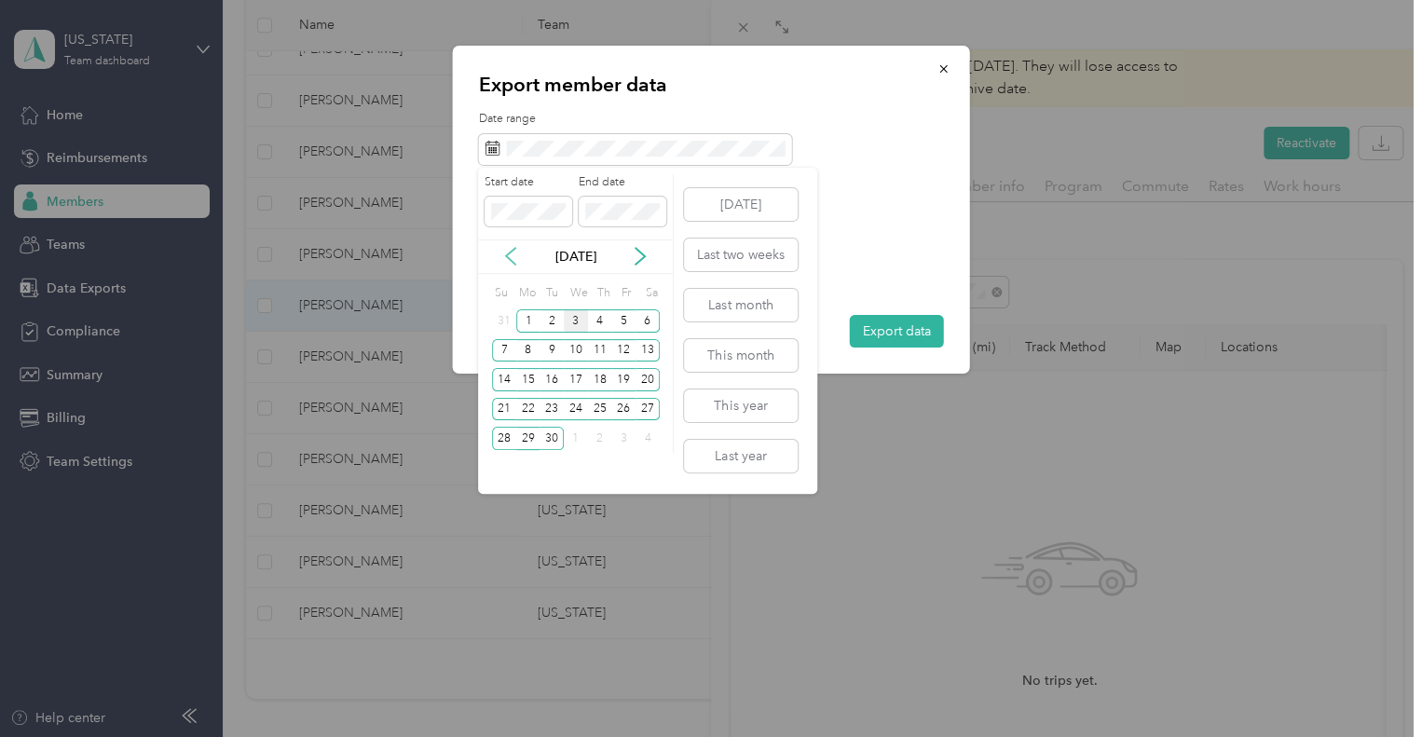
click at [508, 257] on icon at bounding box center [510, 256] width 9 height 17
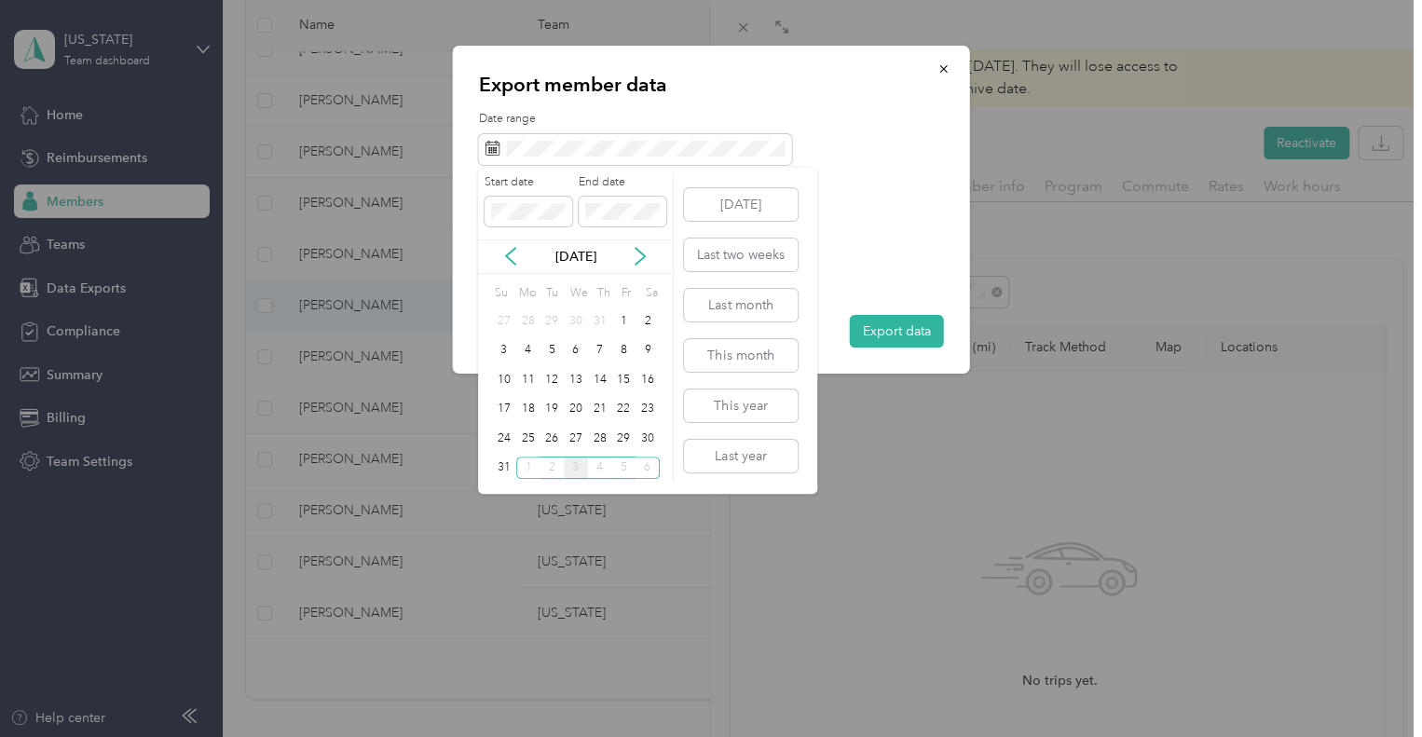
click at [660, 376] on div "Start date End date [DATE] Su Mo Tu We Th Fr Sa 27 28 29 30 31 1 2 3 4 5 6 7 8 …" at bounding box center [576, 328] width 196 height 309
click at [641, 378] on div "16" at bounding box center [648, 379] width 24 height 23
click at [578, 433] on div "27" at bounding box center [576, 438] width 24 height 23
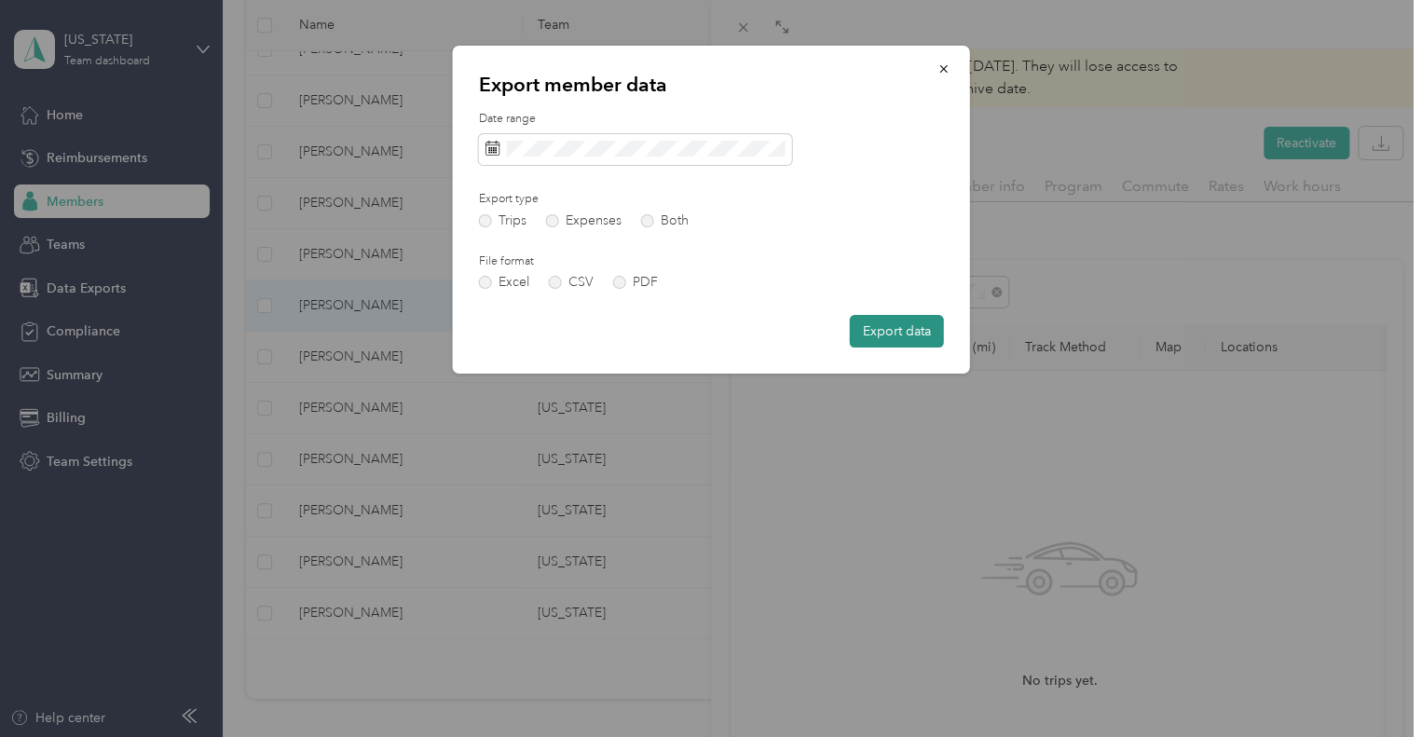
click at [899, 338] on button "Export data" at bounding box center [897, 331] width 94 height 33
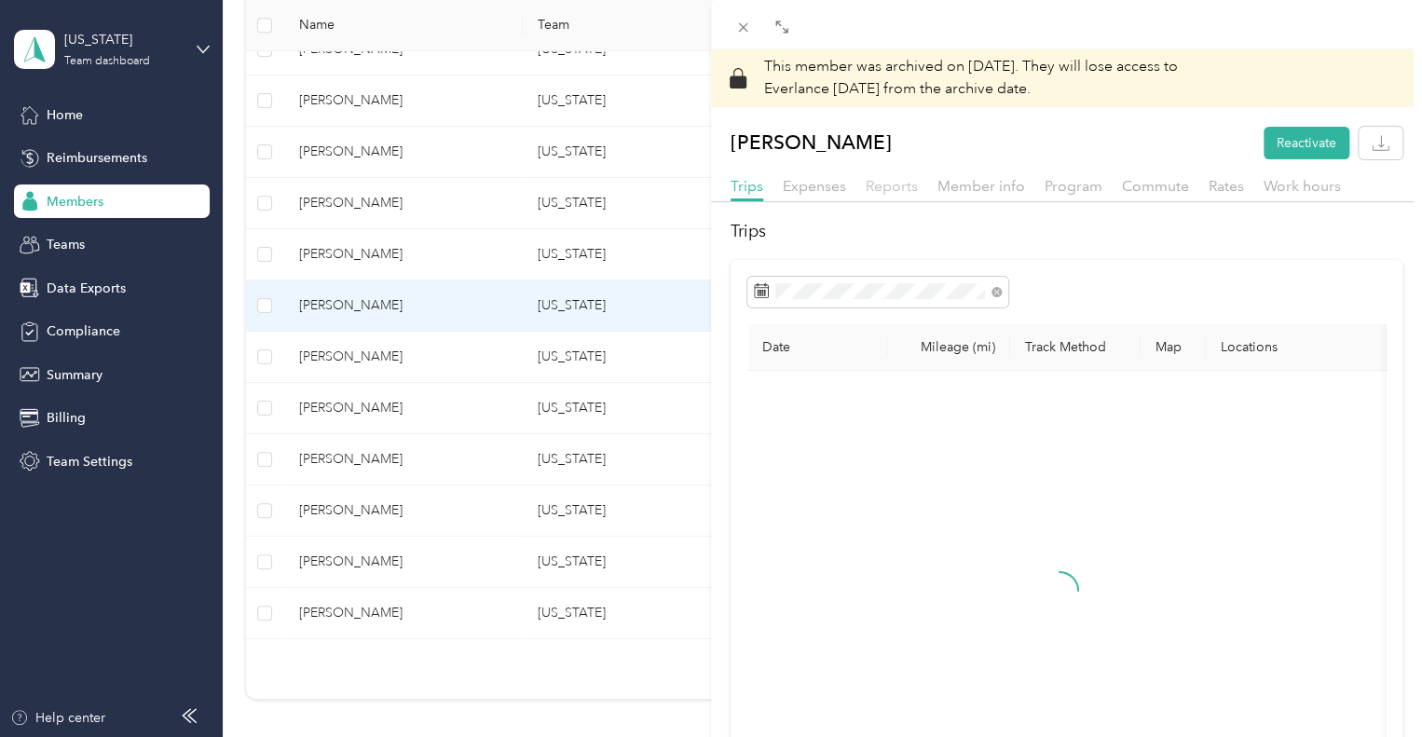
click at [880, 188] on span "Reports" at bounding box center [892, 186] width 52 height 18
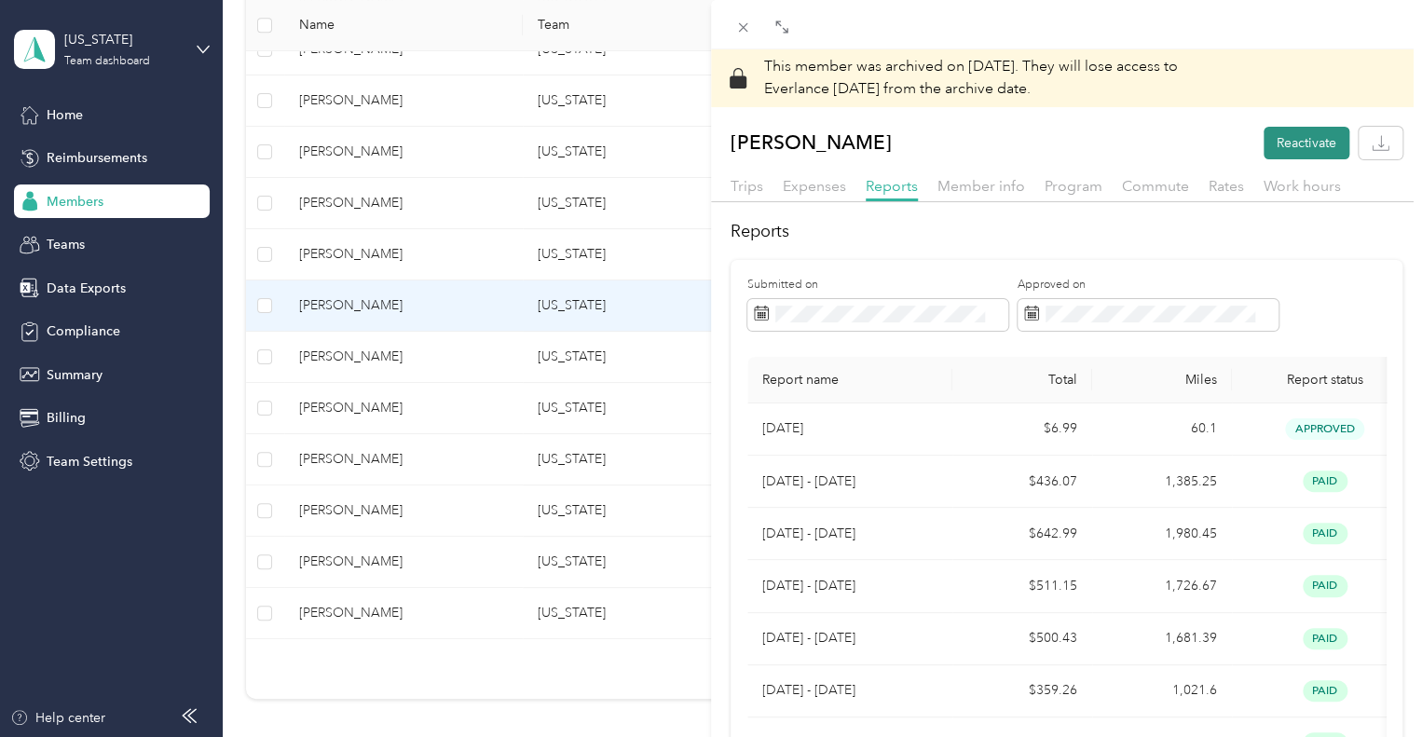
click at [1292, 144] on button "Reactivate" at bounding box center [1307, 143] width 86 height 33
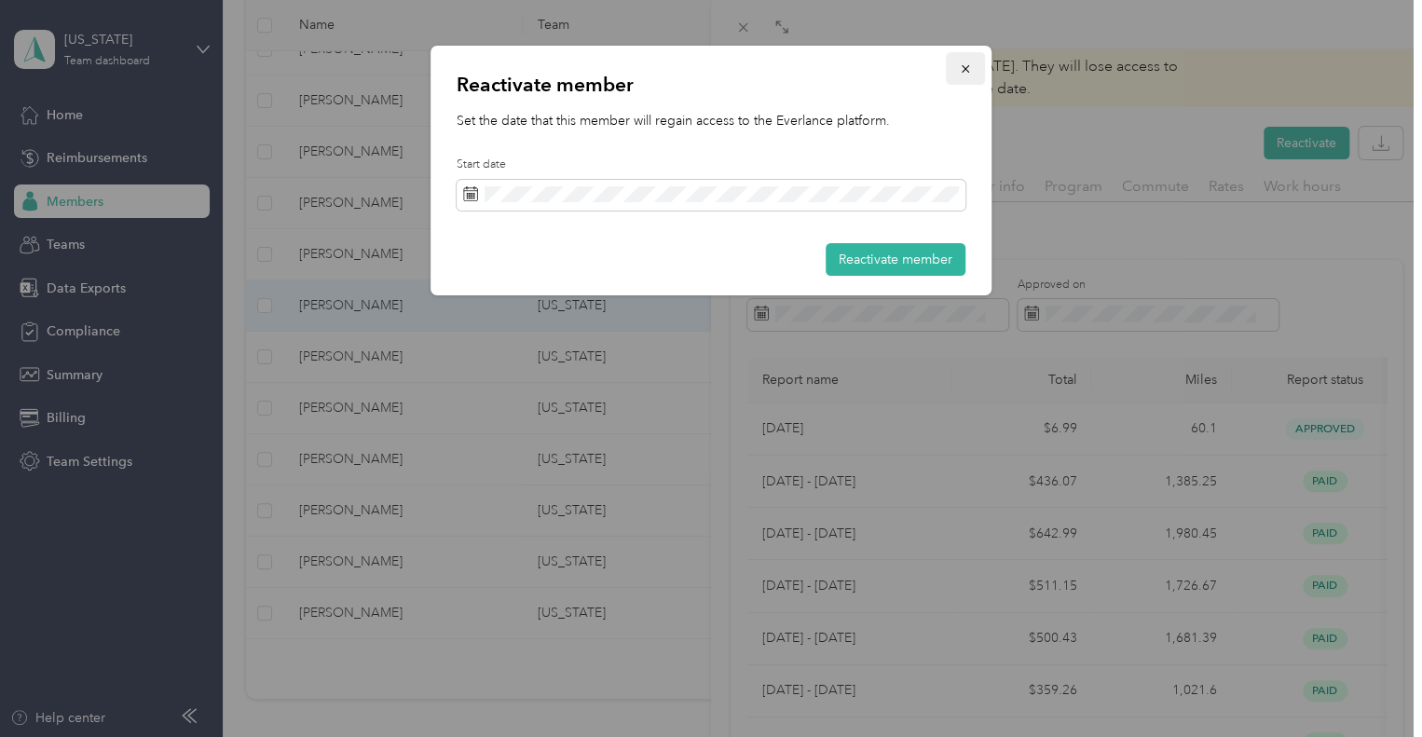
click at [973, 74] on button "button" at bounding box center [965, 68] width 39 height 33
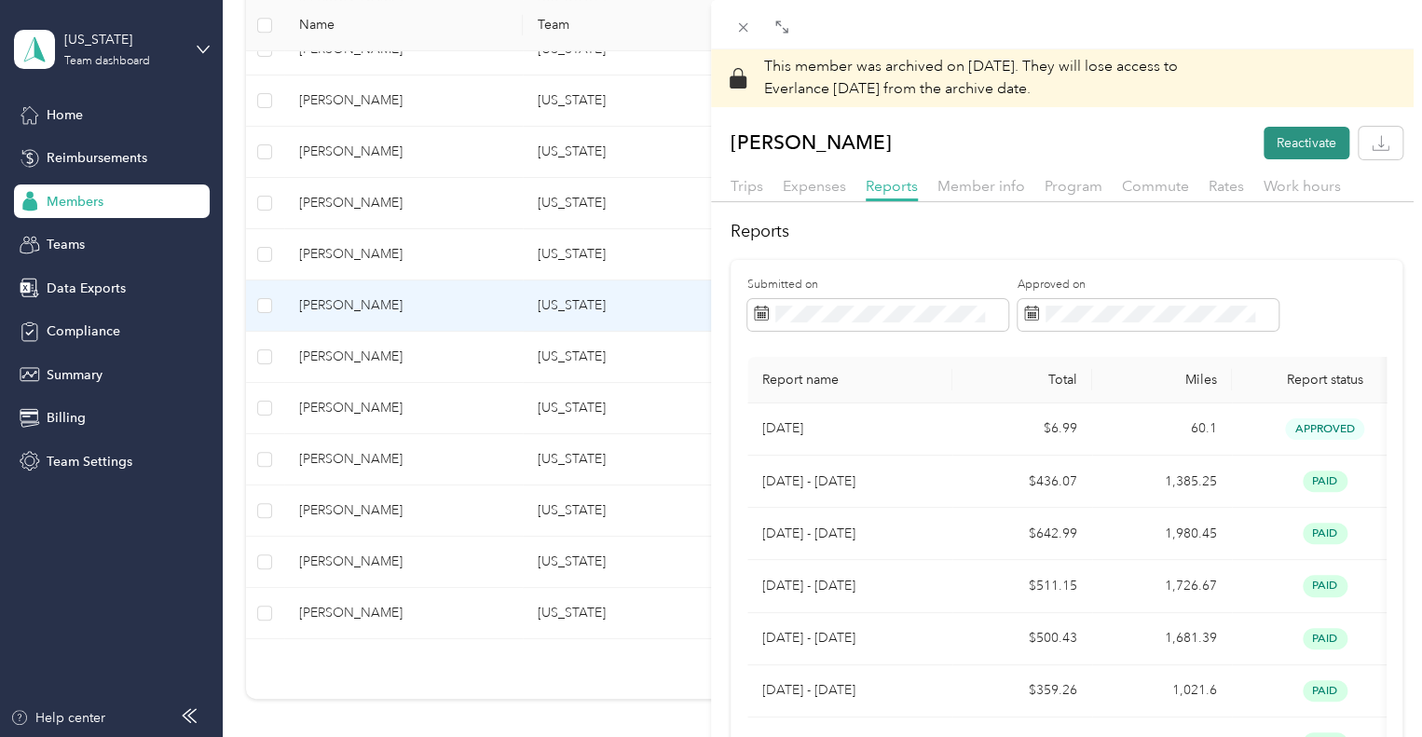
click at [1292, 137] on button "Reactivate" at bounding box center [1307, 143] width 86 height 33
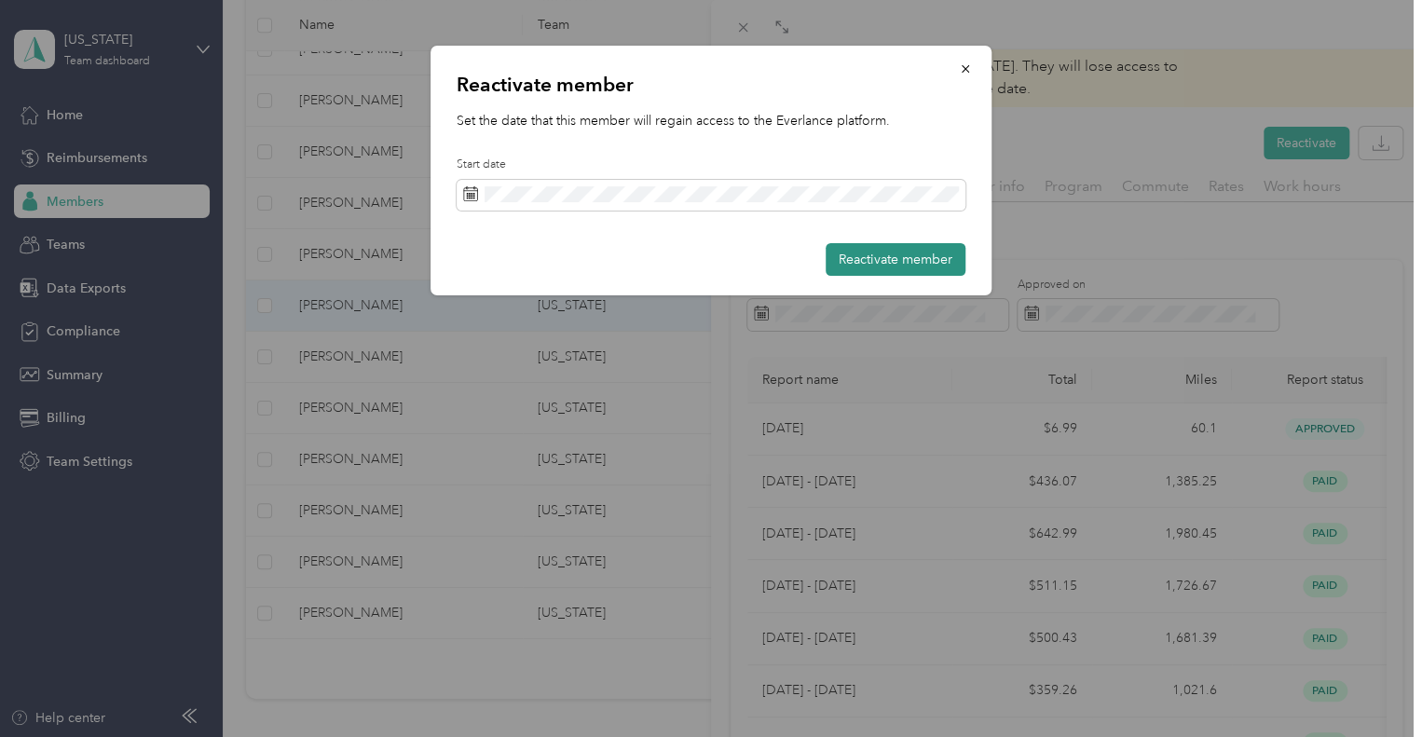
click at [871, 256] on button "Reactivate member" at bounding box center [896, 259] width 140 height 33
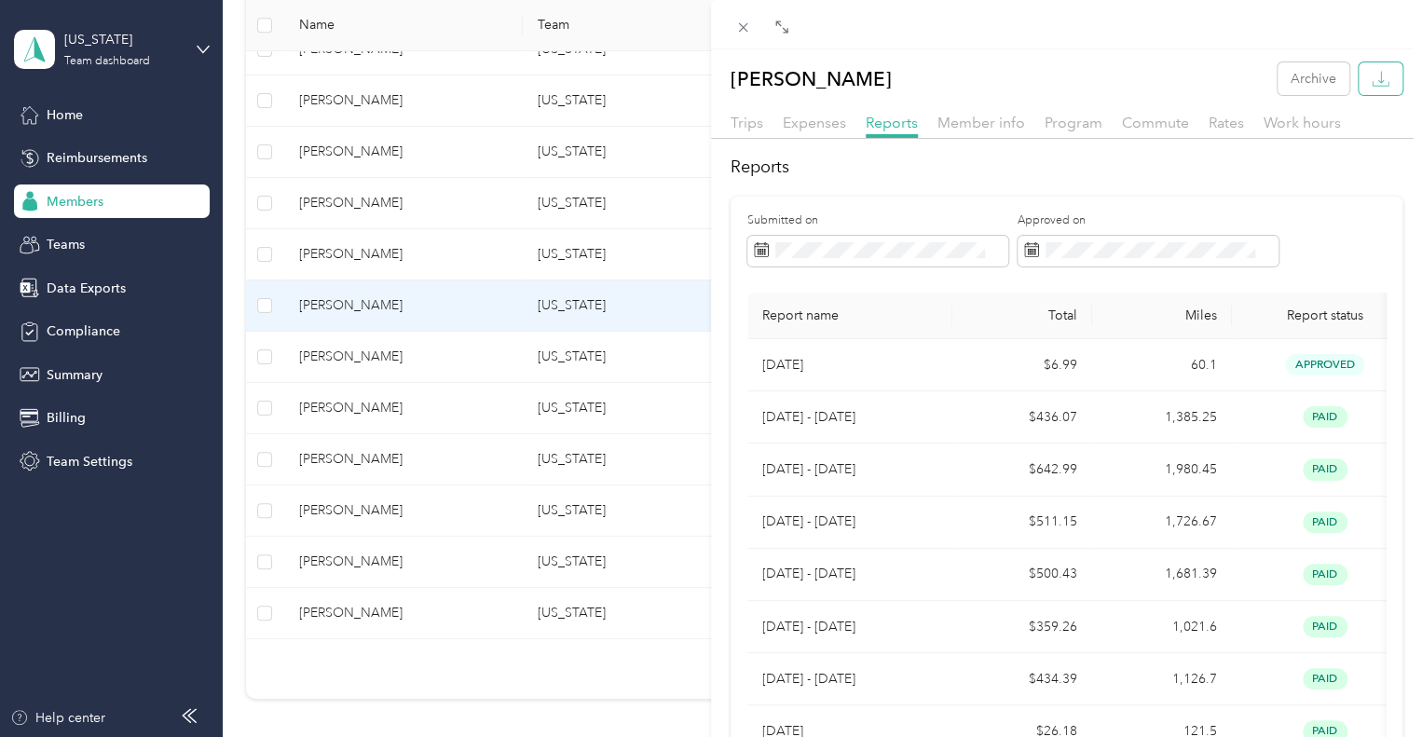
click at [1372, 81] on icon "button" at bounding box center [1381, 79] width 18 height 18
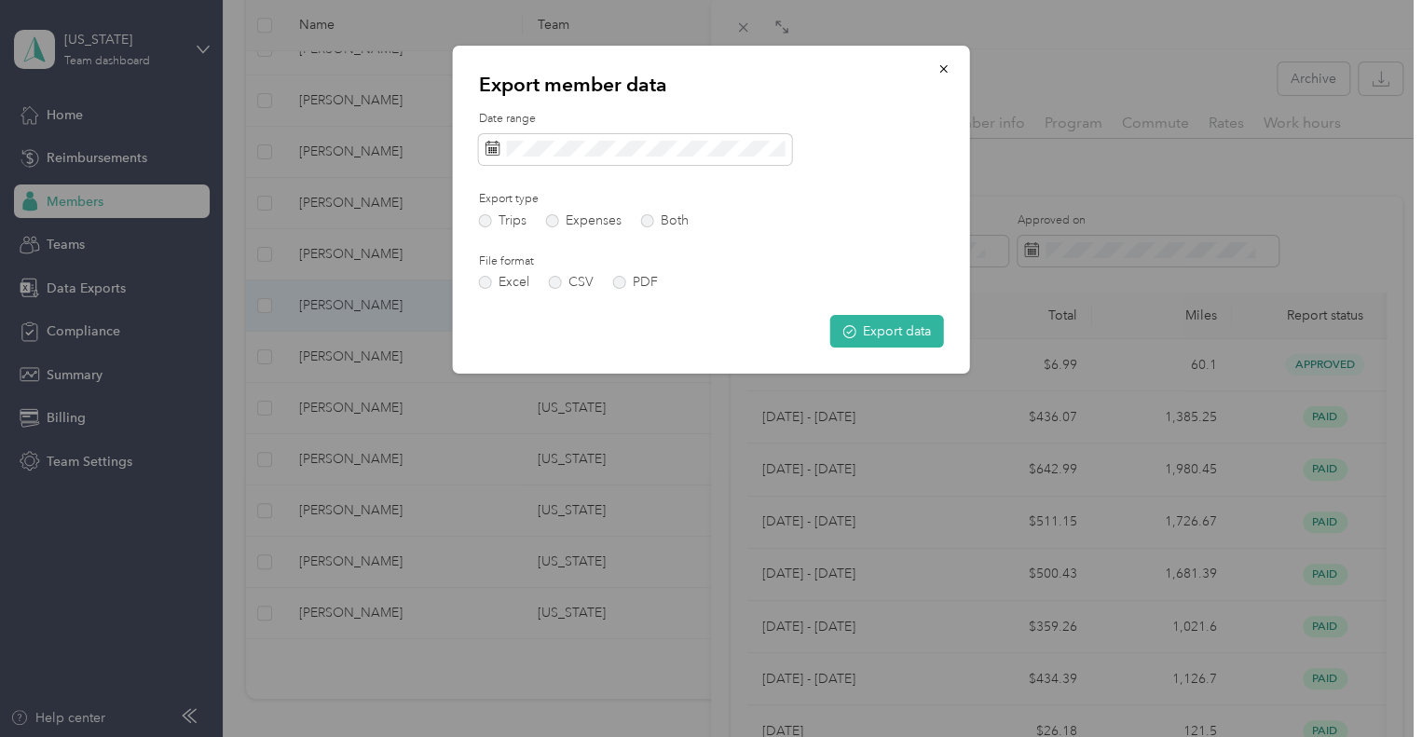
click at [616, 290] on div "Date range Export type Trips Expenses Both File format Excel CSV PDF Export data" at bounding box center [711, 229] width 465 height 237
click at [619, 282] on label "PDF" at bounding box center [635, 282] width 45 height 13
click at [895, 335] on button "Export data" at bounding box center [888, 331] width 114 height 33
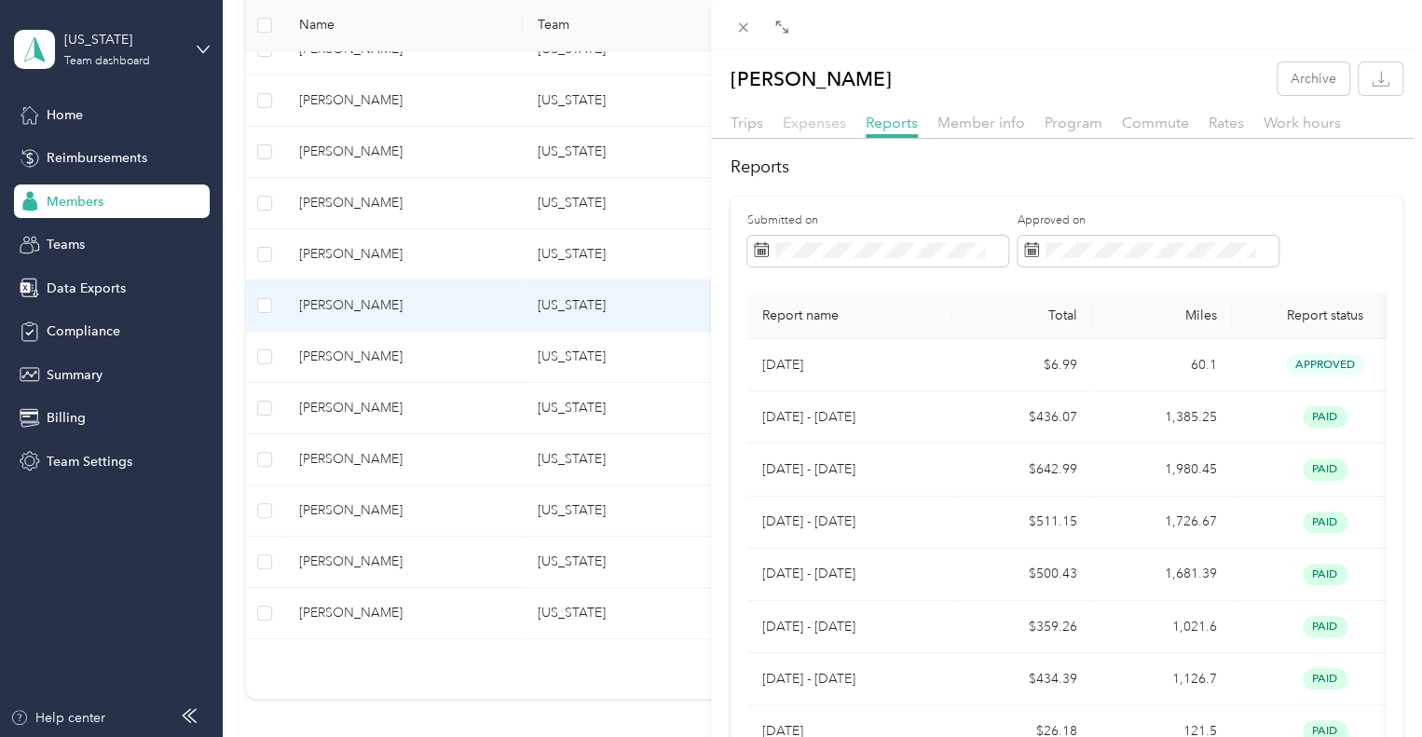
click at [828, 123] on span "Expenses" at bounding box center [814, 123] width 63 height 18
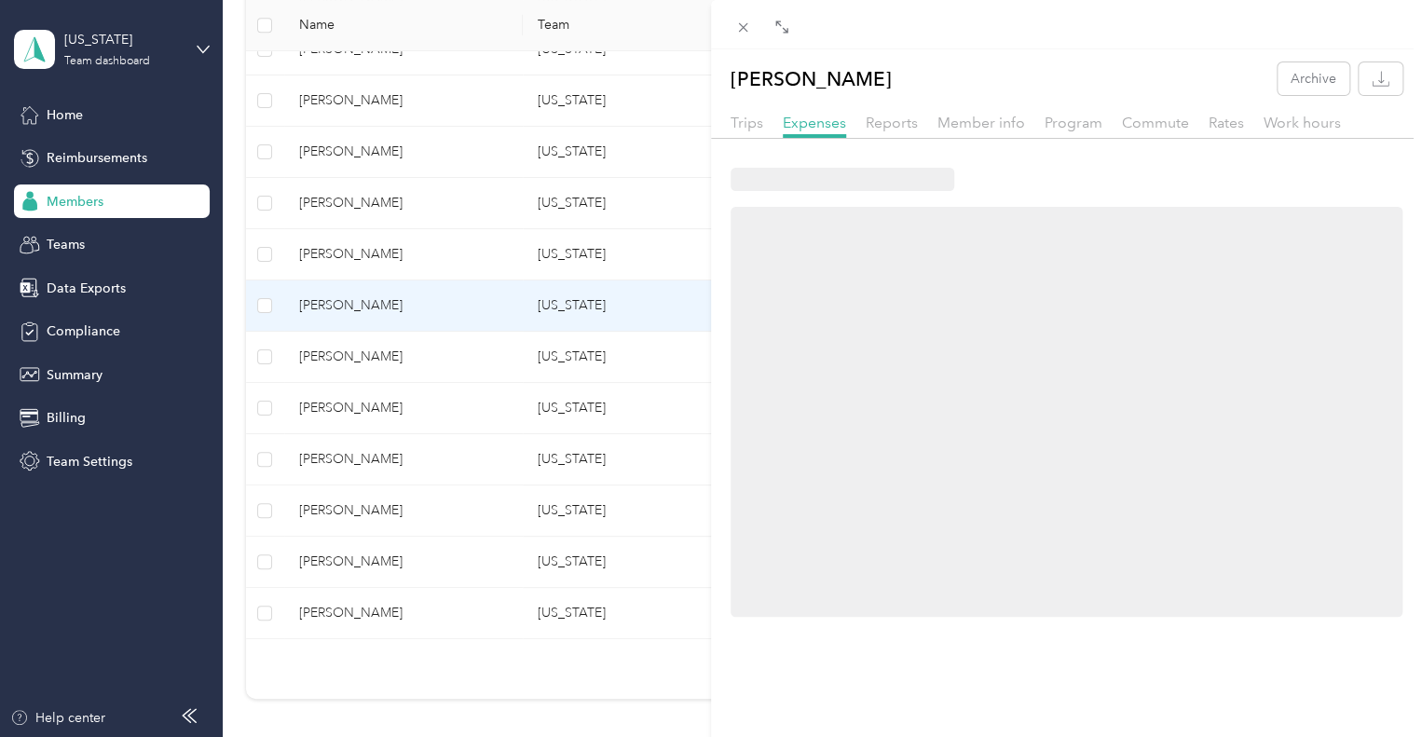
click at [746, 107] on div "[PERSON_NAME] Archive Trips Expenses Reports Member info Program Commute Rates …" at bounding box center [1066, 449] width 711 height 774
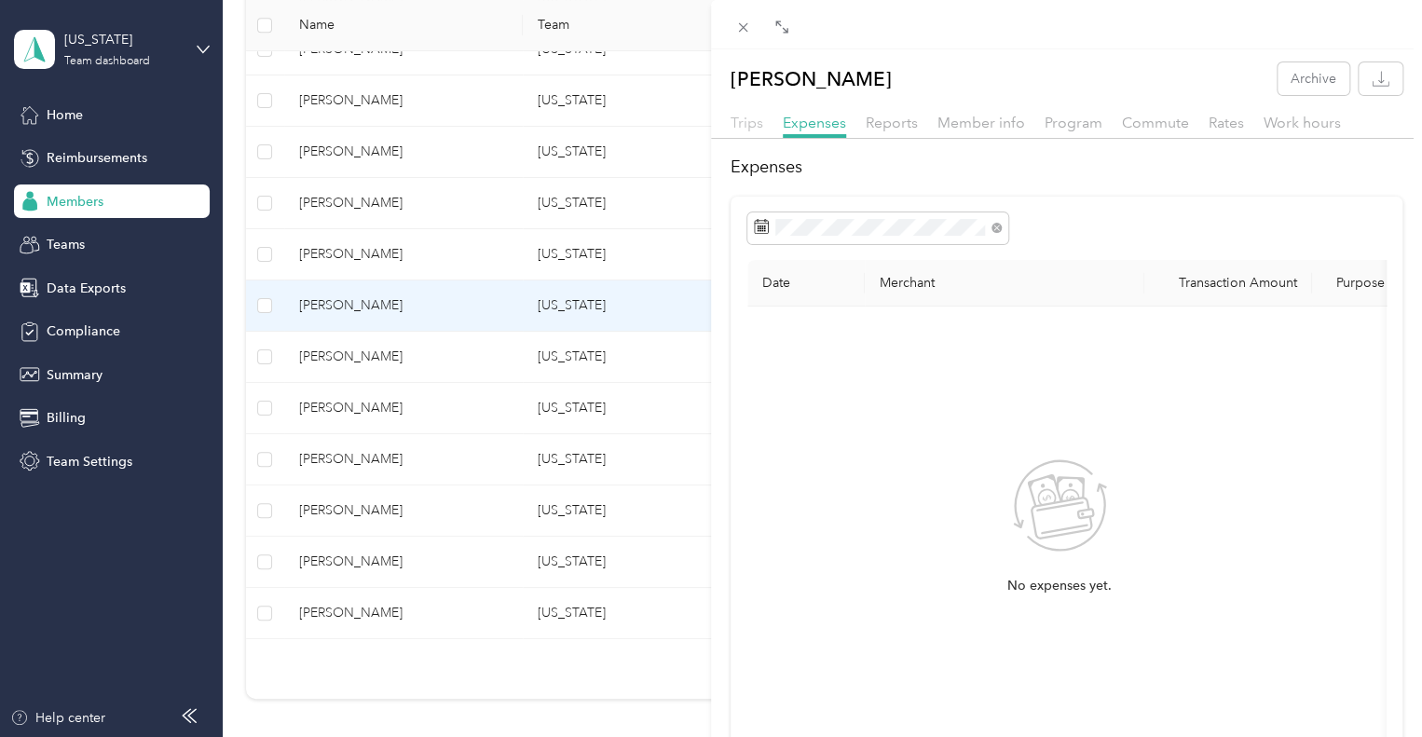
click at [744, 117] on span "Trips" at bounding box center [747, 123] width 33 height 18
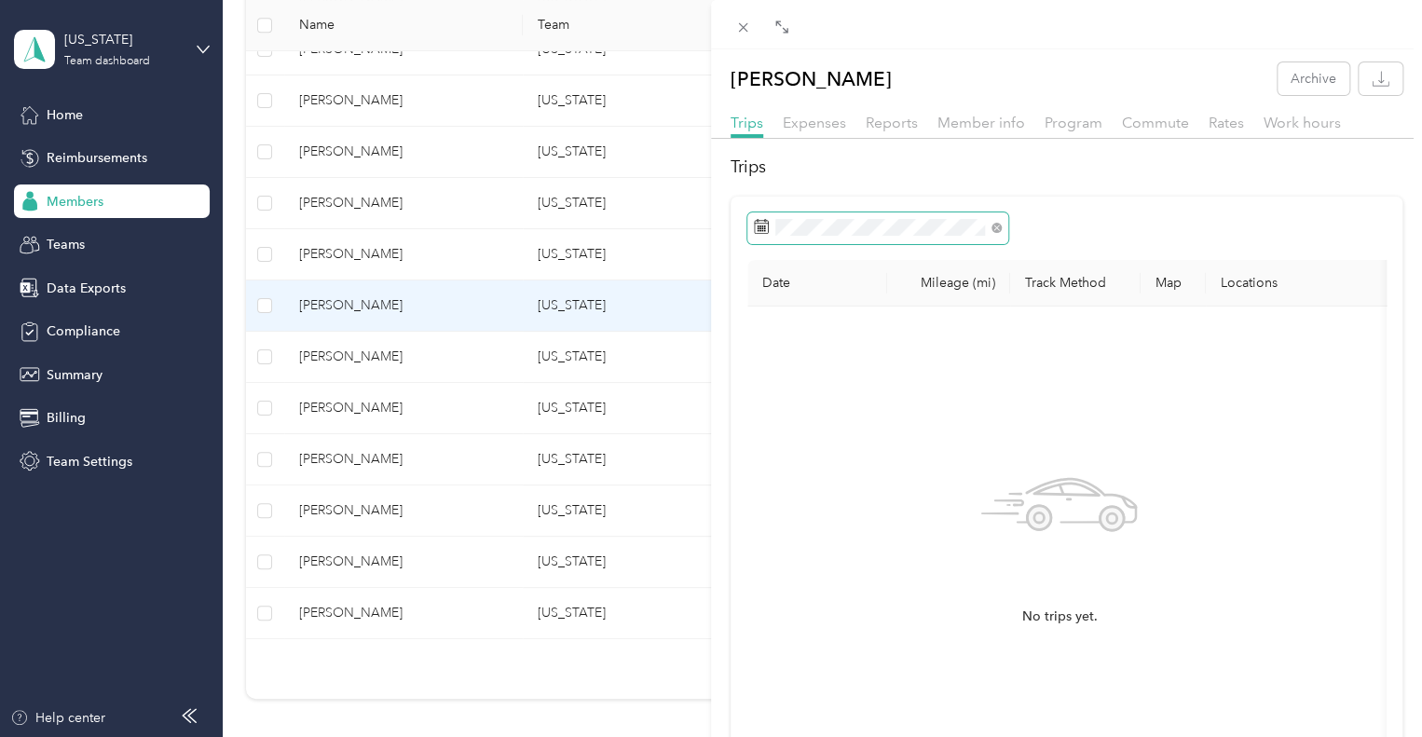
click at [759, 222] on icon at bounding box center [761, 226] width 15 height 15
click at [756, 226] on icon at bounding box center [761, 226] width 15 height 15
click at [996, 228] on icon at bounding box center [997, 228] width 10 height 10
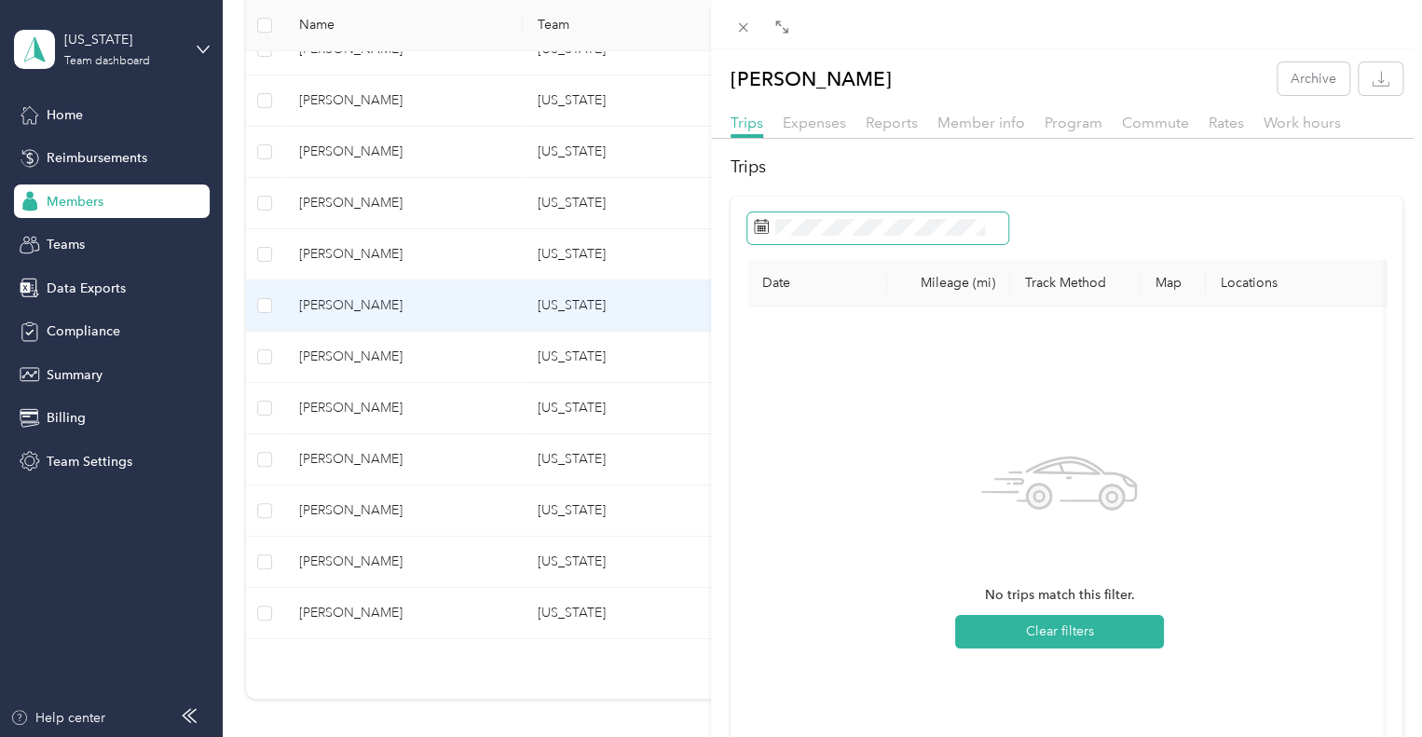
click at [765, 229] on icon at bounding box center [761, 226] width 15 height 15
click at [758, 227] on rect at bounding box center [758, 227] width 2 height 2
click at [1090, 587] on span "No trips match this filter." at bounding box center [1060, 595] width 150 height 21
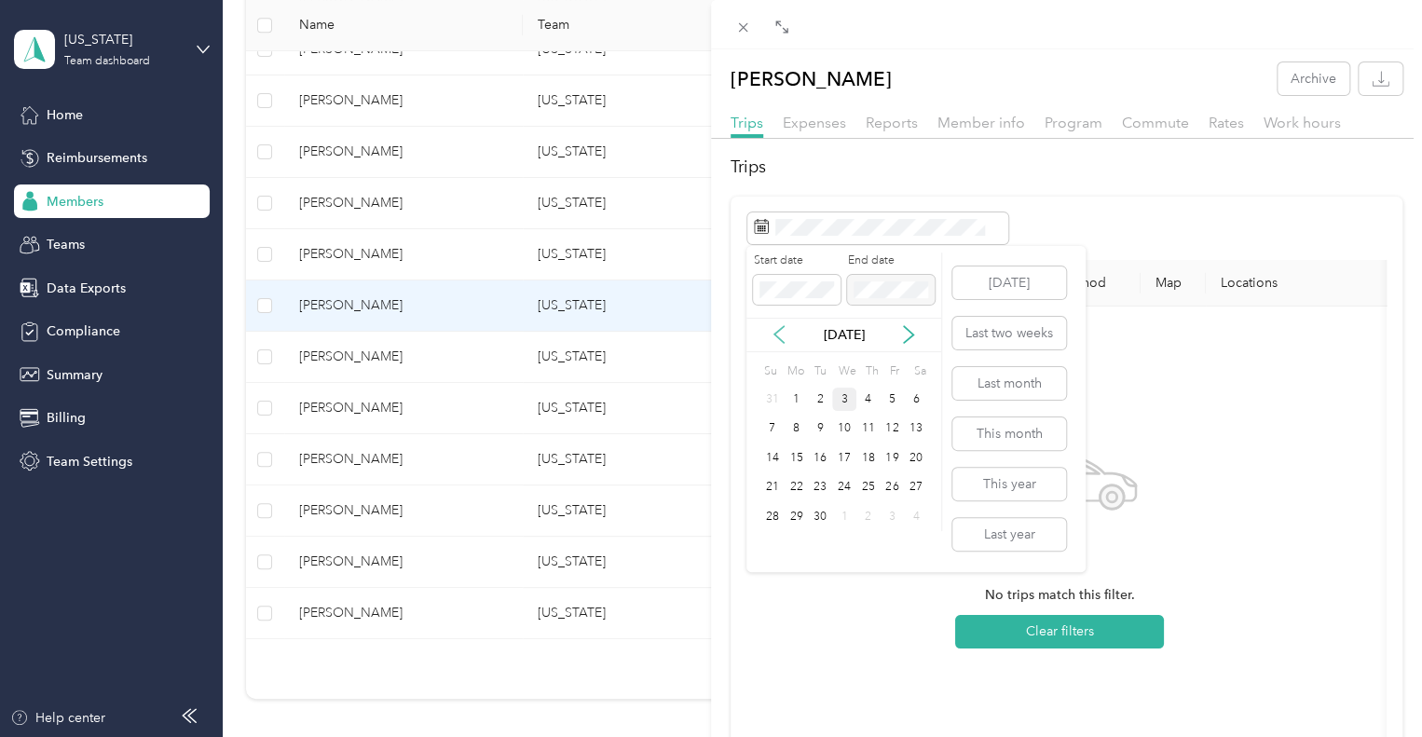
click at [780, 337] on icon at bounding box center [779, 334] width 19 height 19
click at [895, 394] on div "1" at bounding box center [892, 399] width 24 height 23
click at [847, 510] on div "27" at bounding box center [844, 516] width 24 height 23
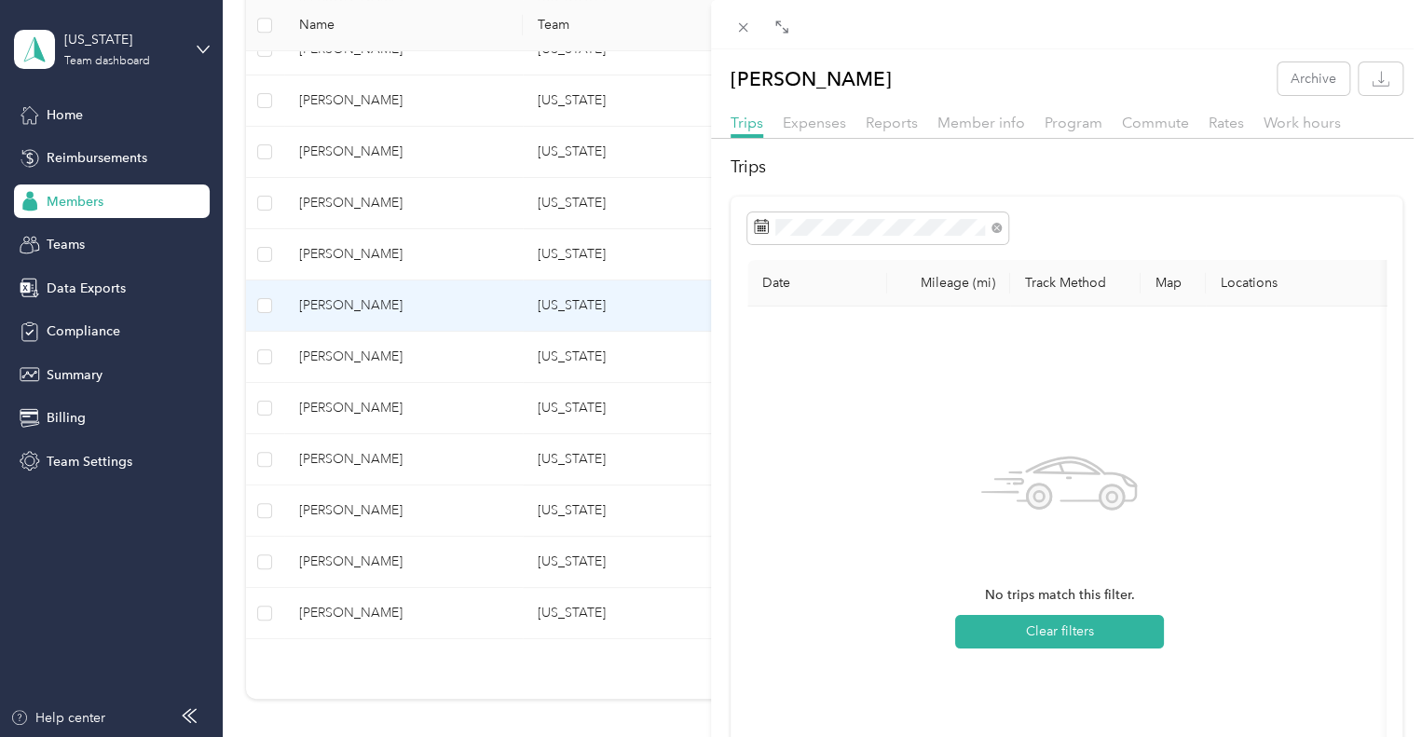
click at [1107, 506] on icon at bounding box center [1112, 497] width 23 height 23
click at [1126, 197] on div "Date Mileage (mi) Track Method Map Locations Mileage value Purpose No trips mat…" at bounding box center [1067, 530] width 672 height 666
click at [889, 123] on span "Reports" at bounding box center [892, 123] width 52 height 18
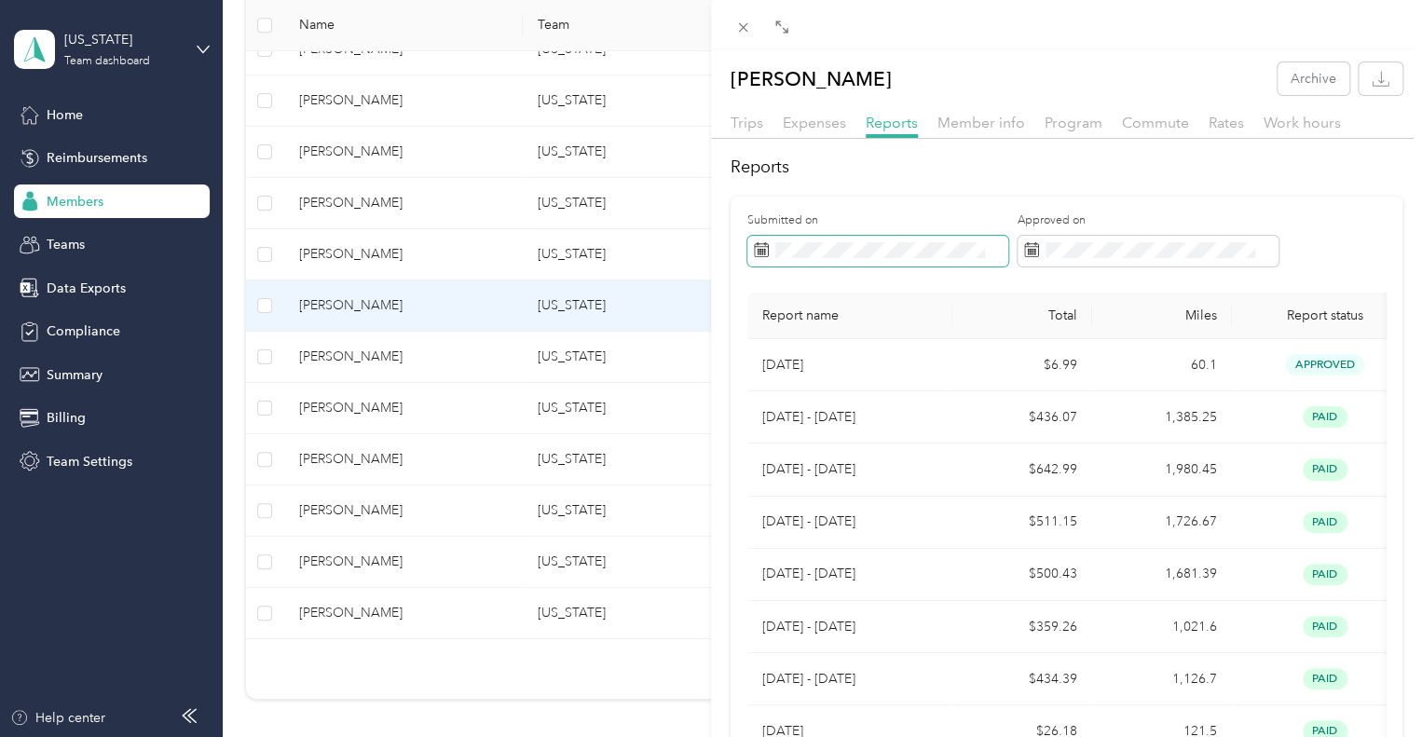
click at [762, 252] on icon at bounding box center [761, 249] width 15 height 15
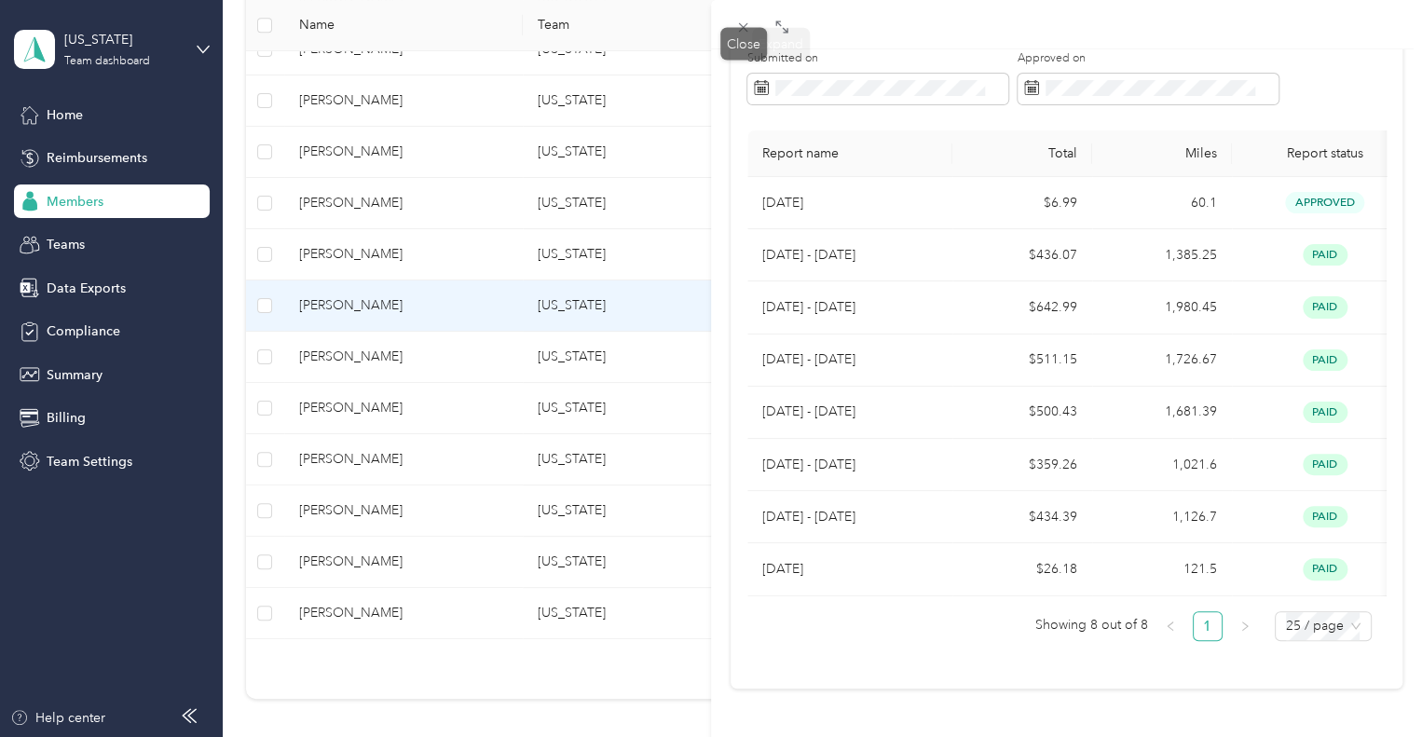
click at [725, 736] on div "Drag to resize Click to close [PERSON_NAME] Archive Trips Expenses Reports Memb…" at bounding box center [706, 737] width 1413 height 0
click at [747, 30] on icon at bounding box center [743, 28] width 16 height 16
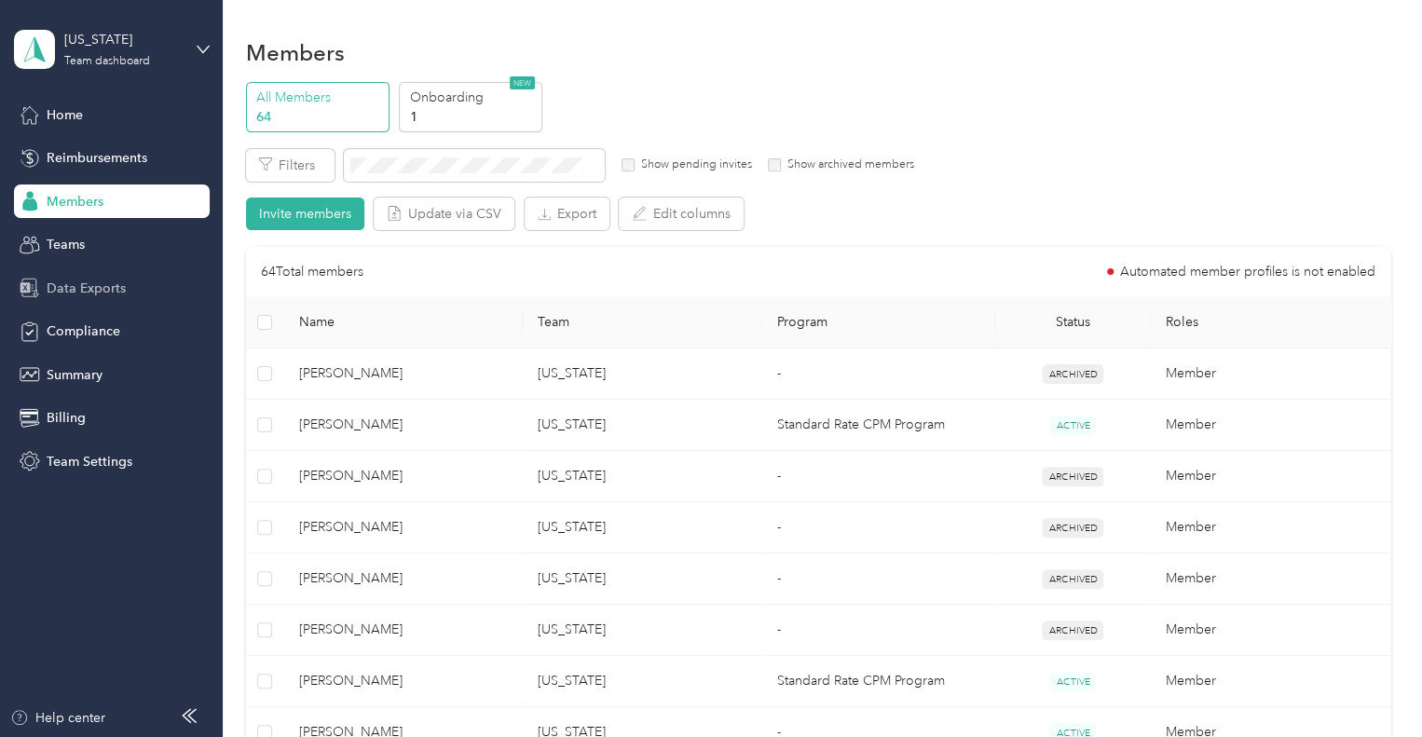
click at [74, 284] on span "Data Exports" at bounding box center [86, 289] width 79 height 20
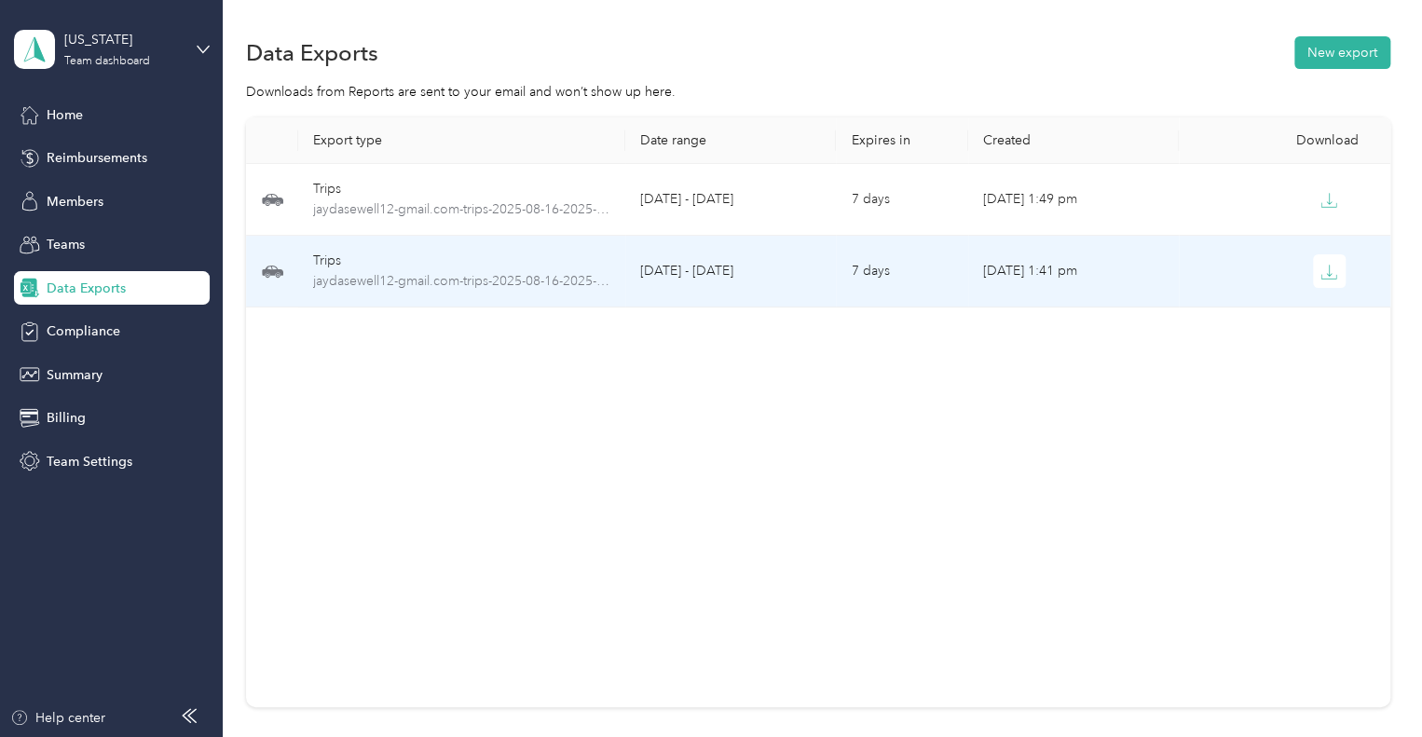
click at [1010, 271] on td "[DATE] 1:41 pm" at bounding box center [1073, 272] width 211 height 72
click at [1321, 279] on icon "button" at bounding box center [1329, 272] width 17 height 17
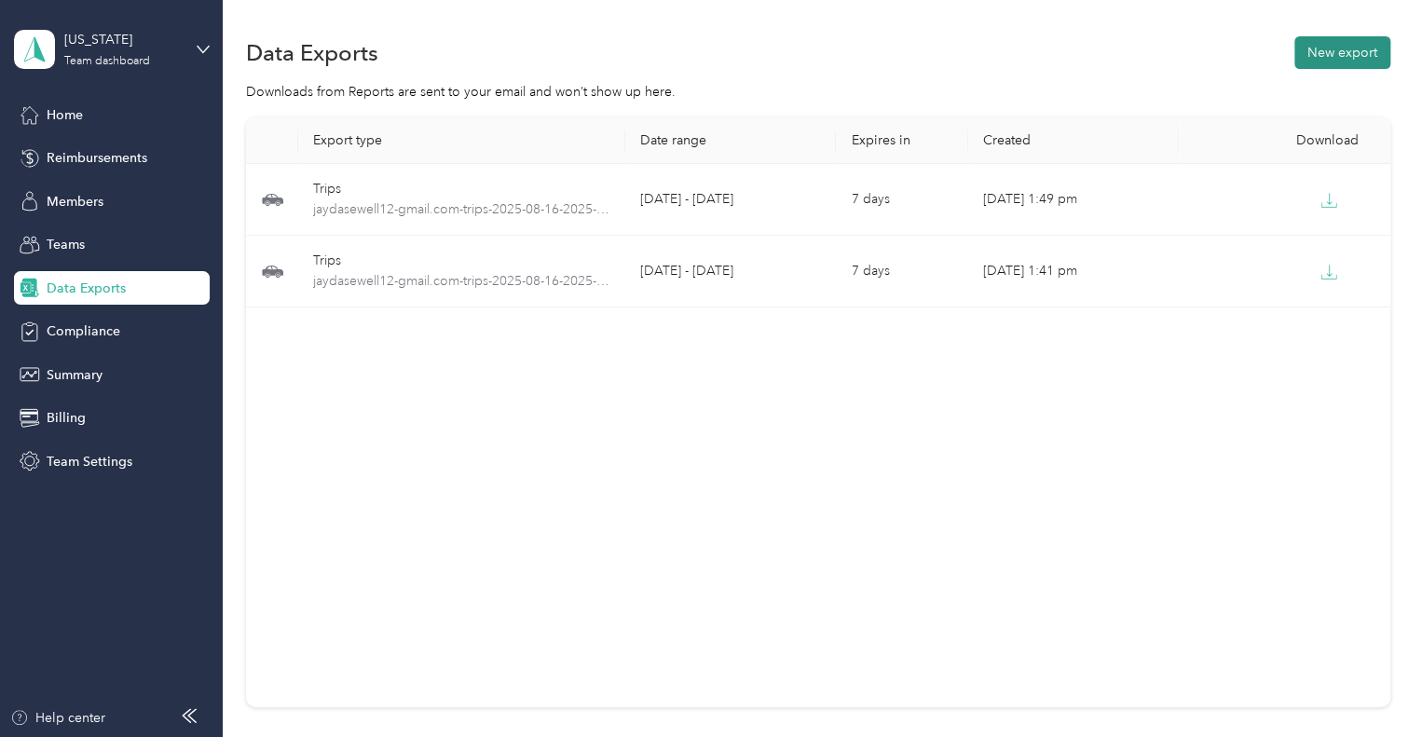
click at [1339, 48] on button "New export" at bounding box center [1343, 52] width 96 height 33
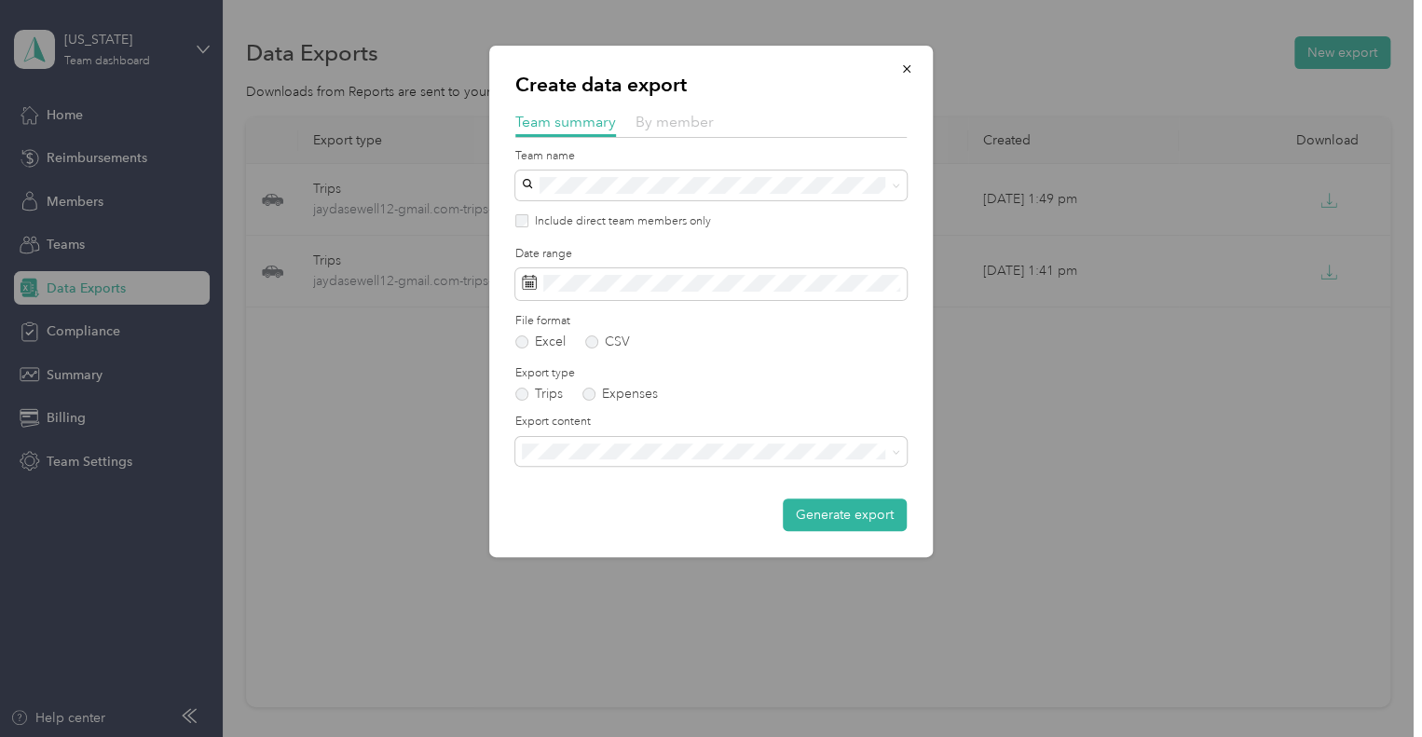
click at [654, 120] on span "By member" at bounding box center [675, 122] width 78 height 18
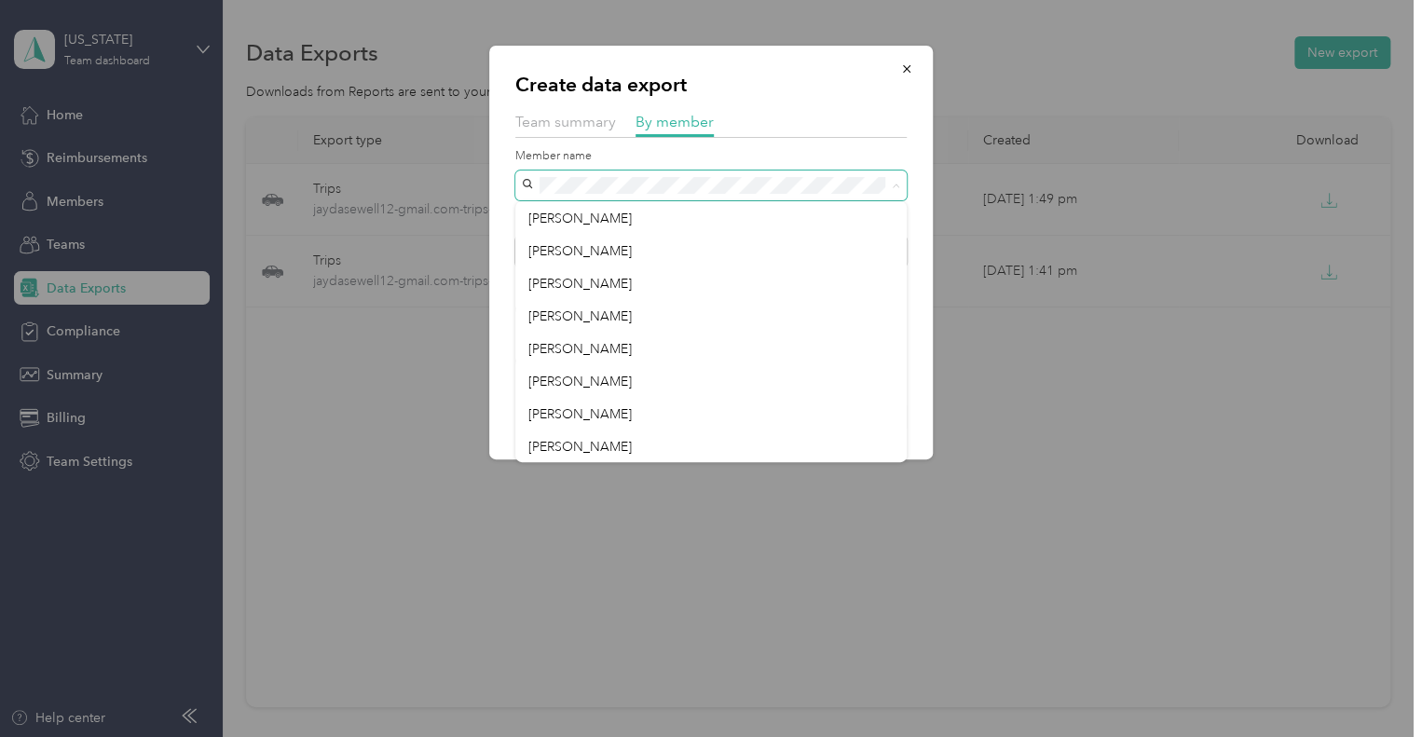
scroll to position [391, 0]
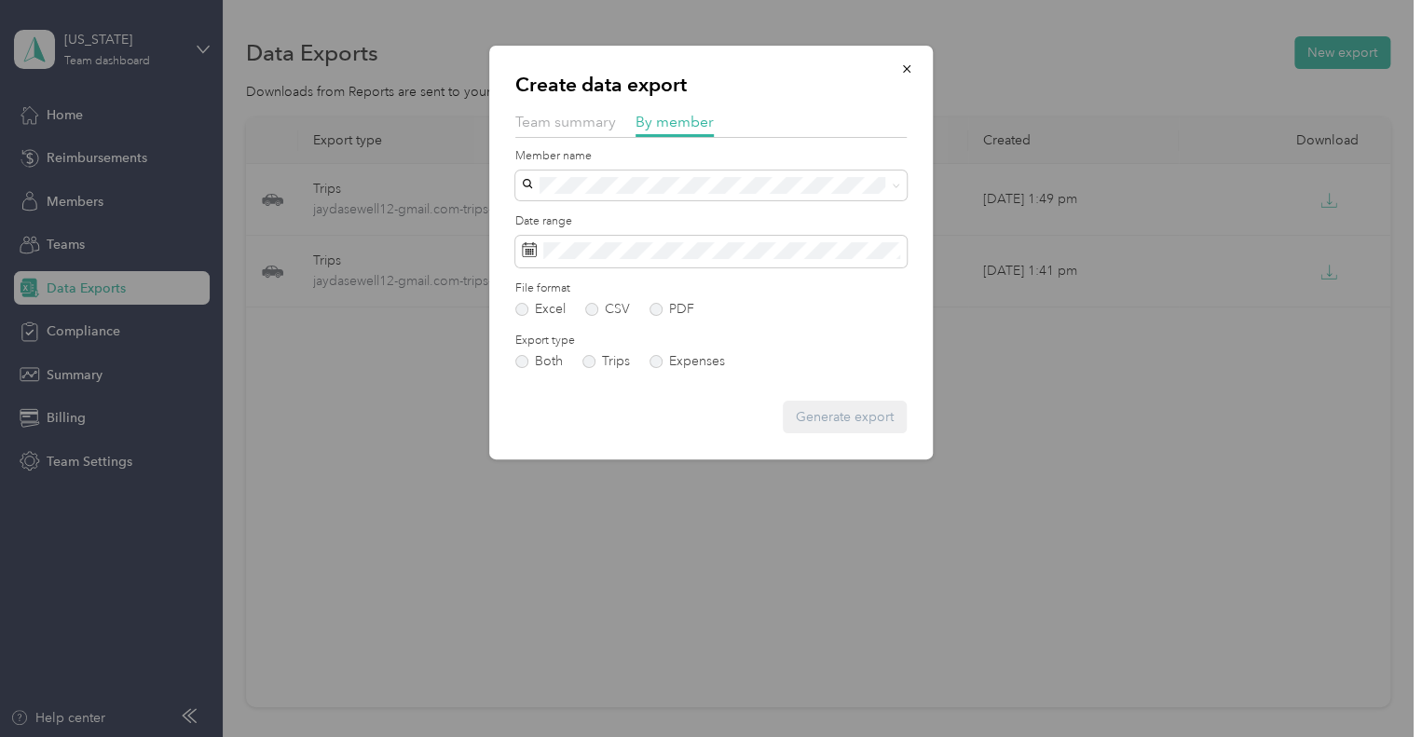
click at [587, 283] on span "[PERSON_NAME]" at bounding box center [580, 284] width 103 height 16
click at [520, 248] on span at bounding box center [711, 252] width 392 height 32
click at [529, 251] on icon at bounding box center [529, 249] width 15 height 15
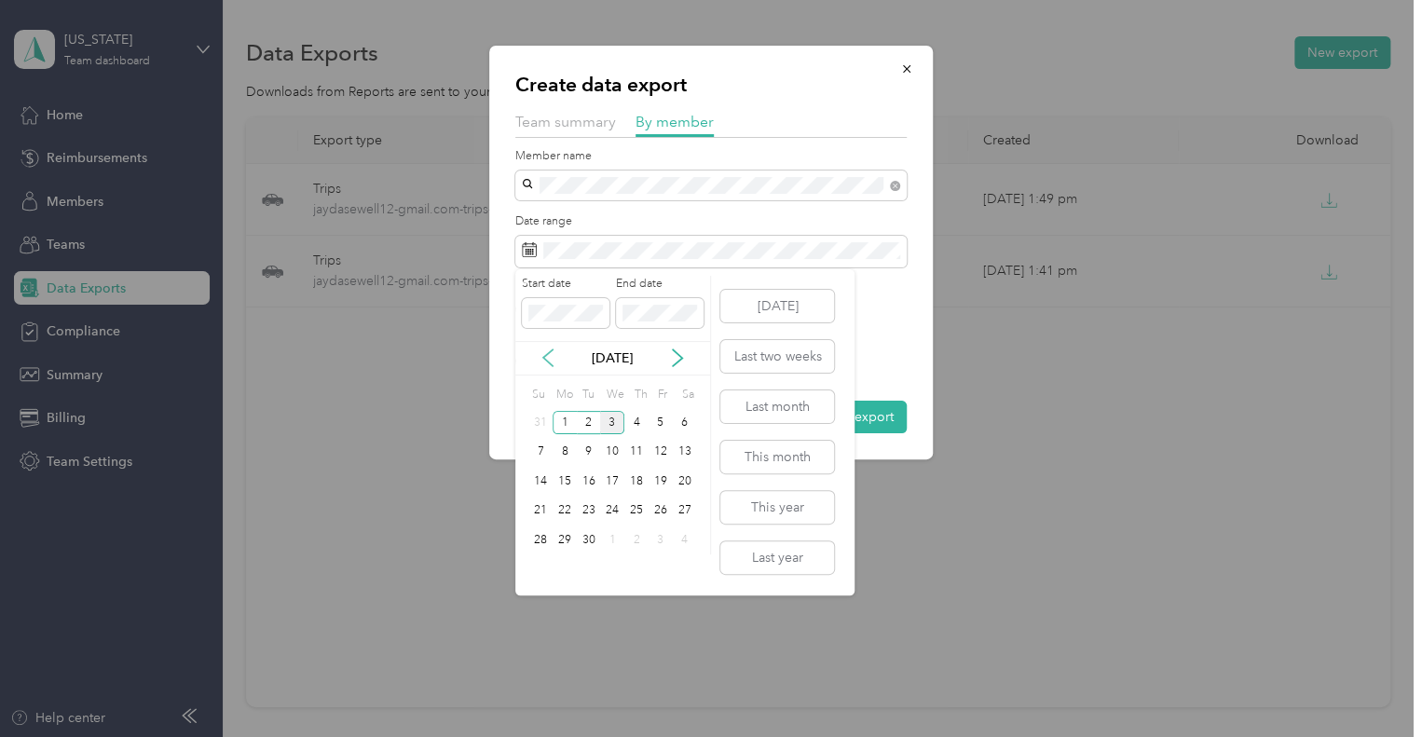
click at [541, 357] on icon at bounding box center [548, 358] width 19 height 19
click at [683, 483] on div "16" at bounding box center [685, 481] width 24 height 23
click at [634, 538] on div "28" at bounding box center [637, 540] width 24 height 23
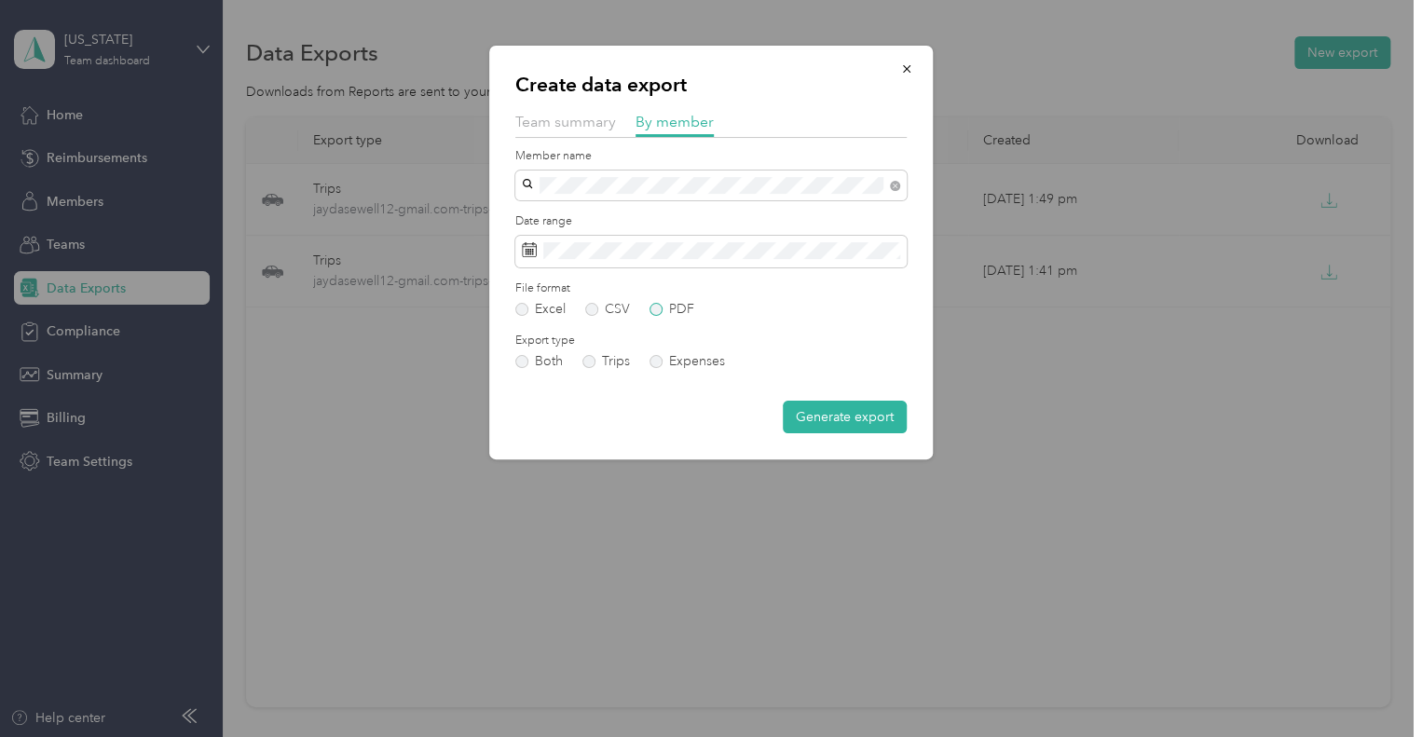
click at [651, 313] on label "PDF" at bounding box center [672, 309] width 45 height 13
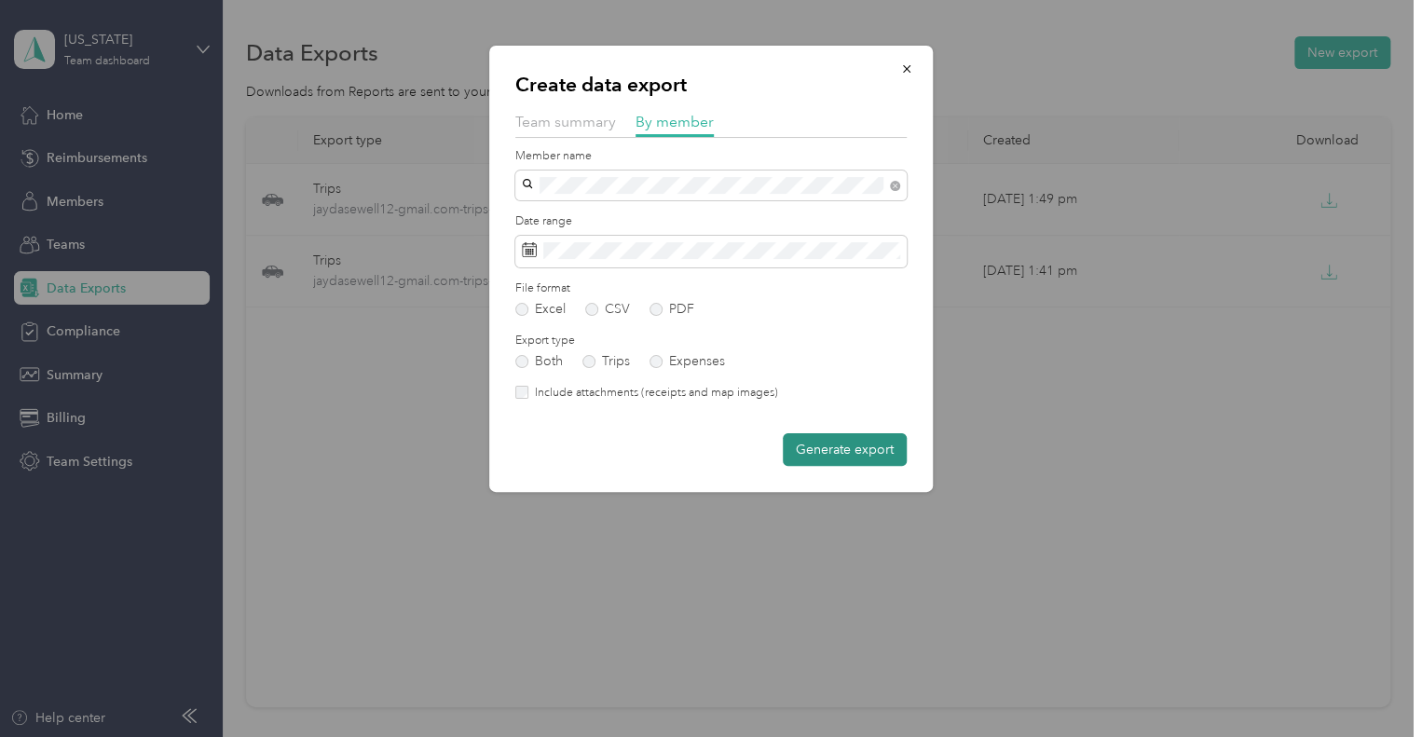
click at [865, 454] on button "Generate export" at bounding box center [845, 449] width 124 height 33
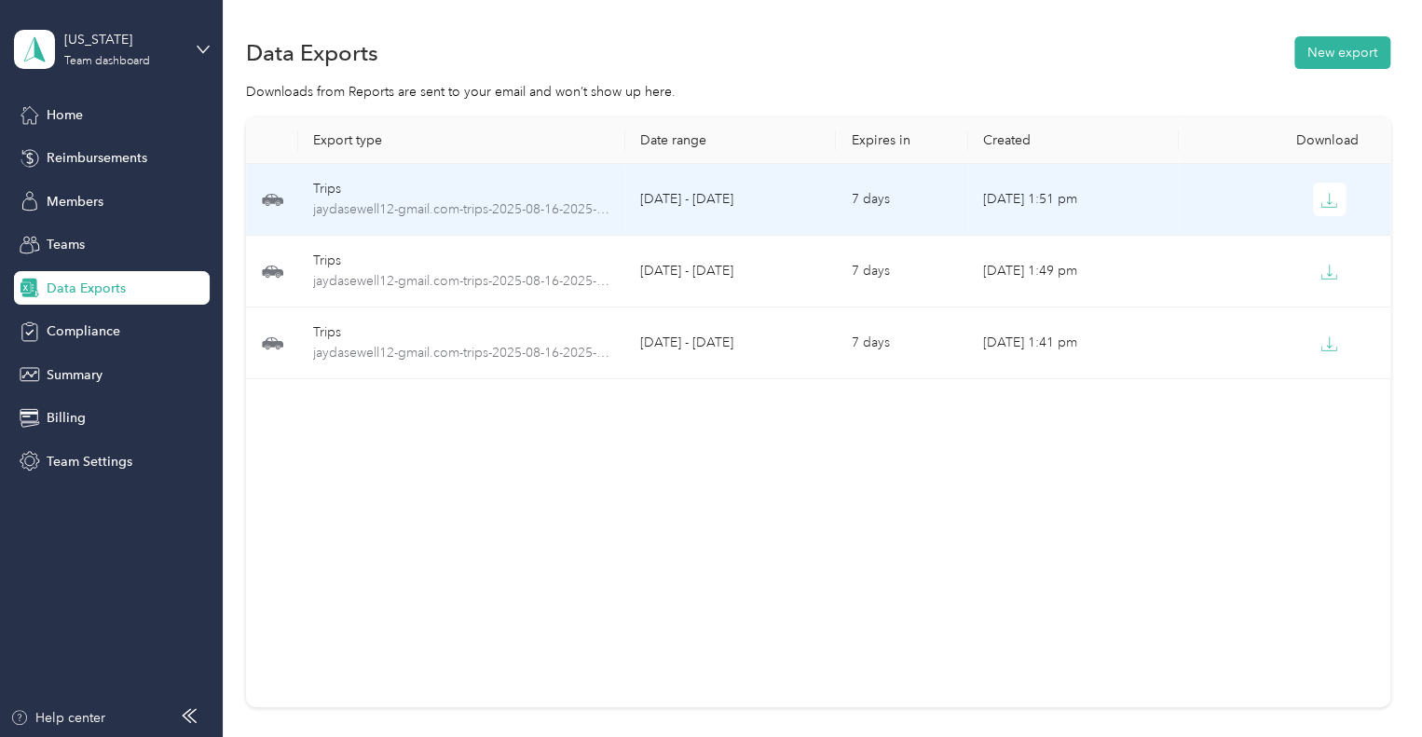
click at [1042, 206] on td "[DATE] 1:51 pm" at bounding box center [1073, 200] width 211 height 72
click at [1321, 200] on icon "button" at bounding box center [1329, 200] width 17 height 17
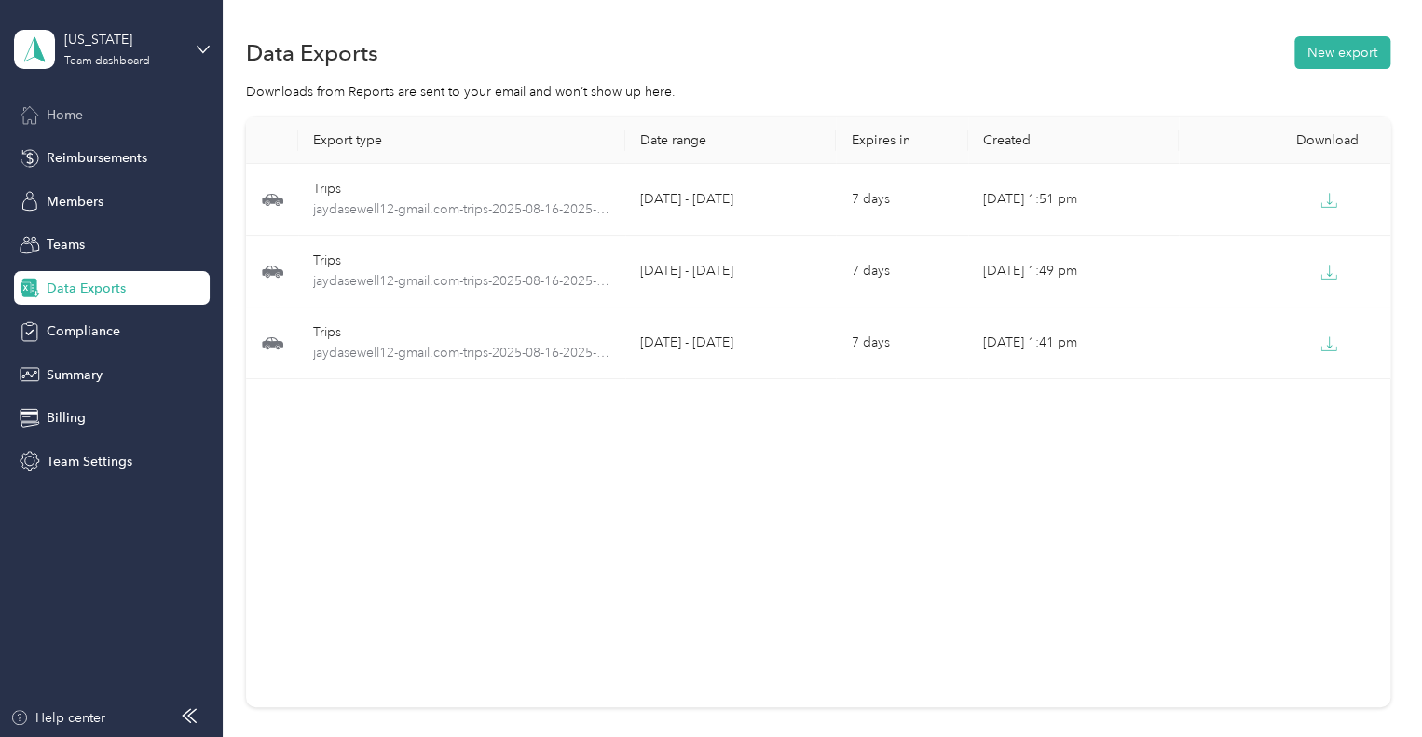
click at [62, 119] on span "Home" at bounding box center [65, 115] width 36 height 20
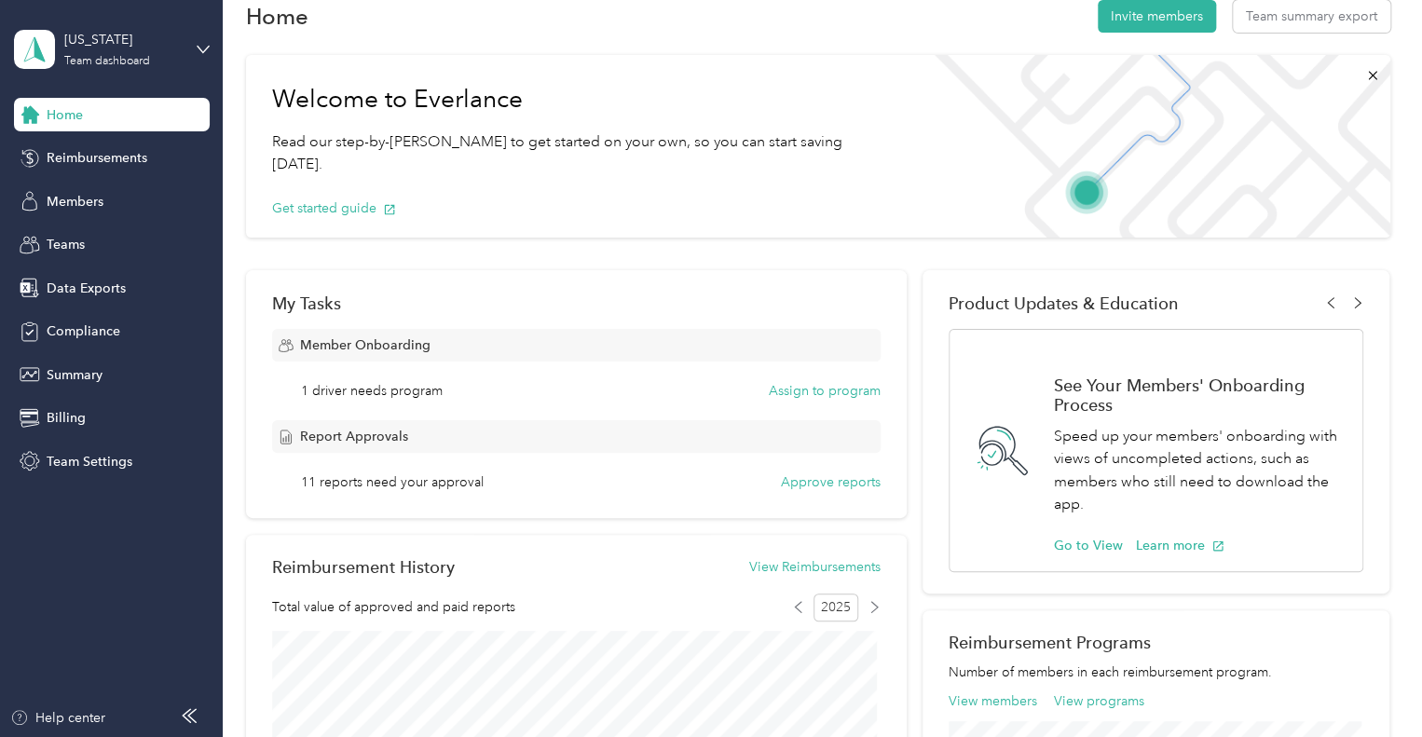
scroll to position [41, 0]
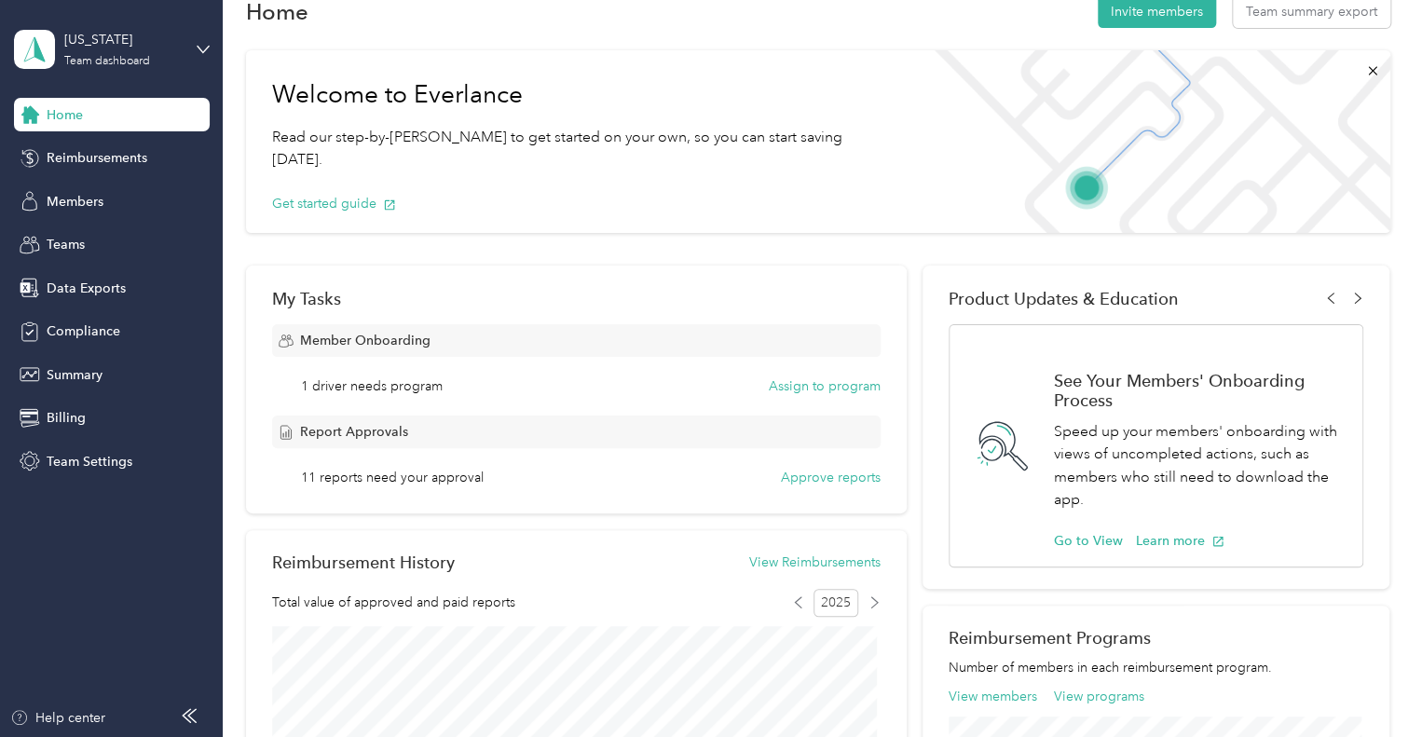
click at [838, 375] on div "Member Onboarding 1 driver needs program Assign to program" at bounding box center [576, 360] width 609 height 72
click at [835, 387] on button "Assign to program" at bounding box center [825, 387] width 112 height 20
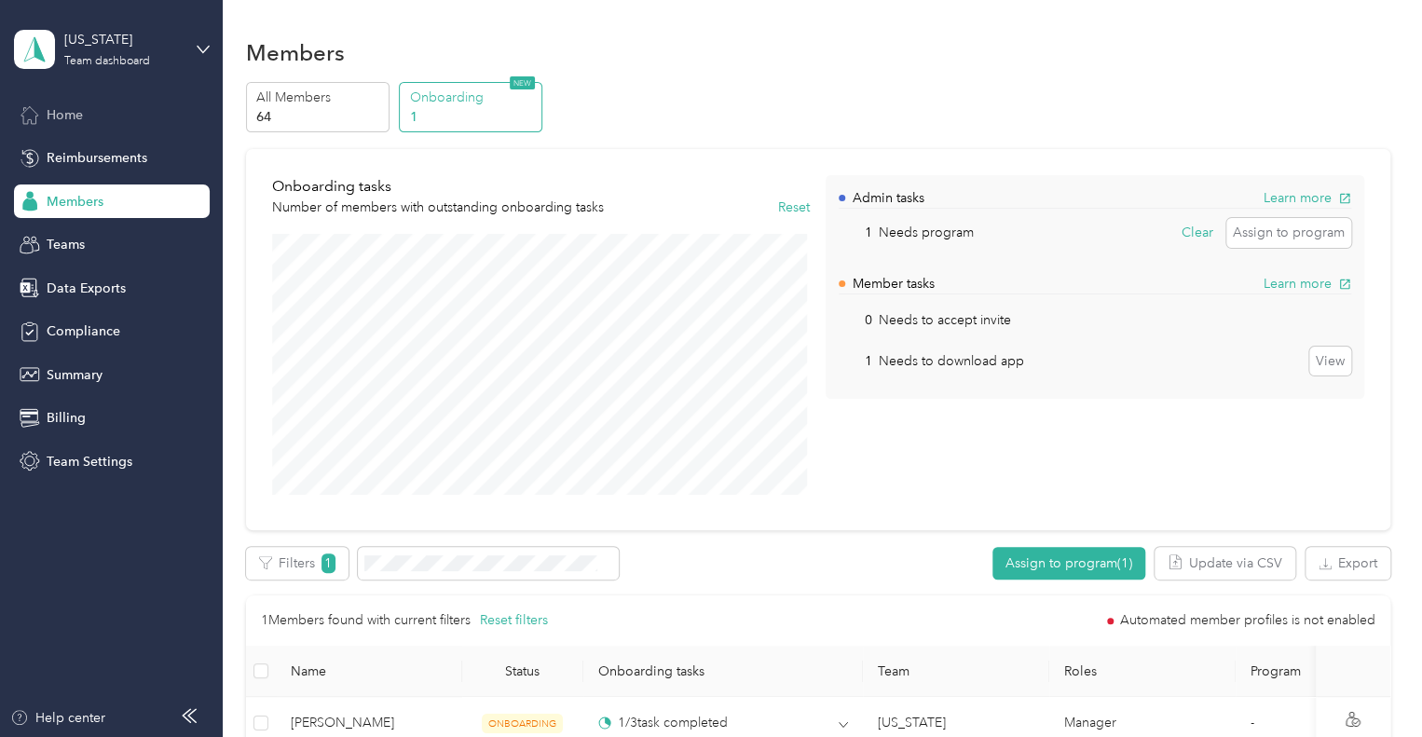
click at [78, 114] on span "Home" at bounding box center [65, 115] width 36 height 20
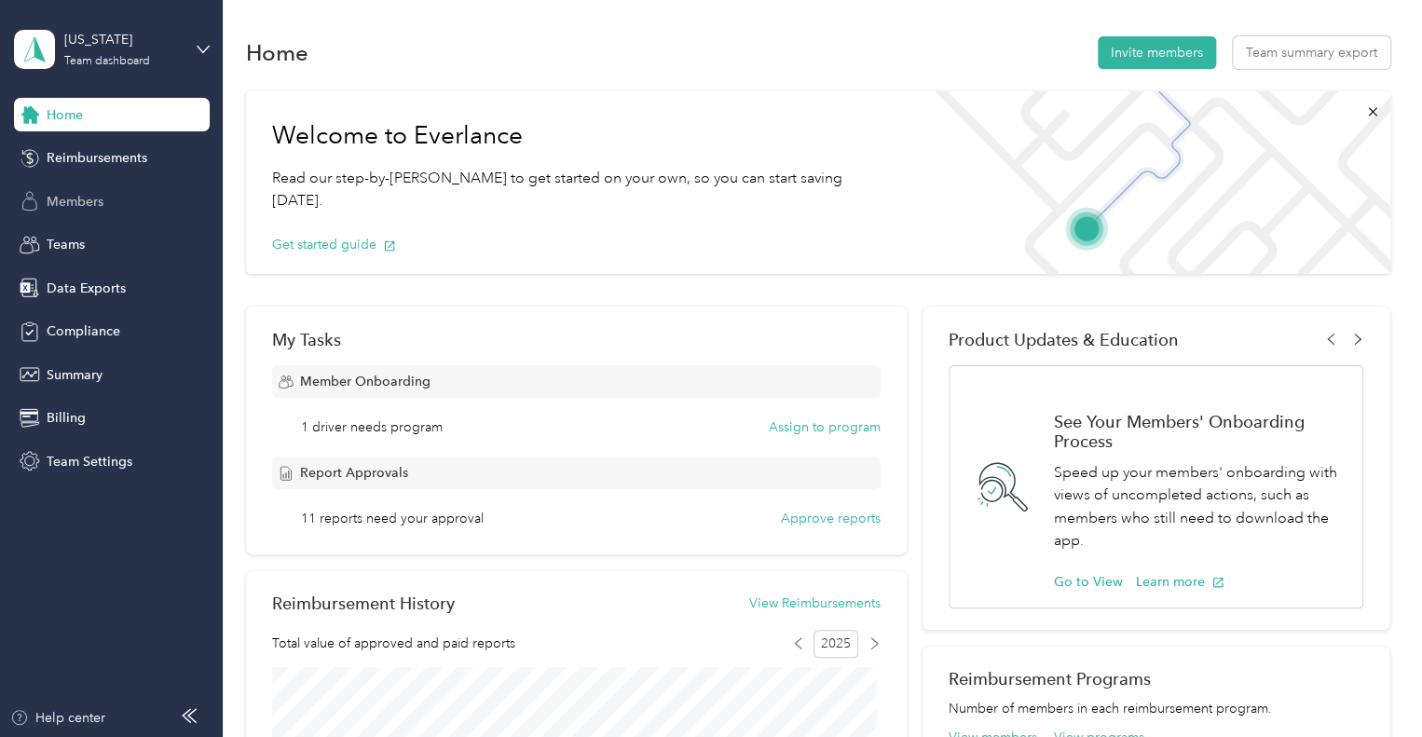
click at [75, 211] on span "Members" at bounding box center [75, 202] width 57 height 20
